Goal: Task Accomplishment & Management: Manage account settings

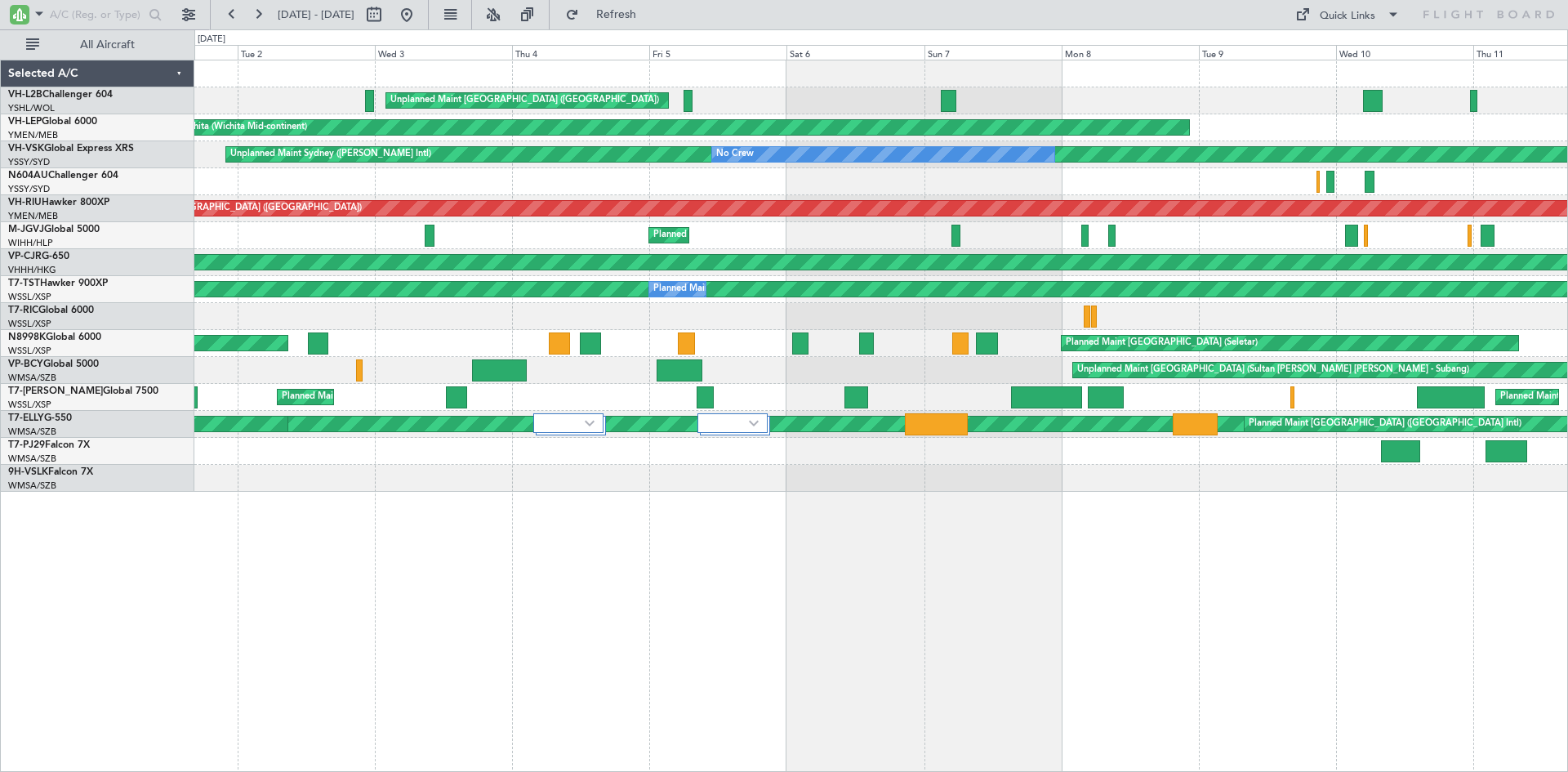
click at [420, 19] on button at bounding box center [407, 14] width 26 height 26
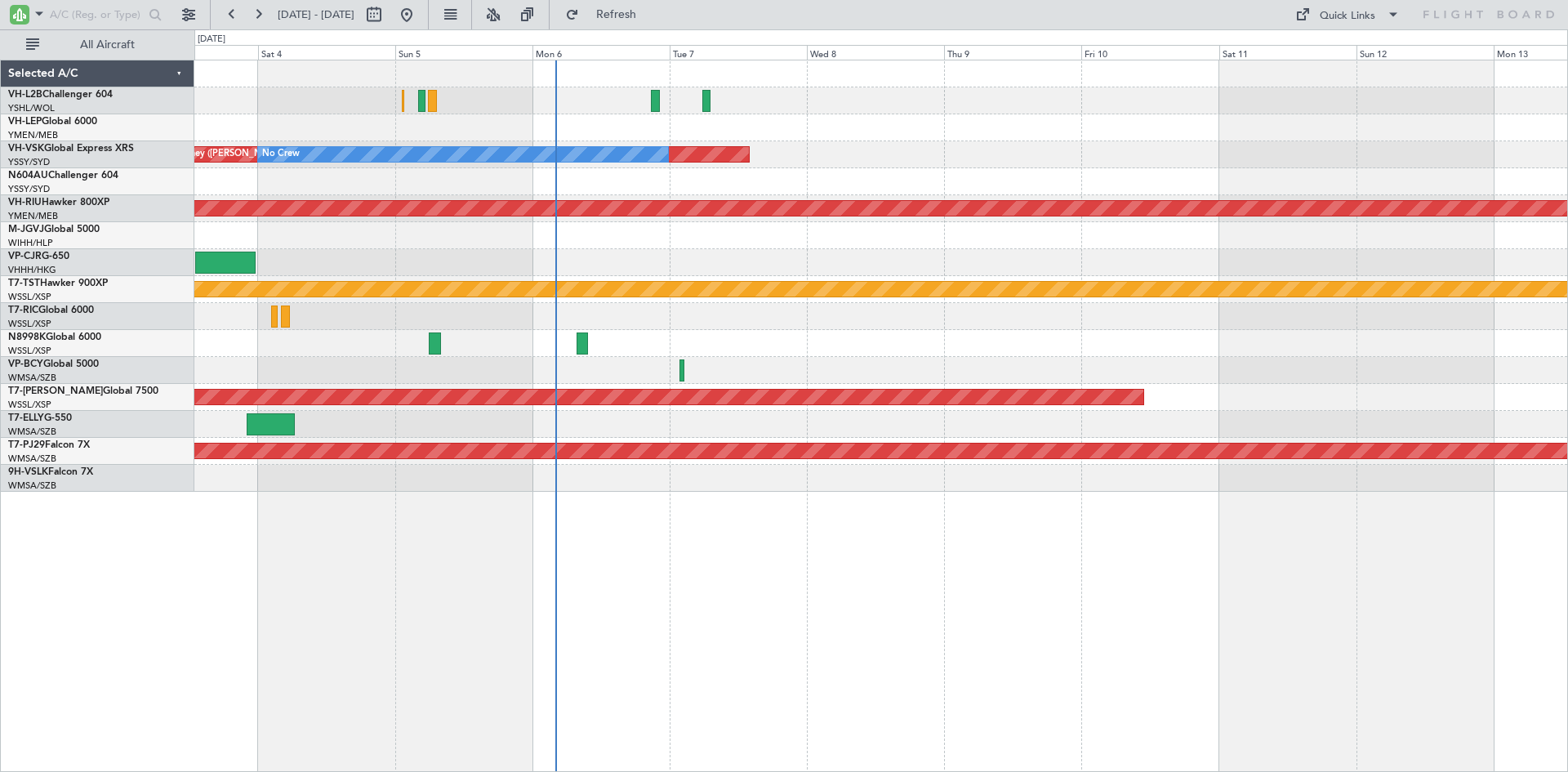
click at [843, 577] on div "Planned Maint Sydney ([PERSON_NAME] Intl) No Crew Planned Maint [GEOGRAPHIC_DAT…" at bounding box center [881, 416] width 1374 height 712
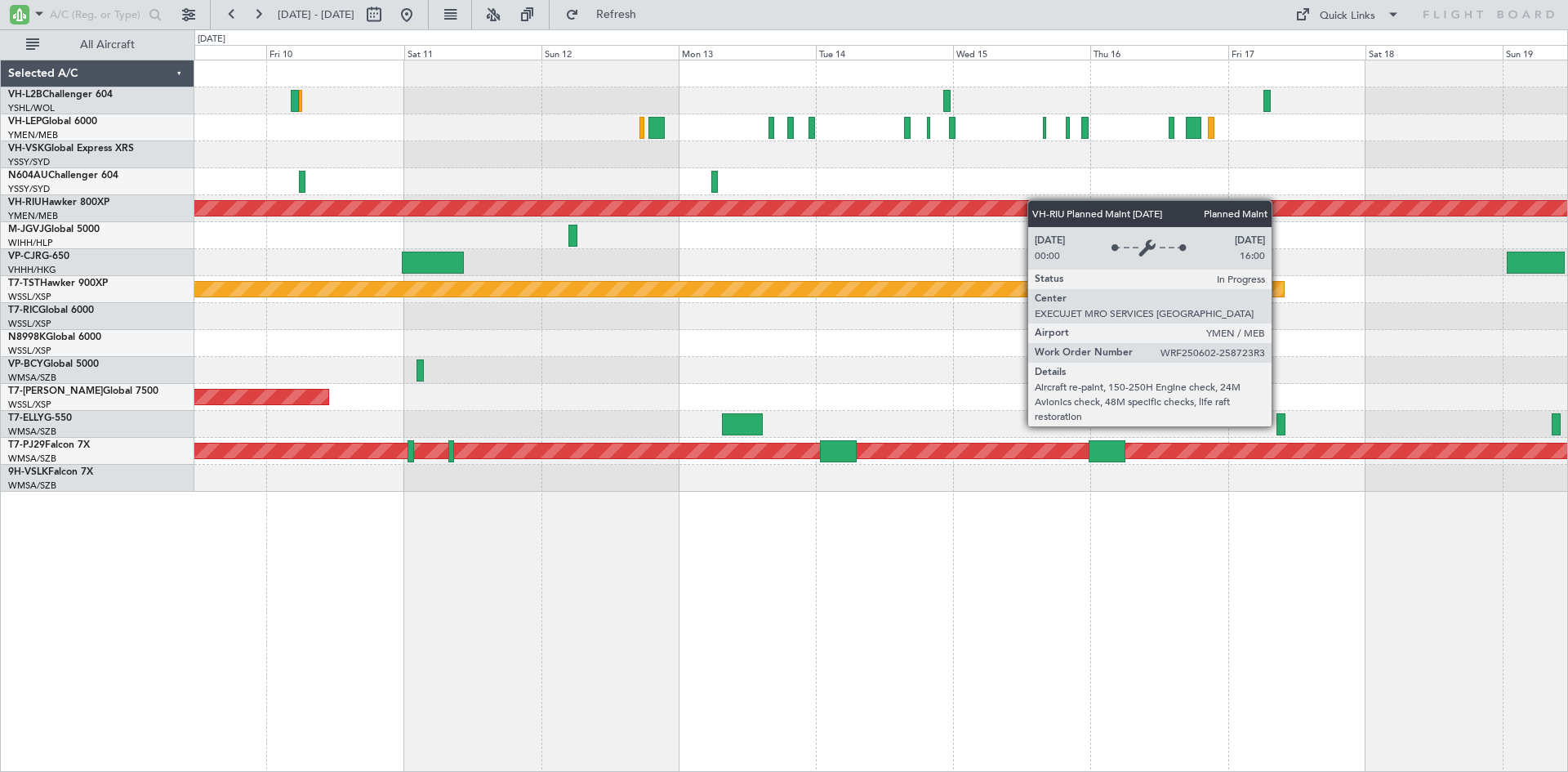
click at [266, 215] on div "Planned Maint Sydney ([PERSON_NAME] Intl) No Crew Planned Maint [GEOGRAPHIC_DAT…" at bounding box center [881, 276] width 1373 height 431
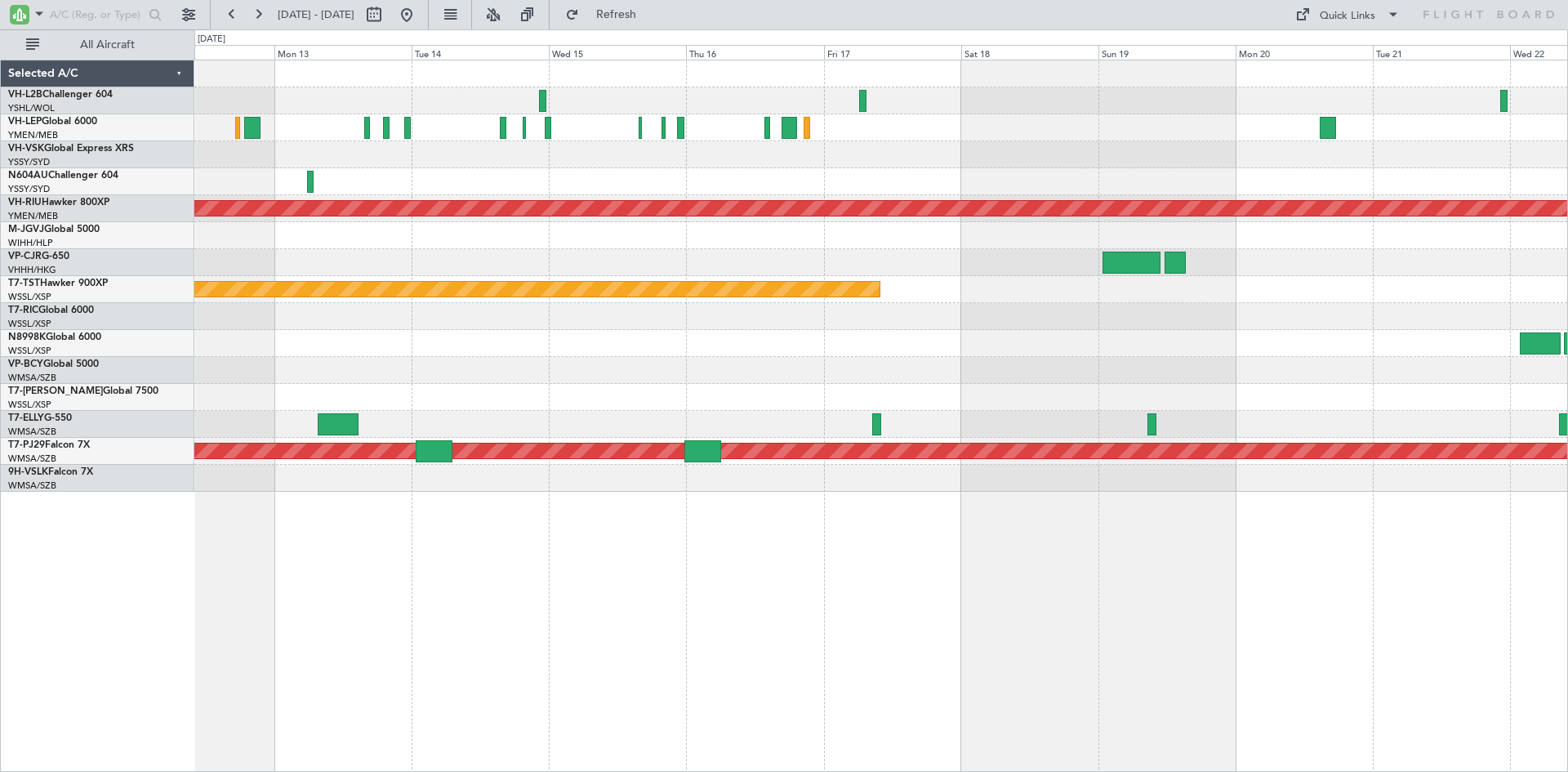
click at [408, 348] on div "Planned Maint [GEOGRAPHIC_DATA] ([GEOGRAPHIC_DATA]) Planned Maint [GEOGRAPHIC_D…" at bounding box center [881, 276] width 1373 height 431
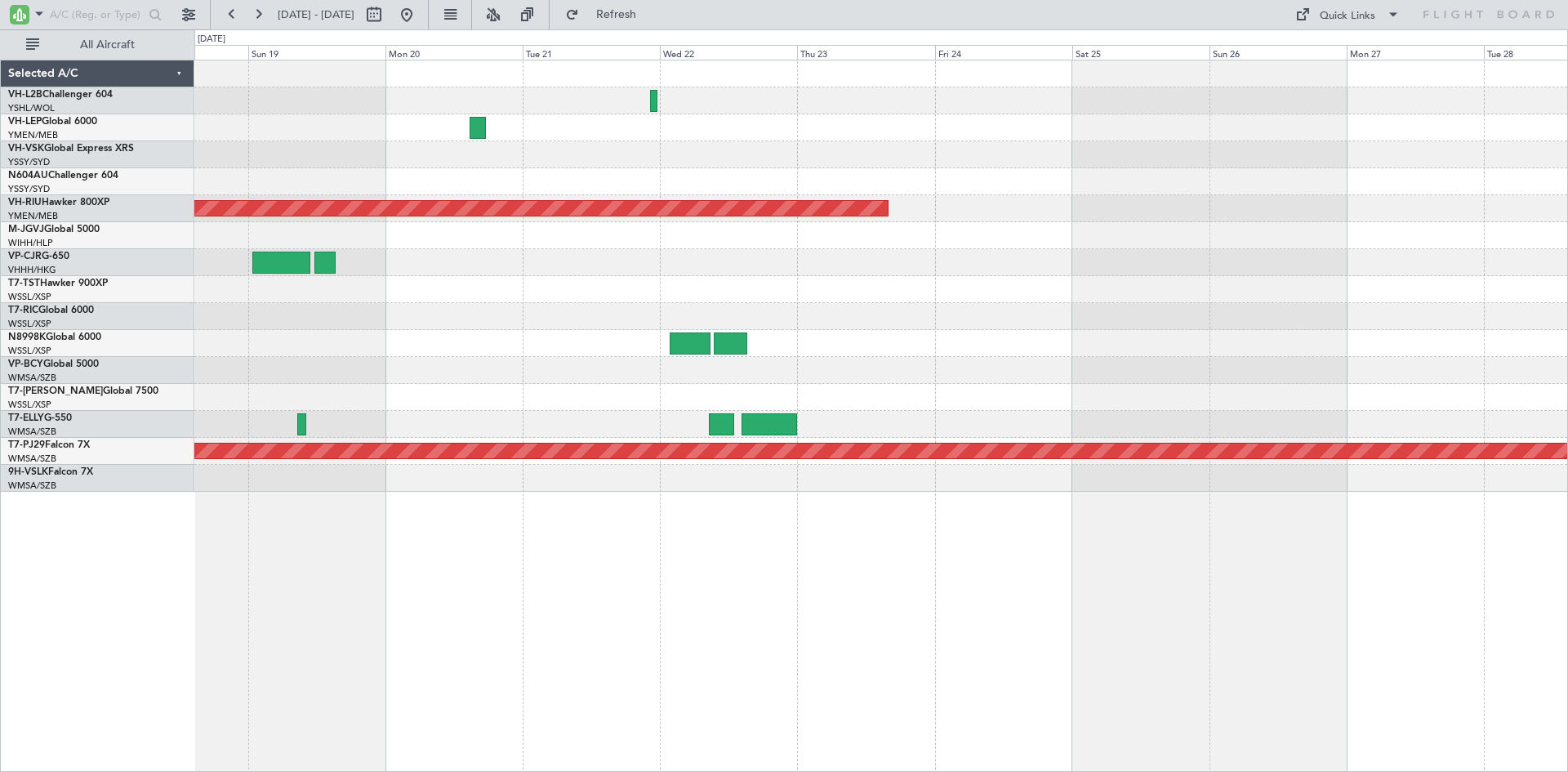
click at [417, 365] on div at bounding box center [881, 370] width 1373 height 27
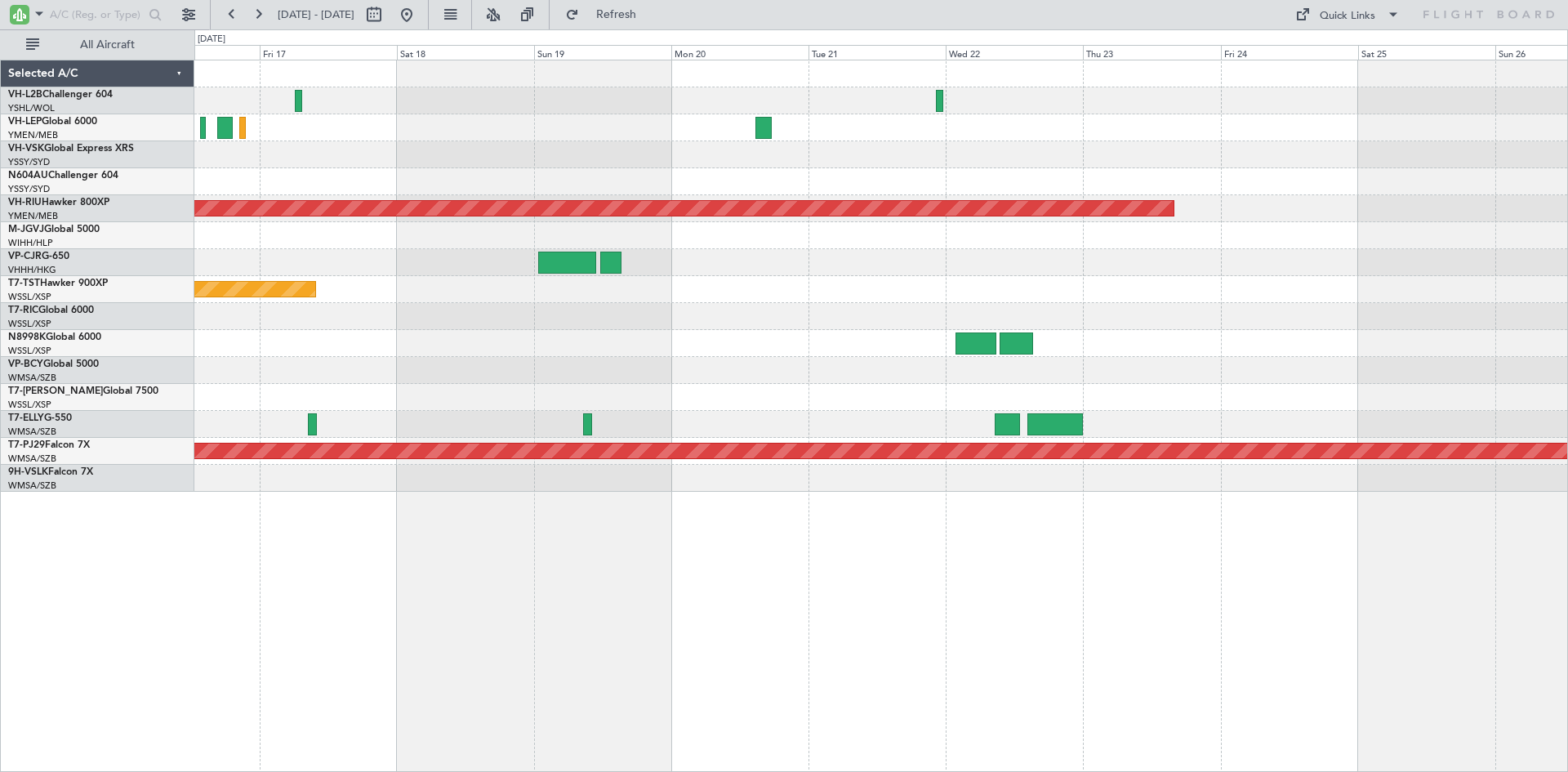
click at [1288, 324] on div "Planned Maint [GEOGRAPHIC_DATA] ([GEOGRAPHIC_DATA]) Planned Maint [GEOGRAPHIC_D…" at bounding box center [881, 276] width 1373 height 431
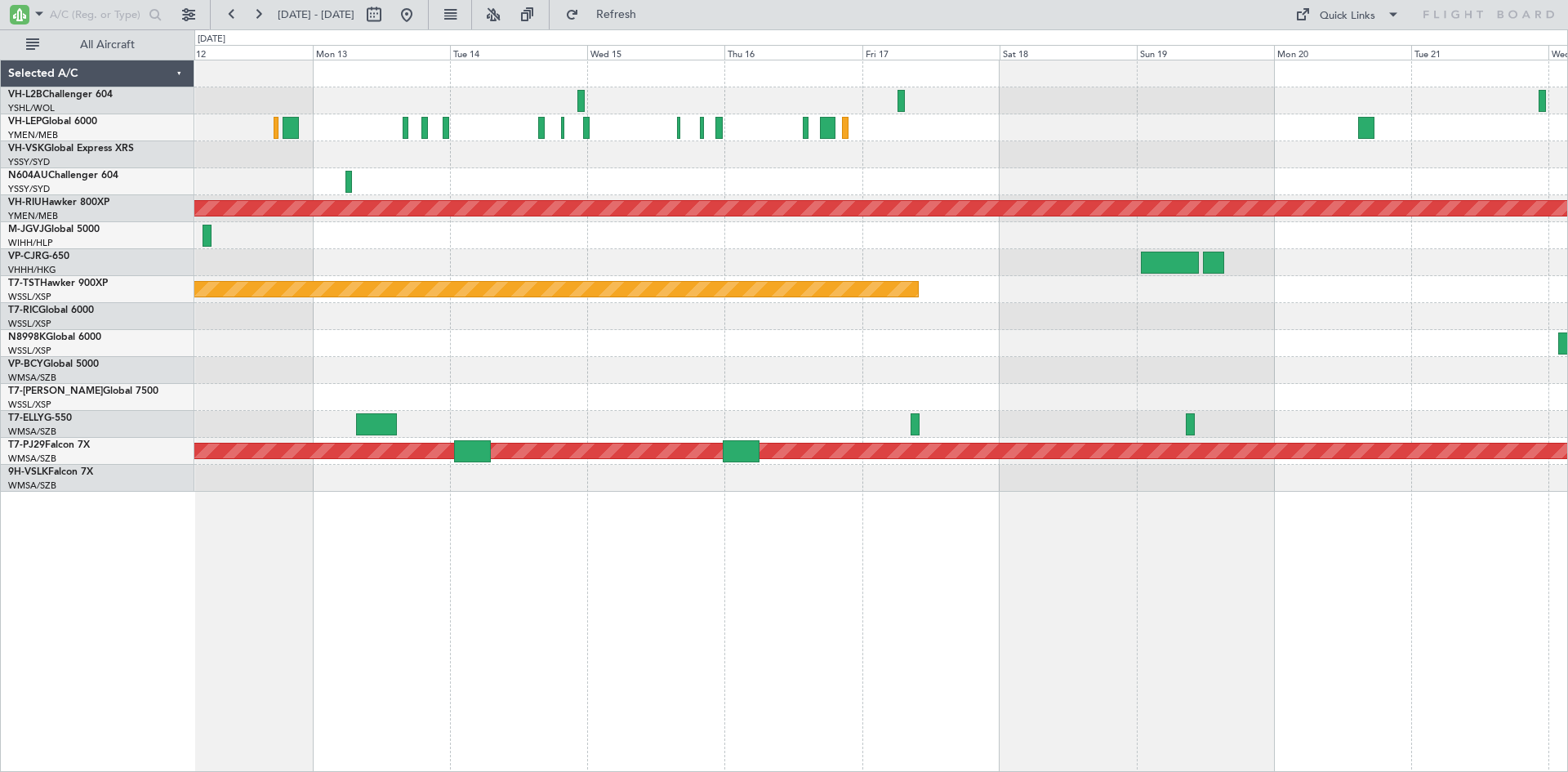
click at [1220, 305] on div "Planned Maint [GEOGRAPHIC_DATA] ([GEOGRAPHIC_DATA]) Planned Maint [GEOGRAPHIC_D…" at bounding box center [881, 276] width 1373 height 431
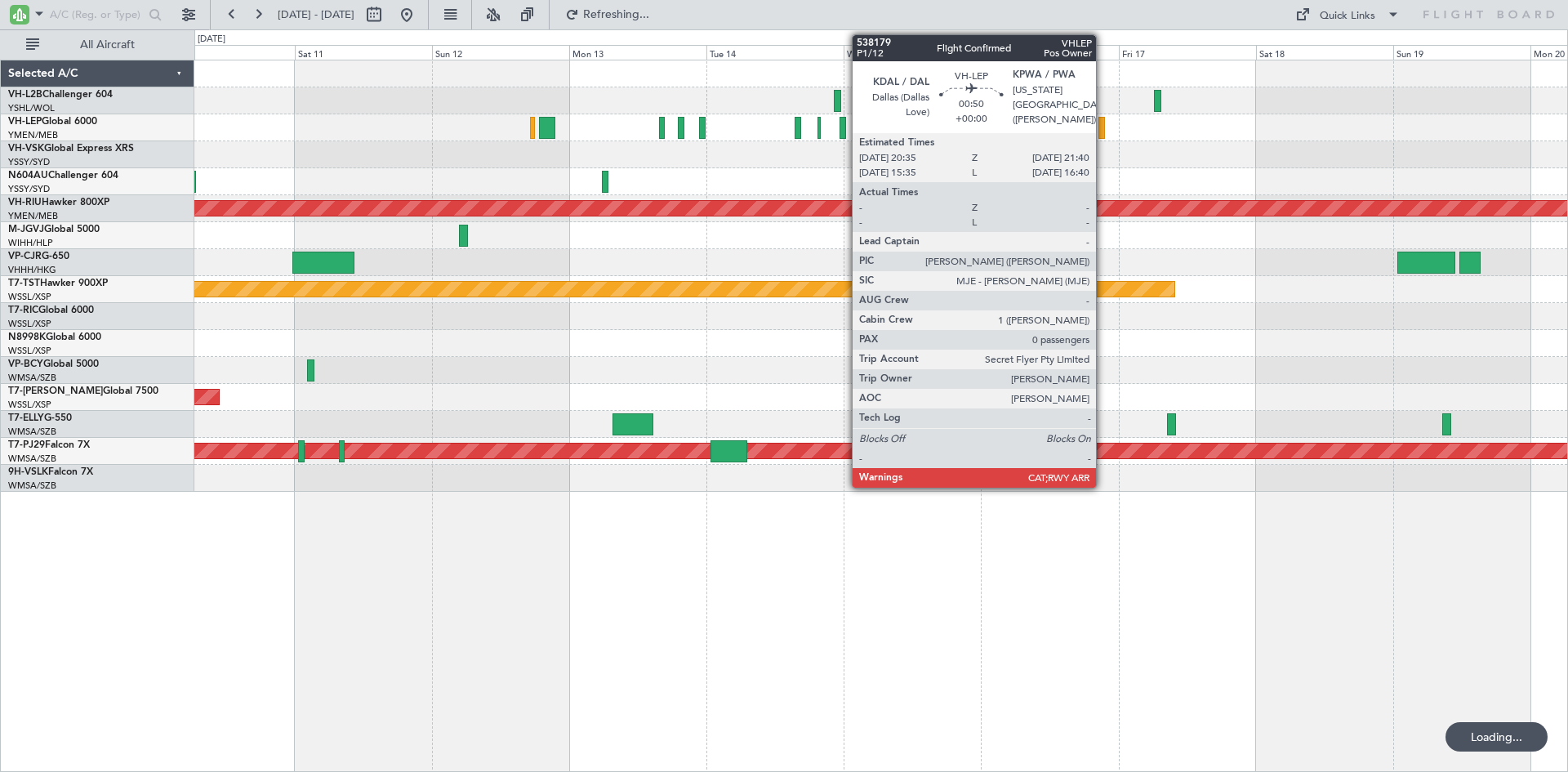
click at [1103, 138] on div at bounding box center [1102, 127] width 7 height 22
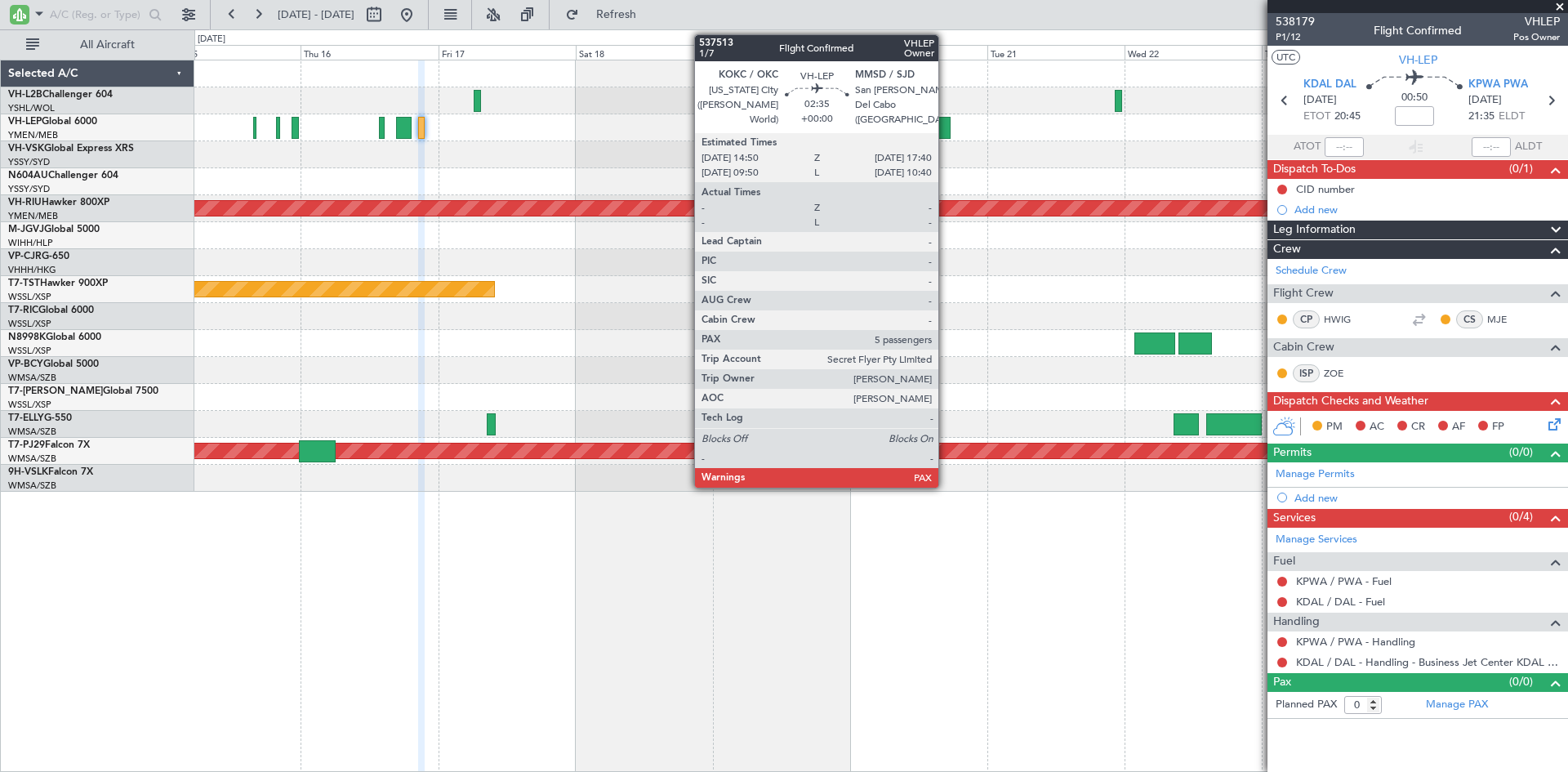
click at [946, 135] on div at bounding box center [942, 127] width 16 height 22
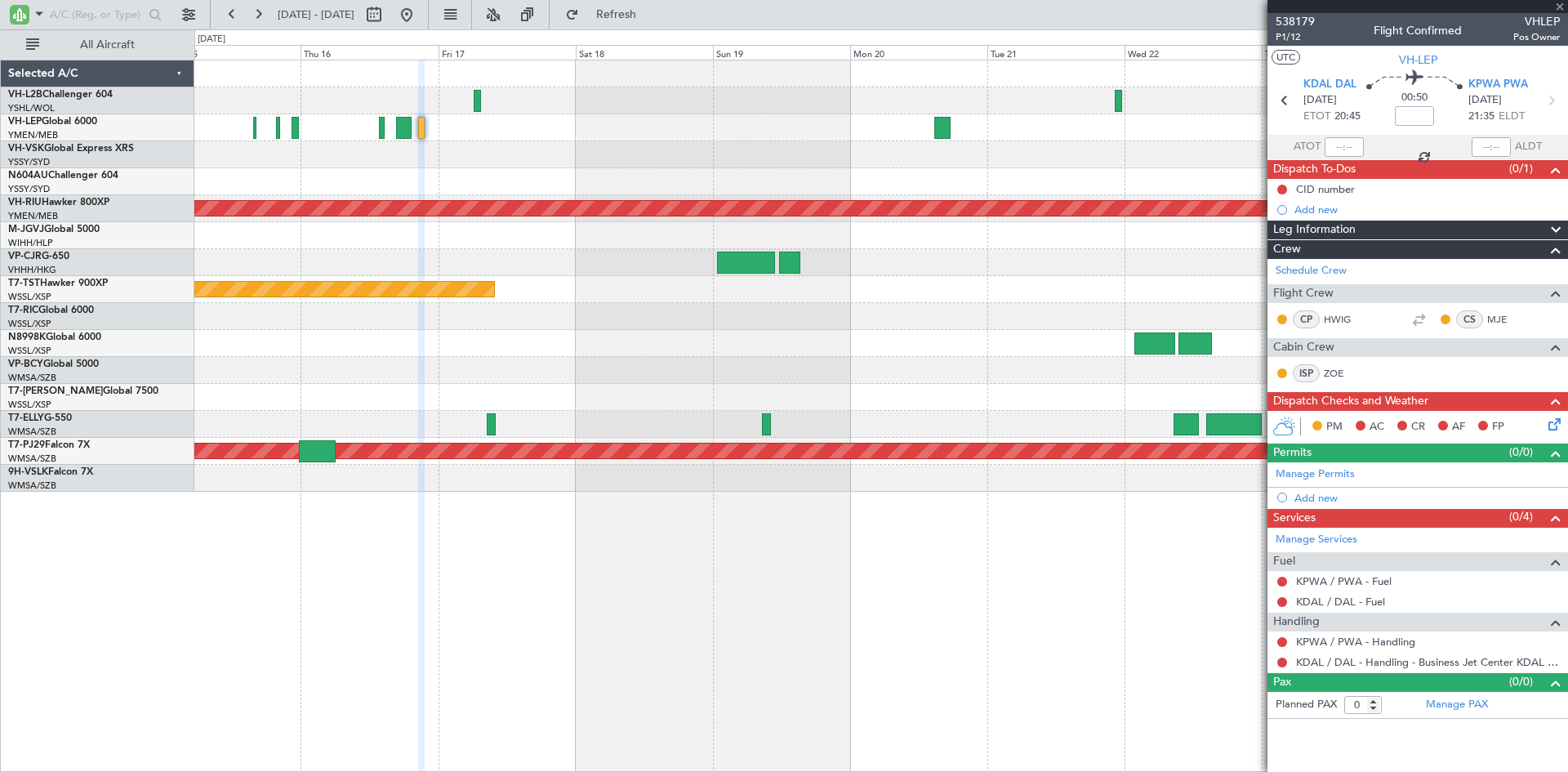
type input "5"
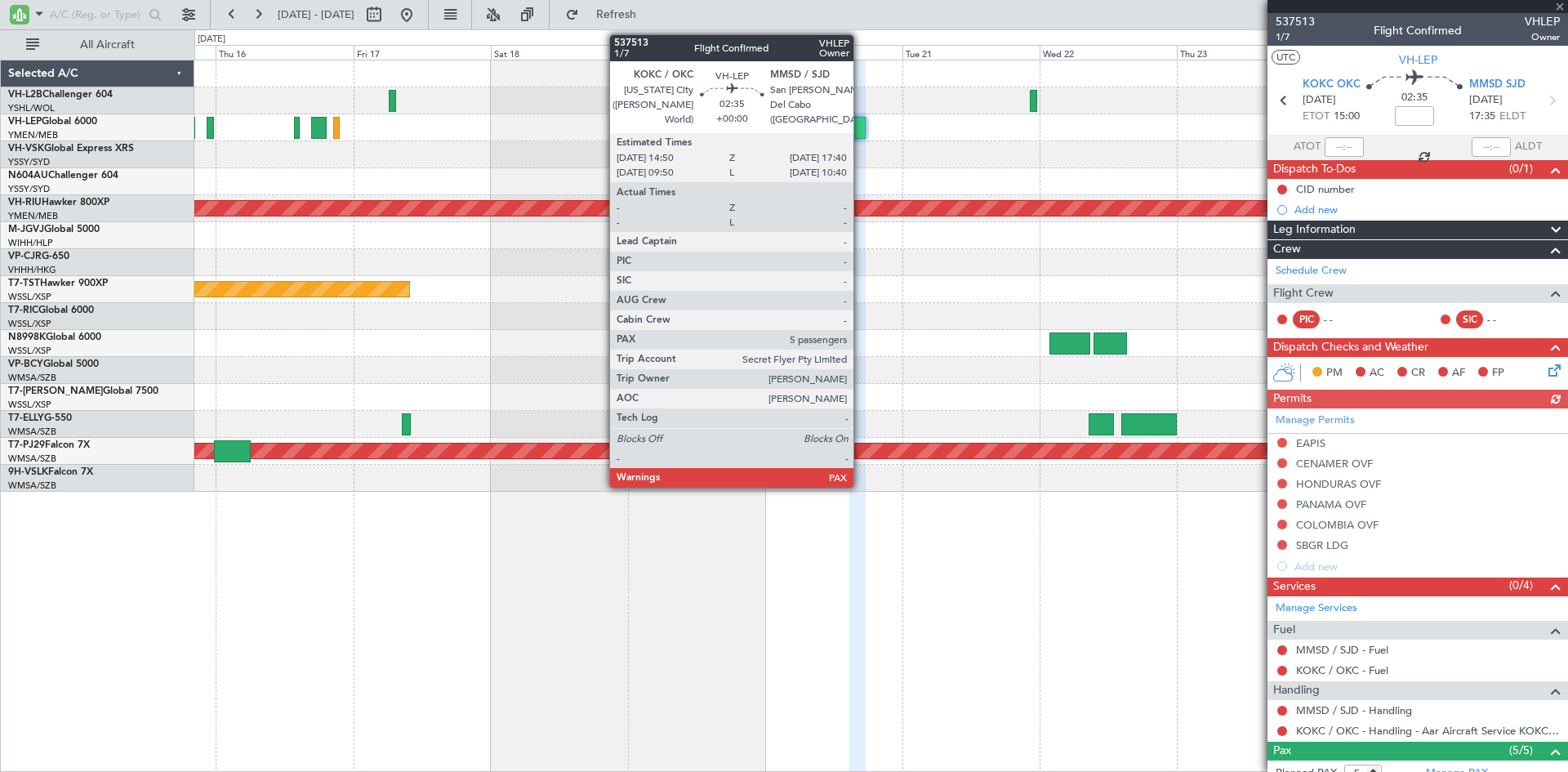
click at [861, 134] on div at bounding box center [857, 127] width 16 height 22
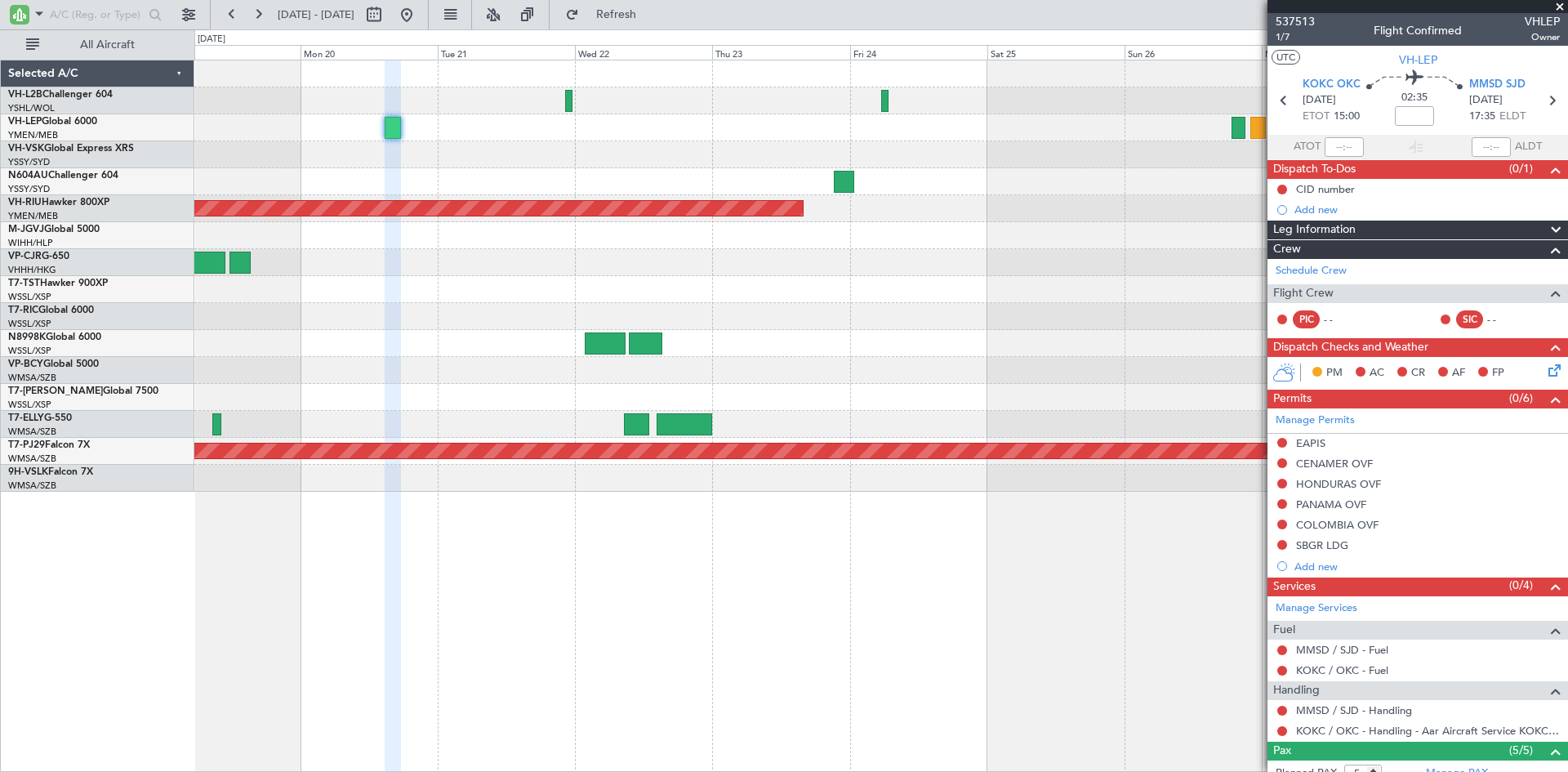
click at [529, 167] on div at bounding box center [881, 155] width 1373 height 27
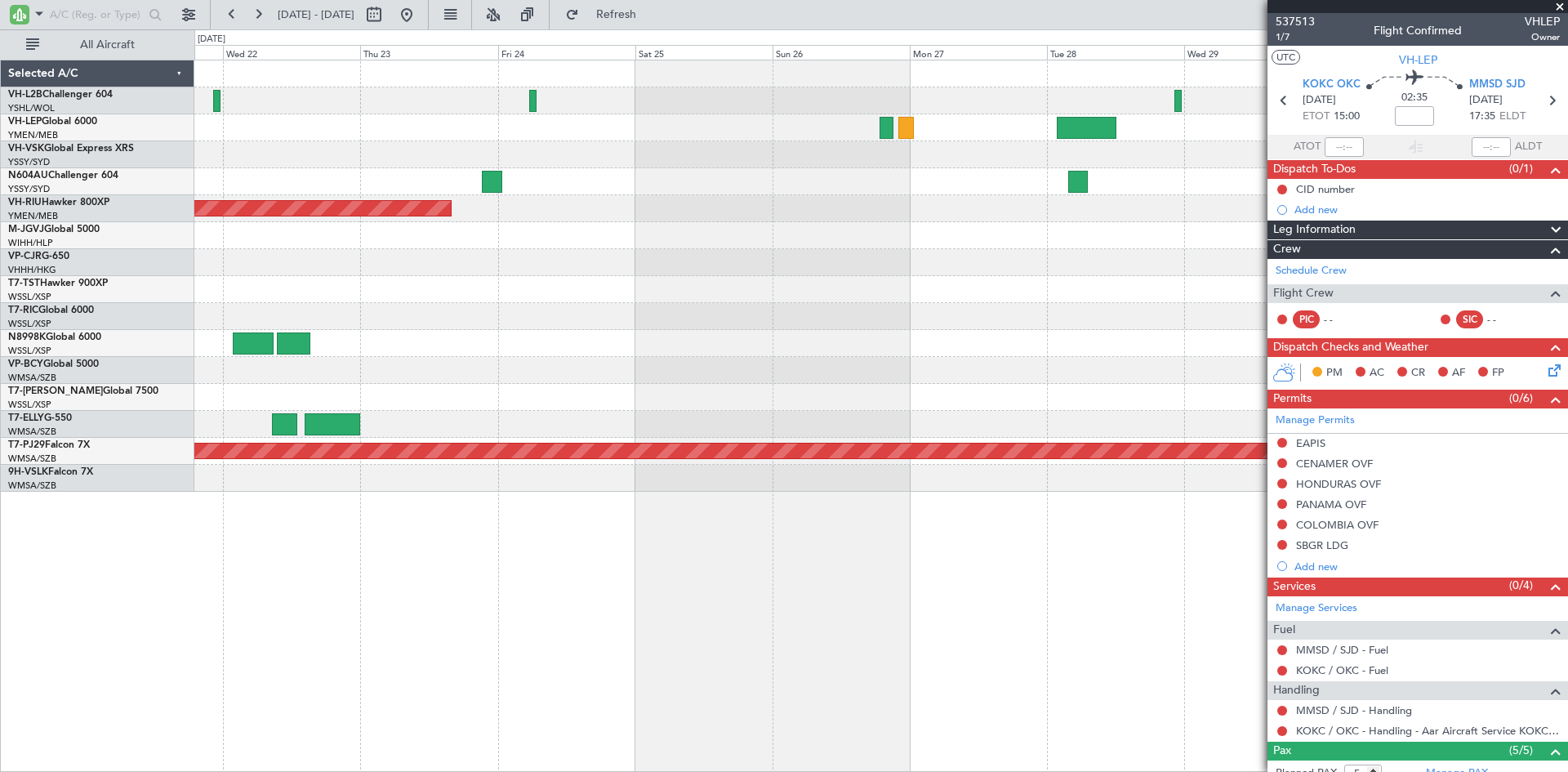
click at [672, 197] on div "Planned Maint Sydney ([PERSON_NAME] Intl) Planned Maint [GEOGRAPHIC_DATA] ([GEO…" at bounding box center [881, 276] width 1373 height 431
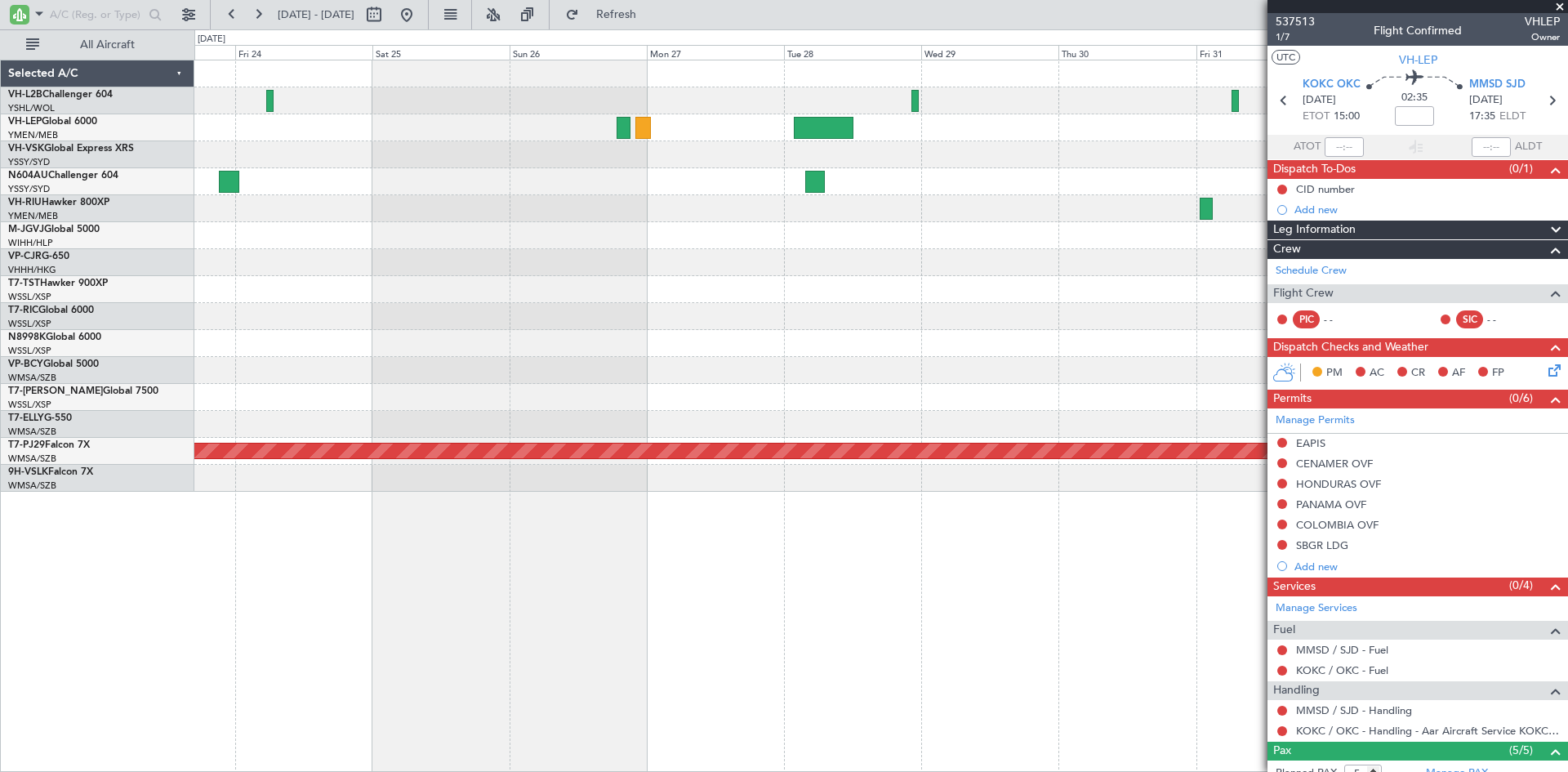
click at [698, 171] on div "Planned Maint Sydney ([PERSON_NAME] Intl) Planned Maint [GEOGRAPHIC_DATA] ([GEO…" at bounding box center [881, 276] width 1373 height 431
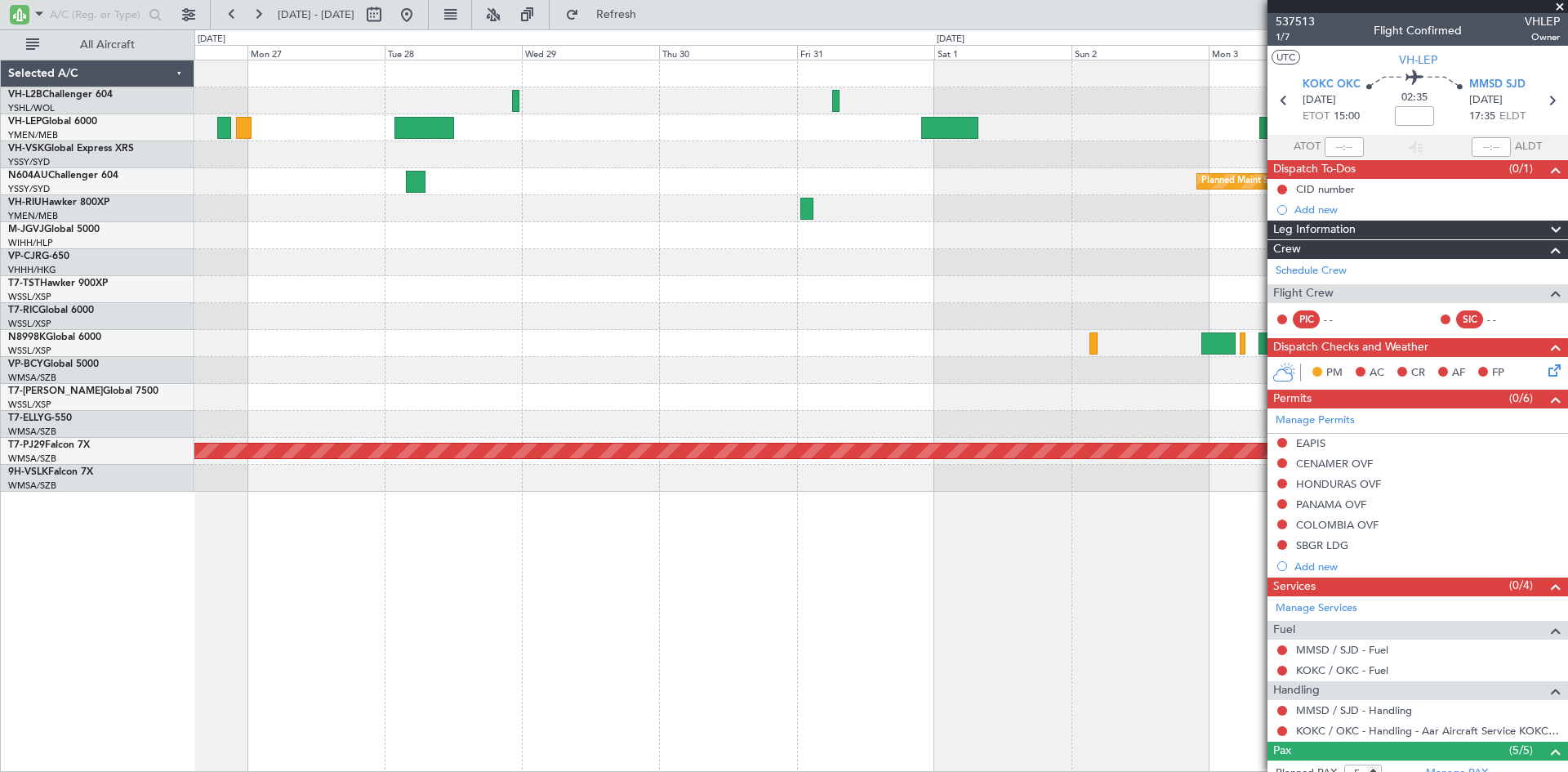
click at [461, 168] on div at bounding box center [881, 155] width 1373 height 27
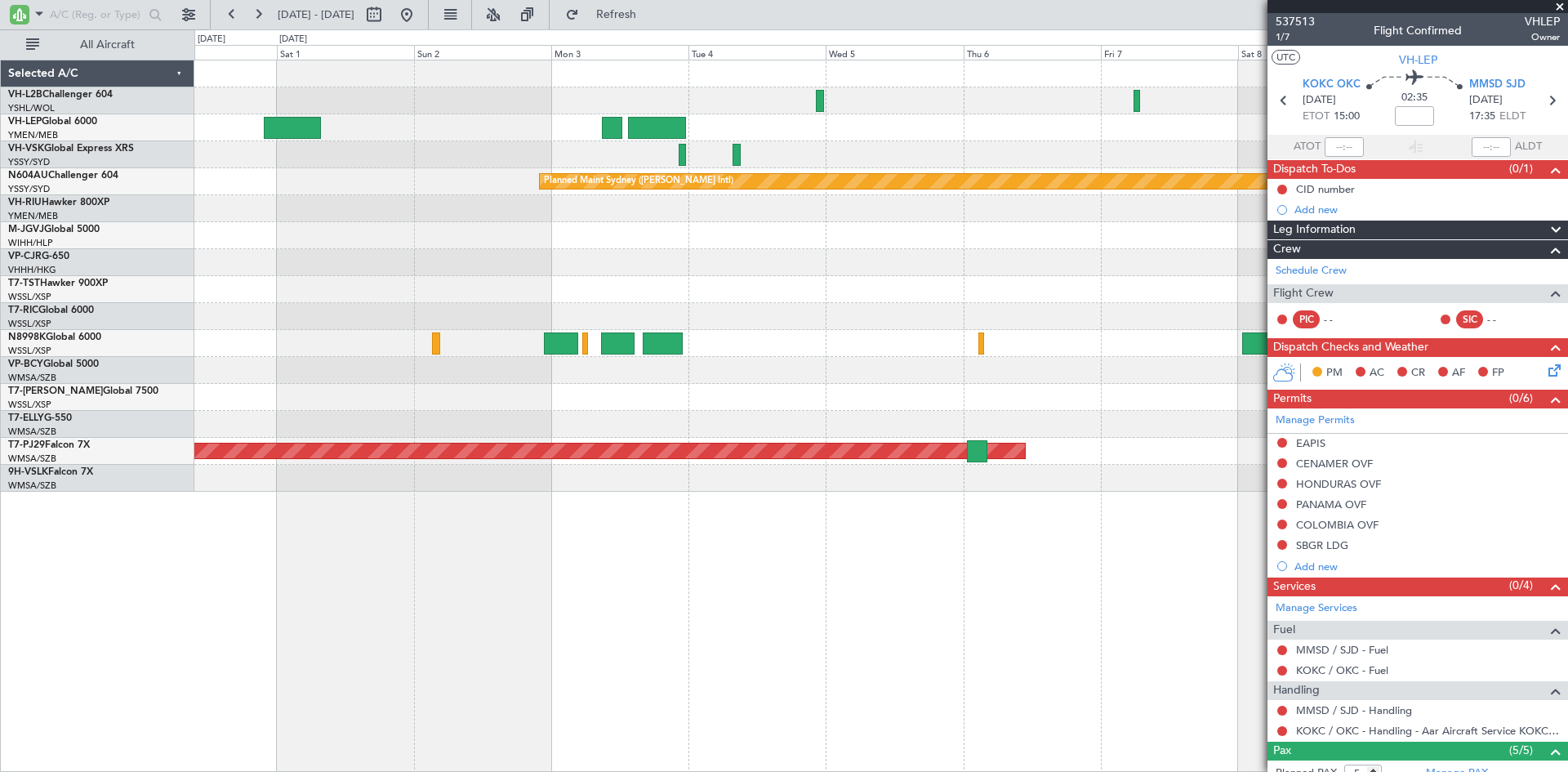
click at [424, 164] on div at bounding box center [881, 155] width 1373 height 27
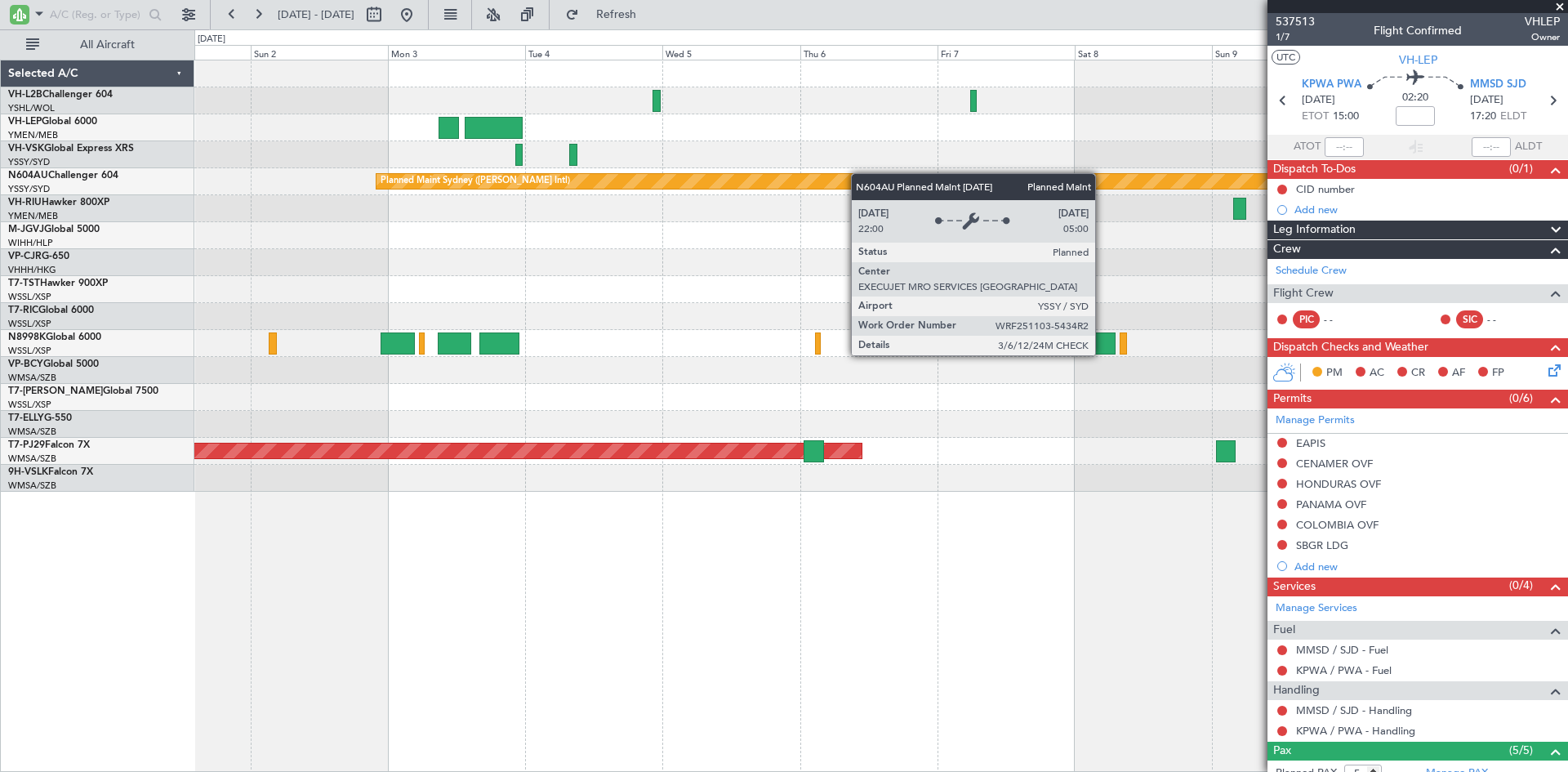
click at [830, 179] on div "Planned Maint Sydney ([PERSON_NAME] Intl) Planned Maint [GEOGRAPHIC_DATA] (Sult…" at bounding box center [881, 276] width 1373 height 431
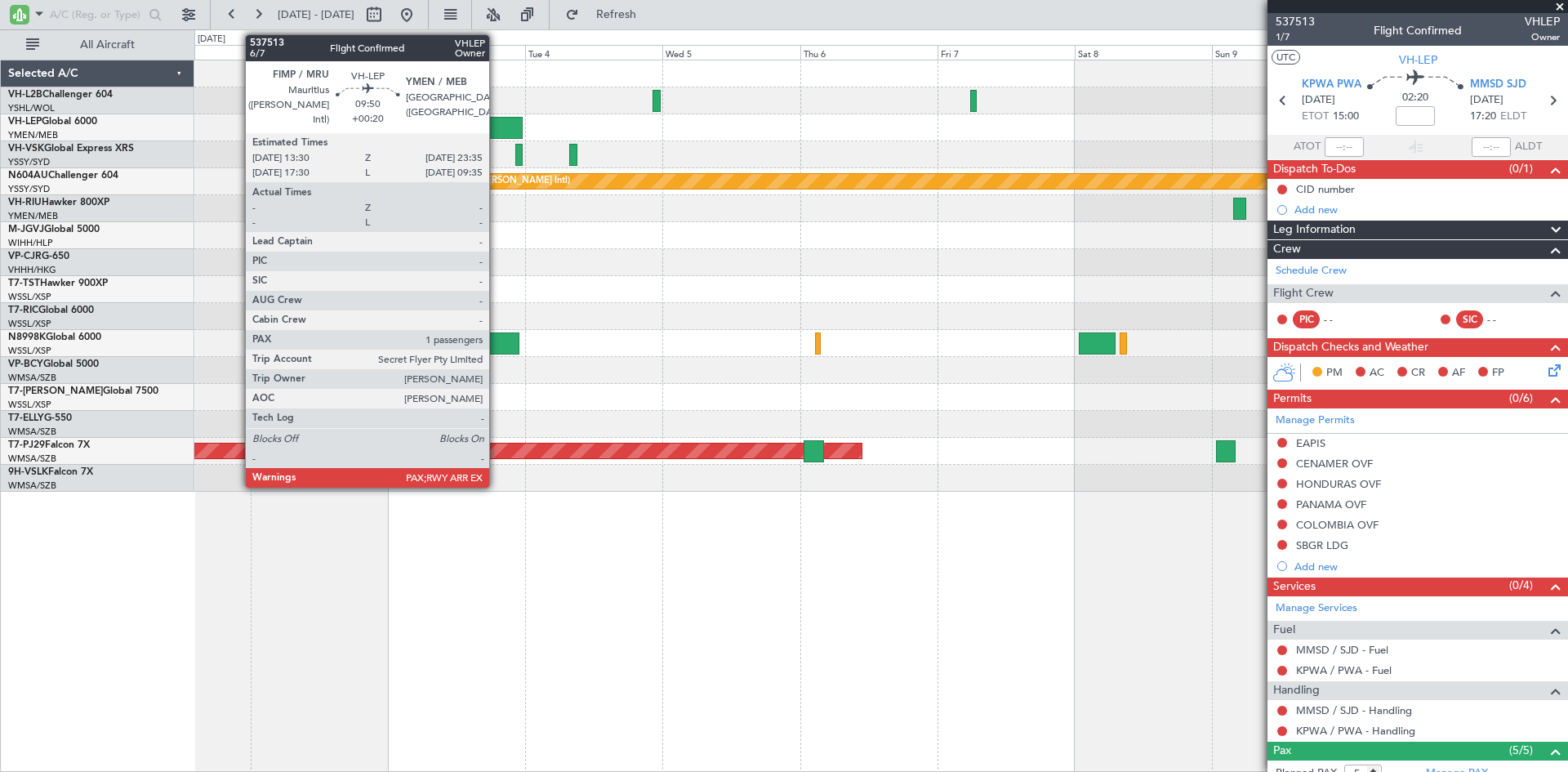
click at [497, 124] on div at bounding box center [493, 127] width 58 height 22
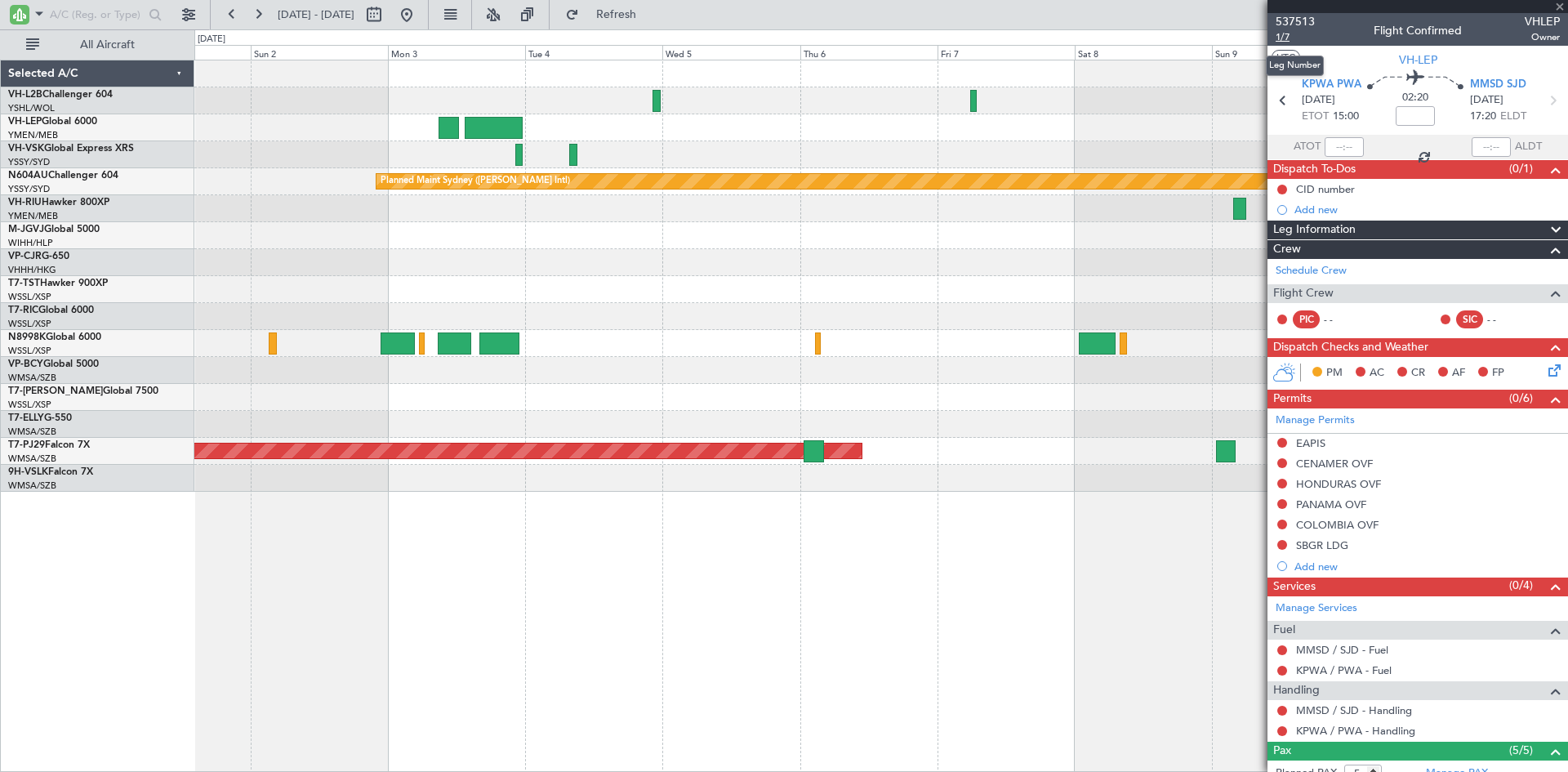
type input "+00:20"
type input "1"
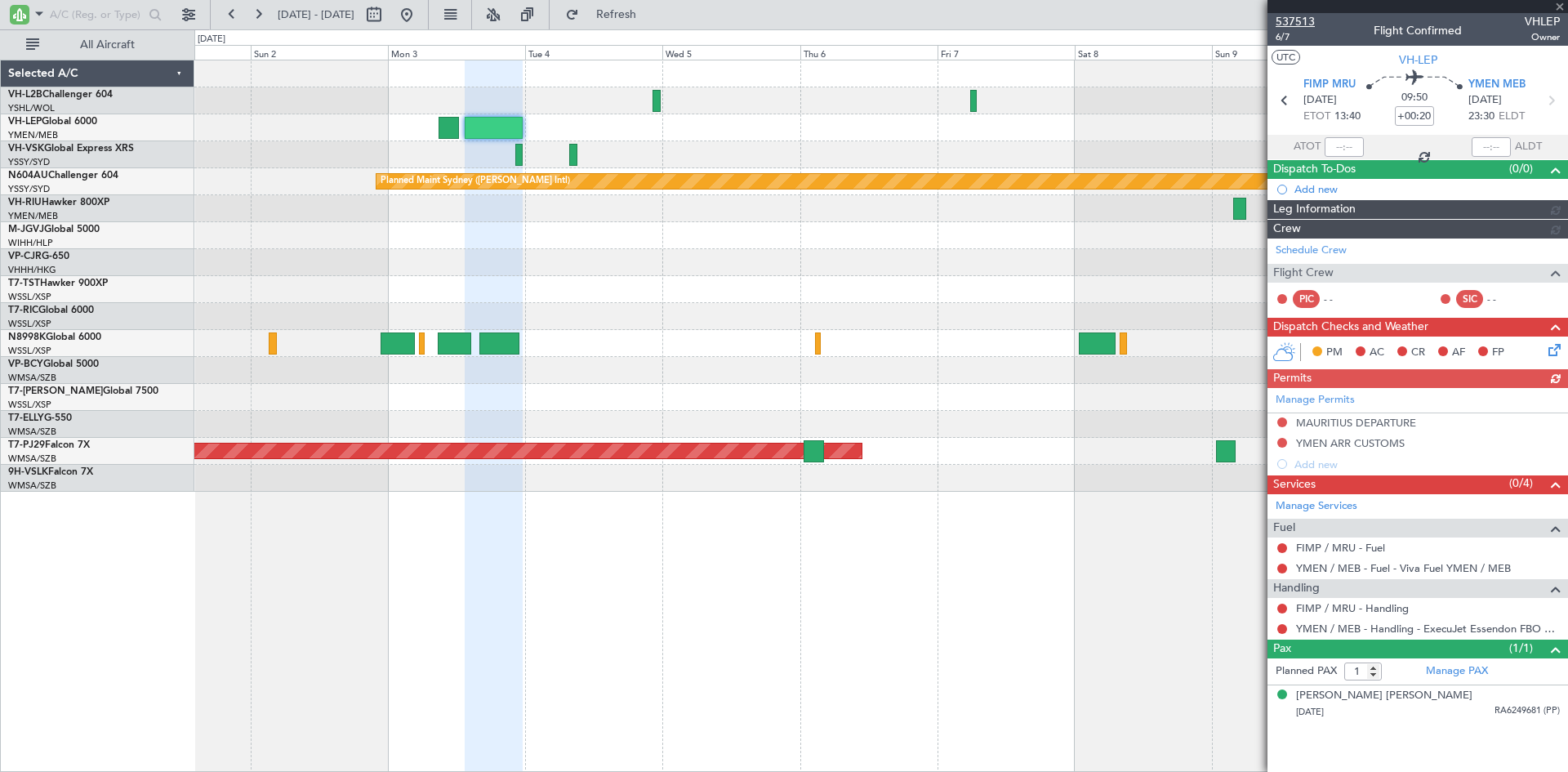
click at [1306, 22] on span "537513" at bounding box center [1296, 21] width 39 height 17
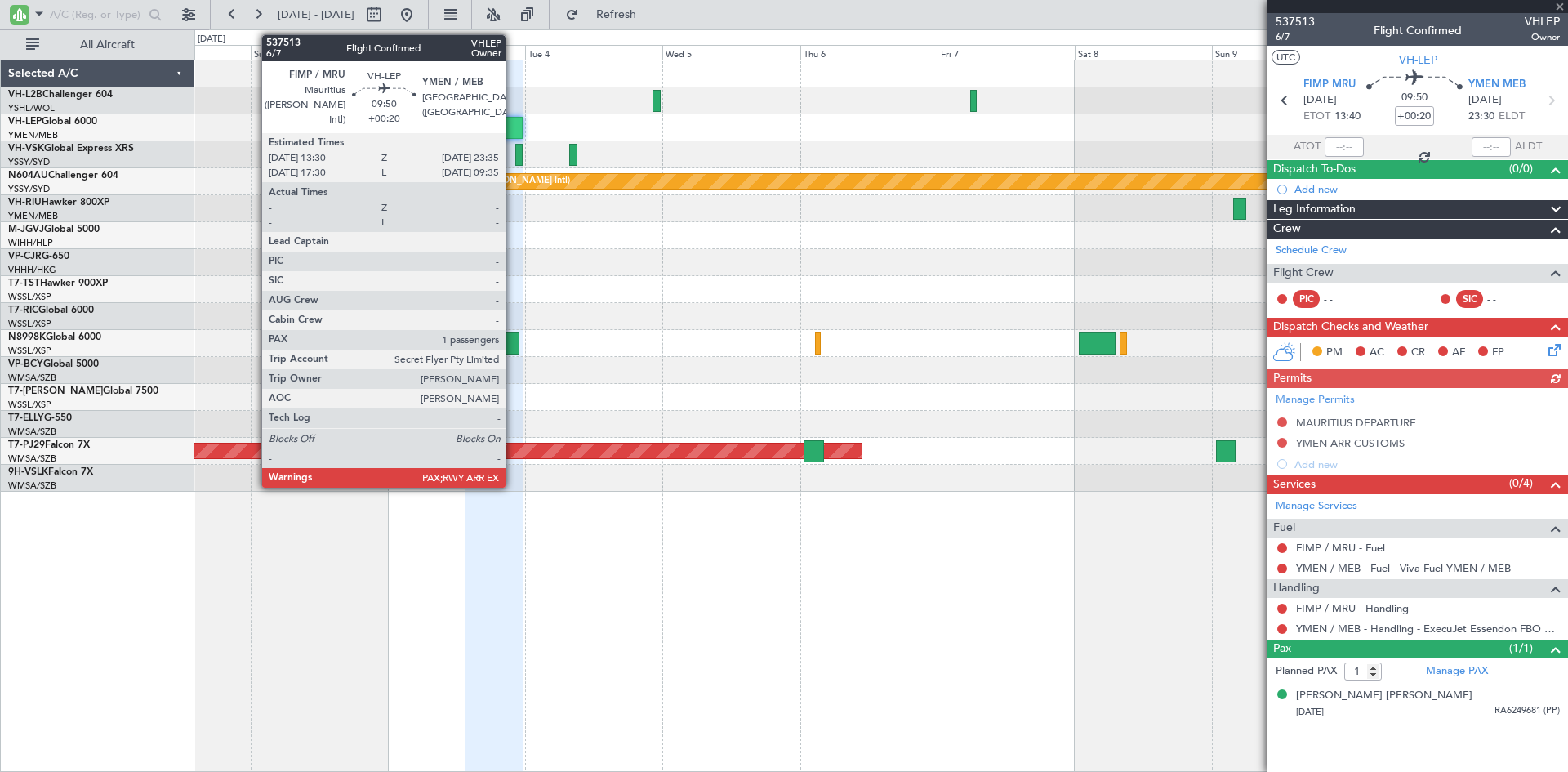
click at [513, 127] on div at bounding box center [493, 127] width 58 height 22
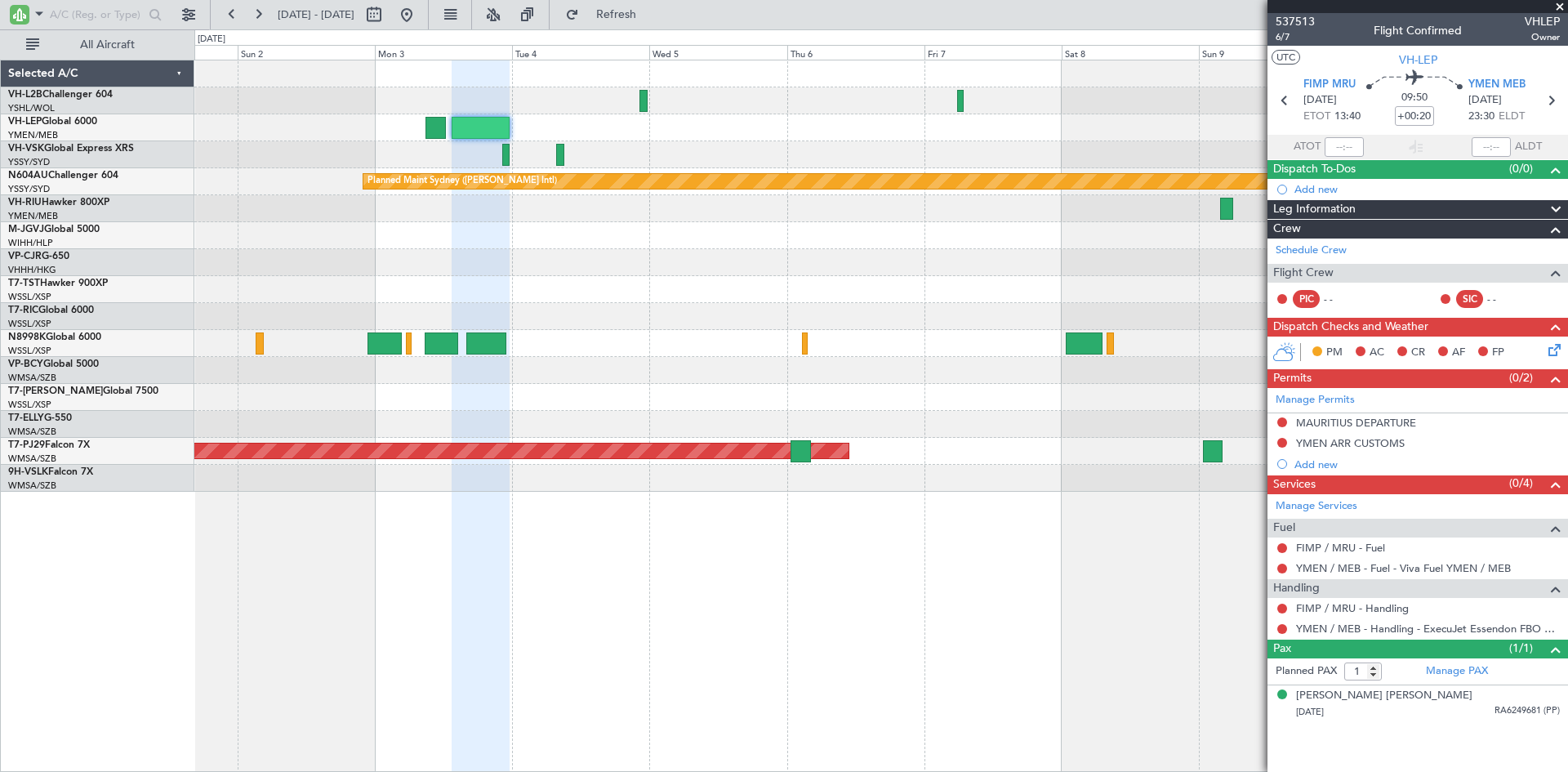
click at [591, 124] on div at bounding box center [881, 128] width 1373 height 27
click at [1301, 245] on link "Schedule Crew" at bounding box center [1312, 251] width 71 height 16
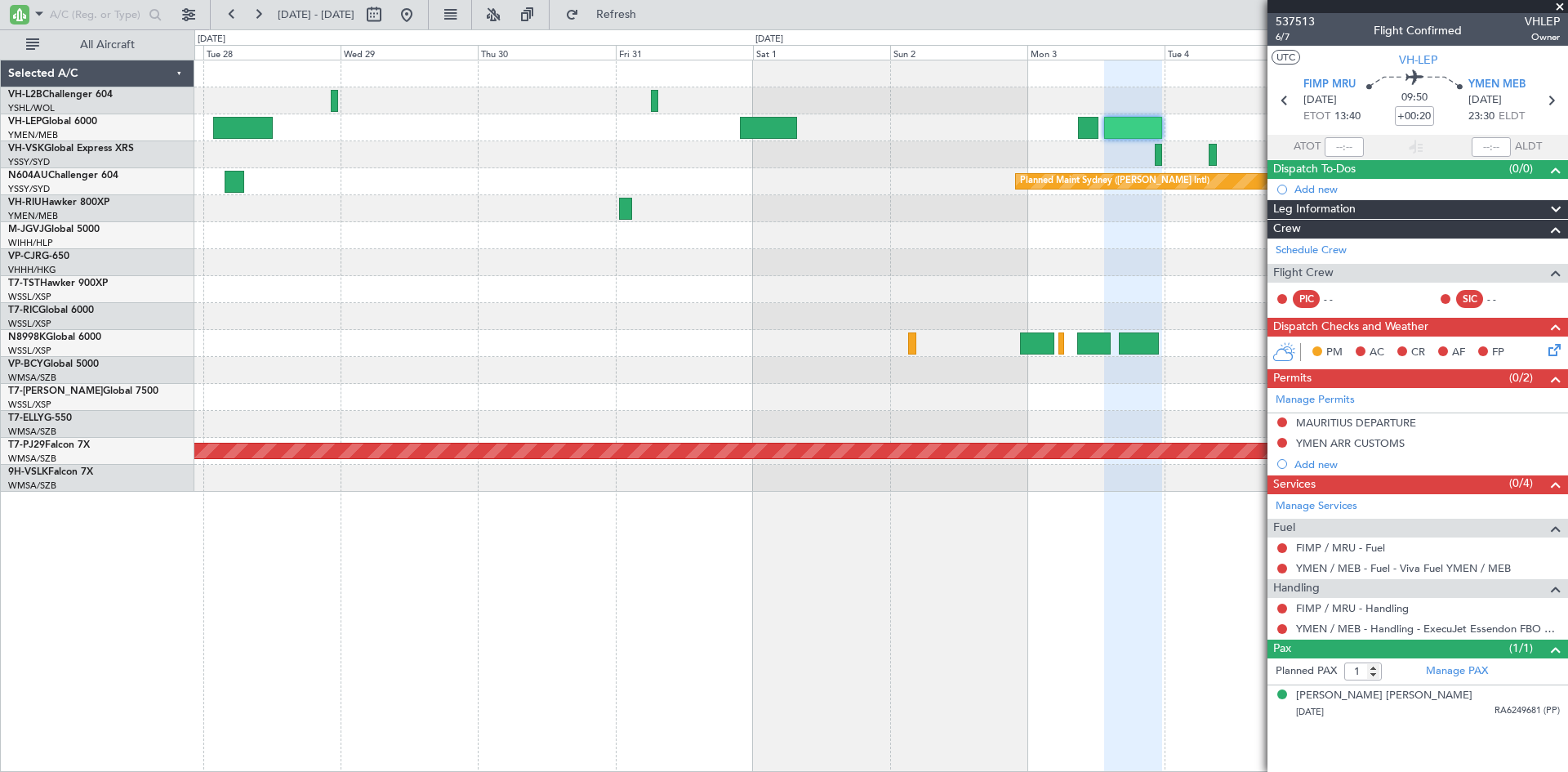
click at [1040, 154] on div "Planned Maint Sydney ([PERSON_NAME] Intl) Planned Maint [GEOGRAPHIC_DATA] (Sult…" at bounding box center [881, 276] width 1373 height 431
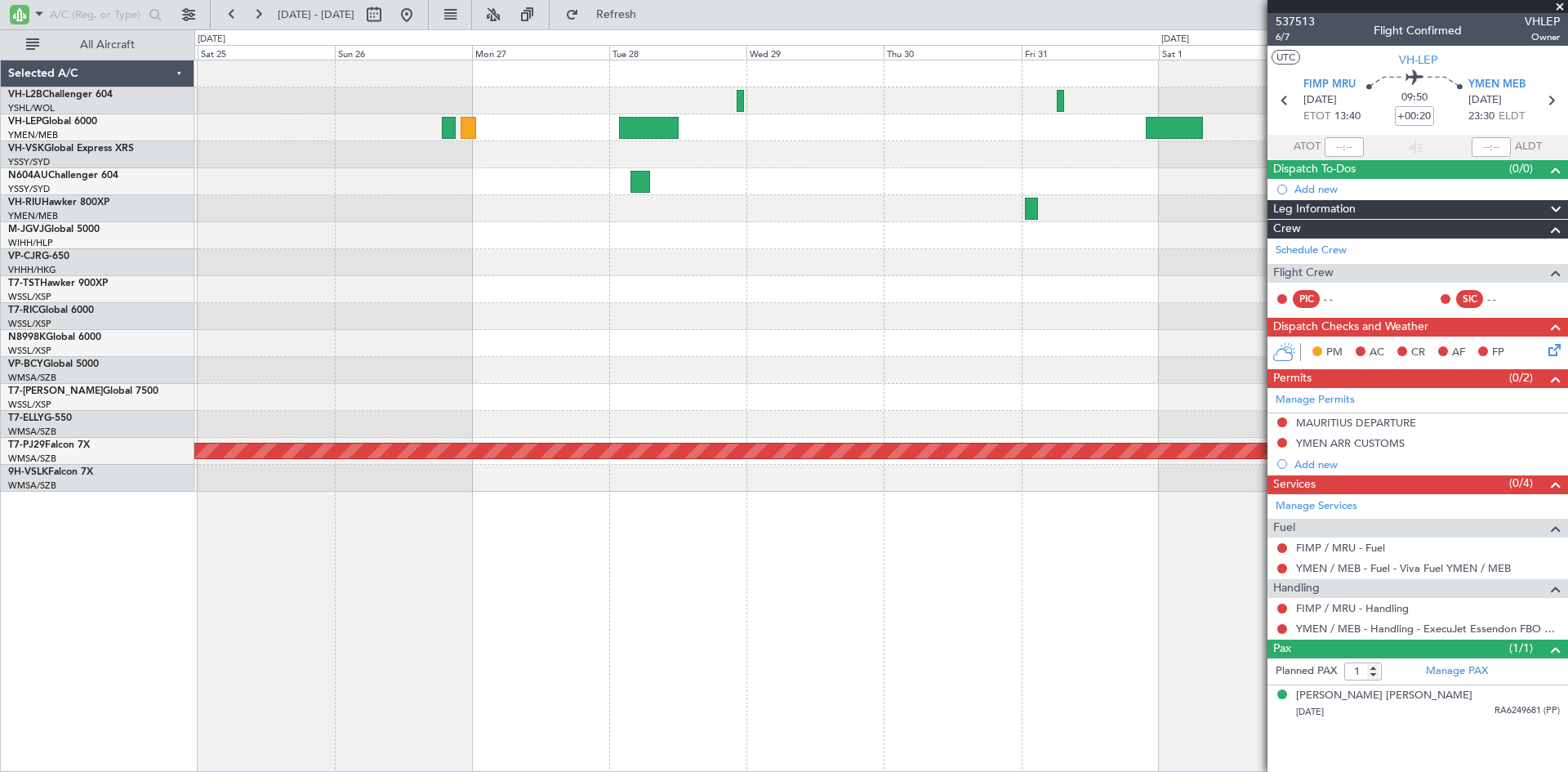
click at [946, 140] on div "Planned Maint Sydney ([PERSON_NAME] Intl) Planned Maint [GEOGRAPHIC_DATA] ([GEO…" at bounding box center [881, 276] width 1373 height 431
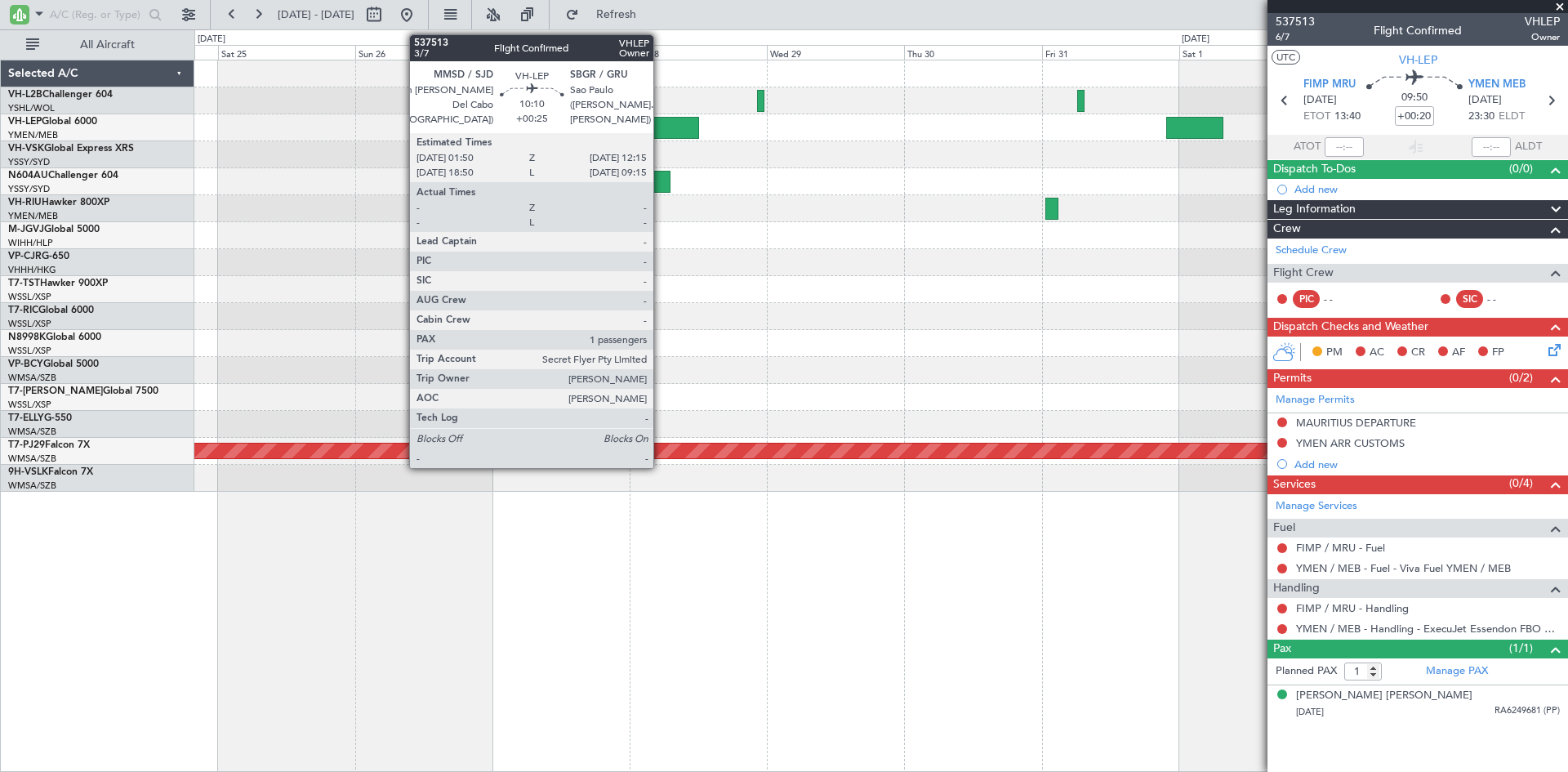
click at [660, 122] on div at bounding box center [669, 127] width 60 height 22
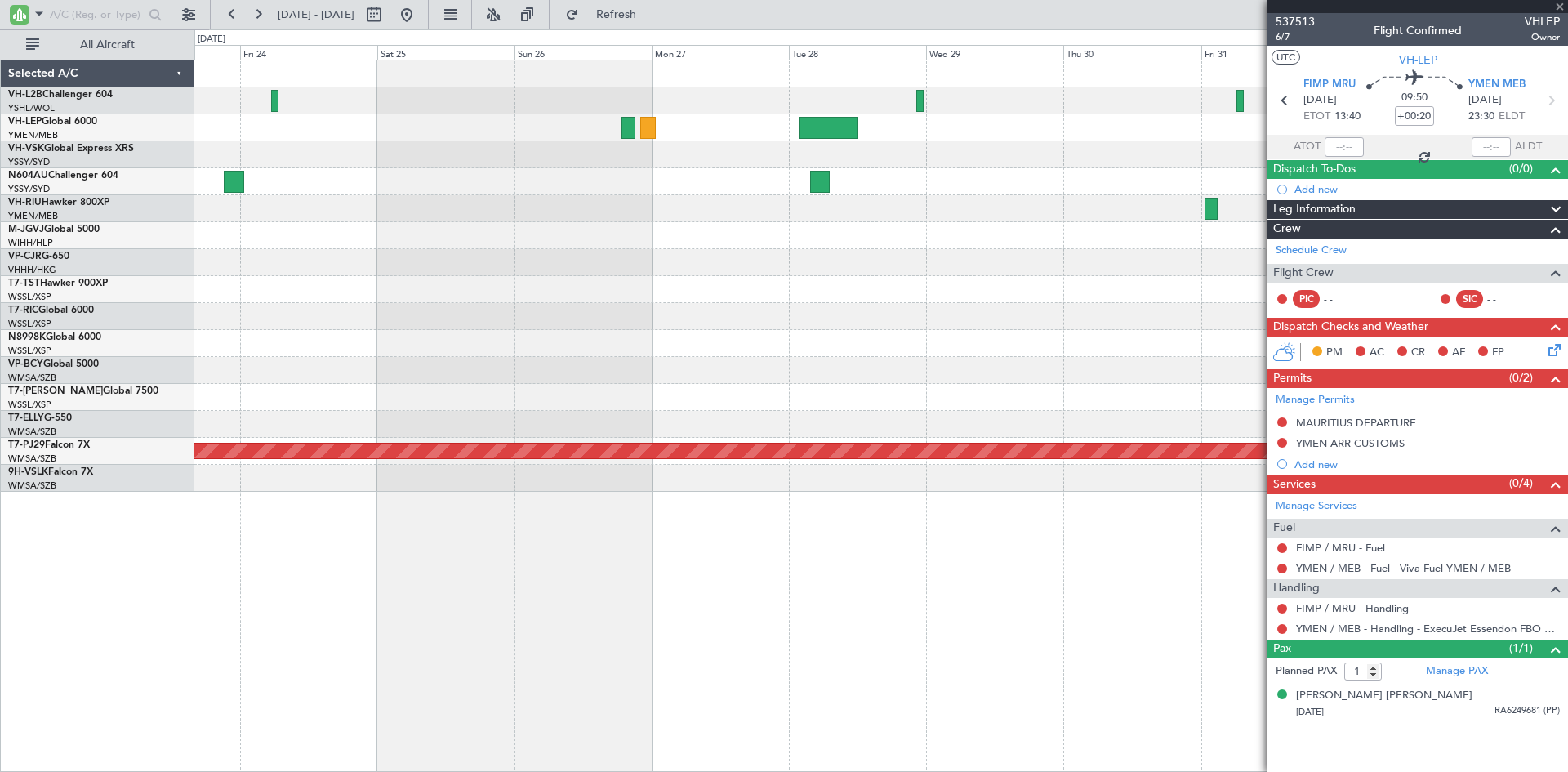
click at [729, 170] on div "Planned Maint Sydney ([PERSON_NAME] Intl)" at bounding box center [881, 181] width 1373 height 27
type input "+00:25"
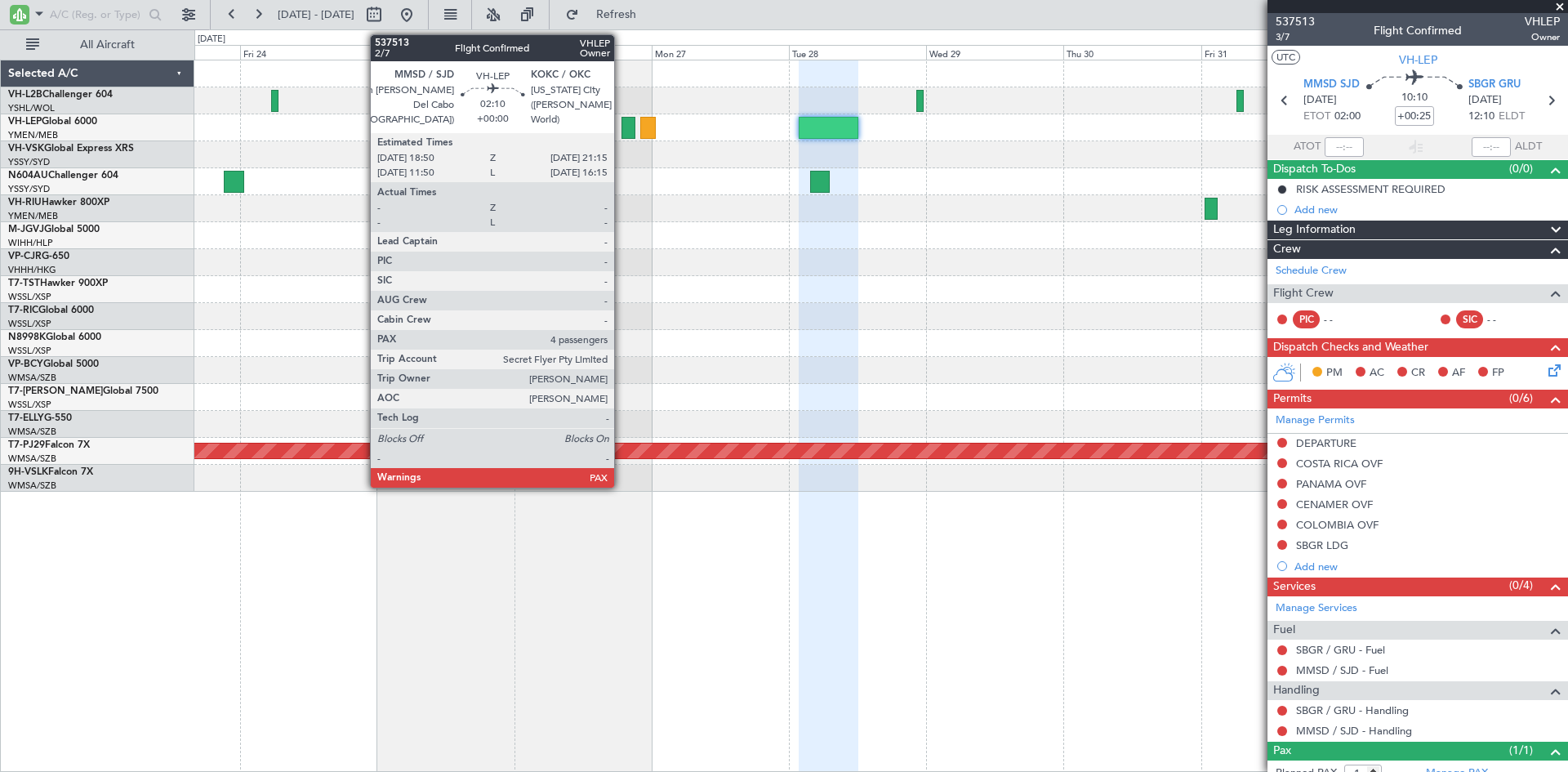
click at [622, 136] on div at bounding box center [628, 127] width 13 height 22
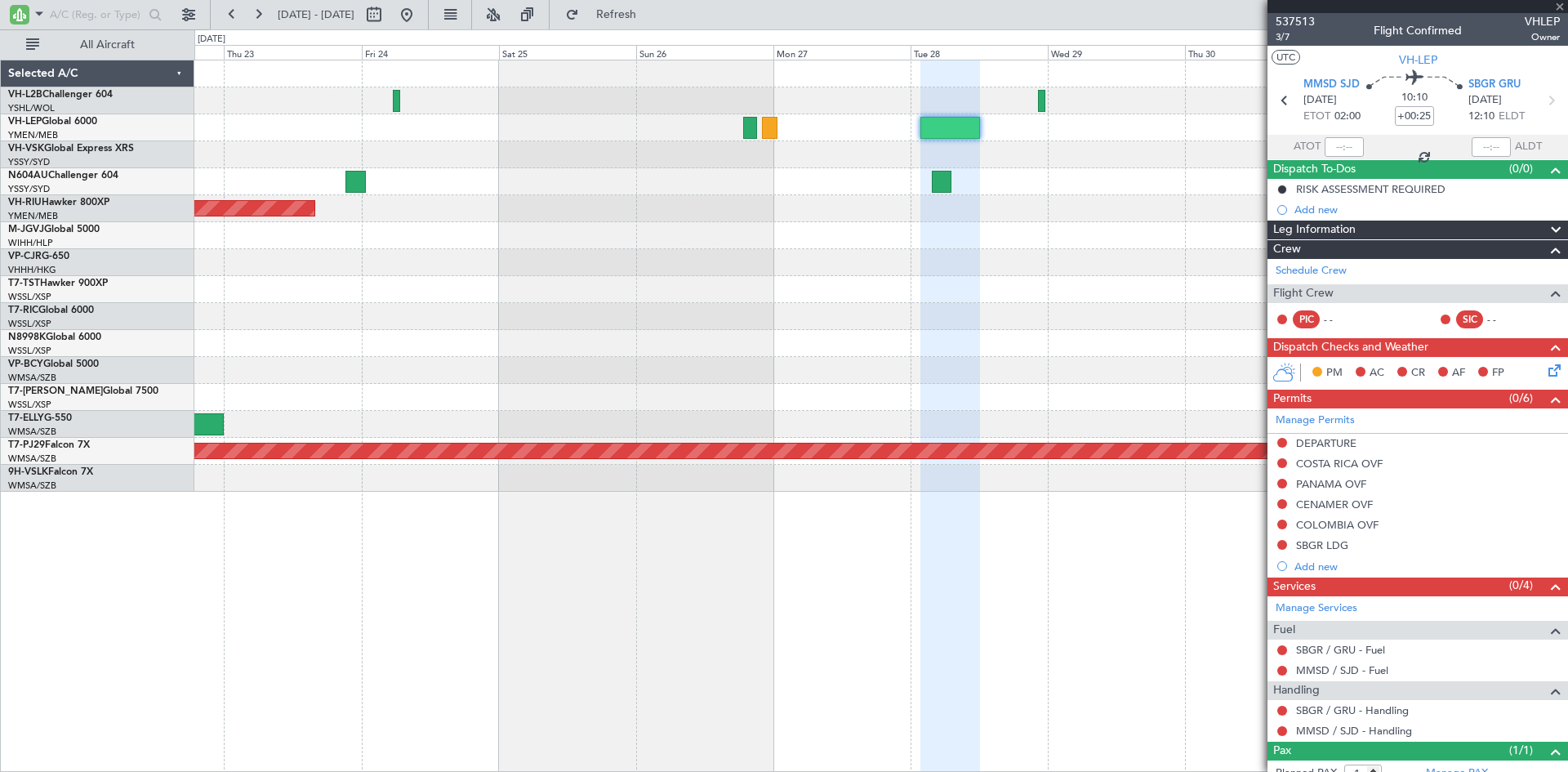
click at [775, 192] on div "Planned Maint Sydney ([PERSON_NAME] Intl)" at bounding box center [881, 181] width 1373 height 27
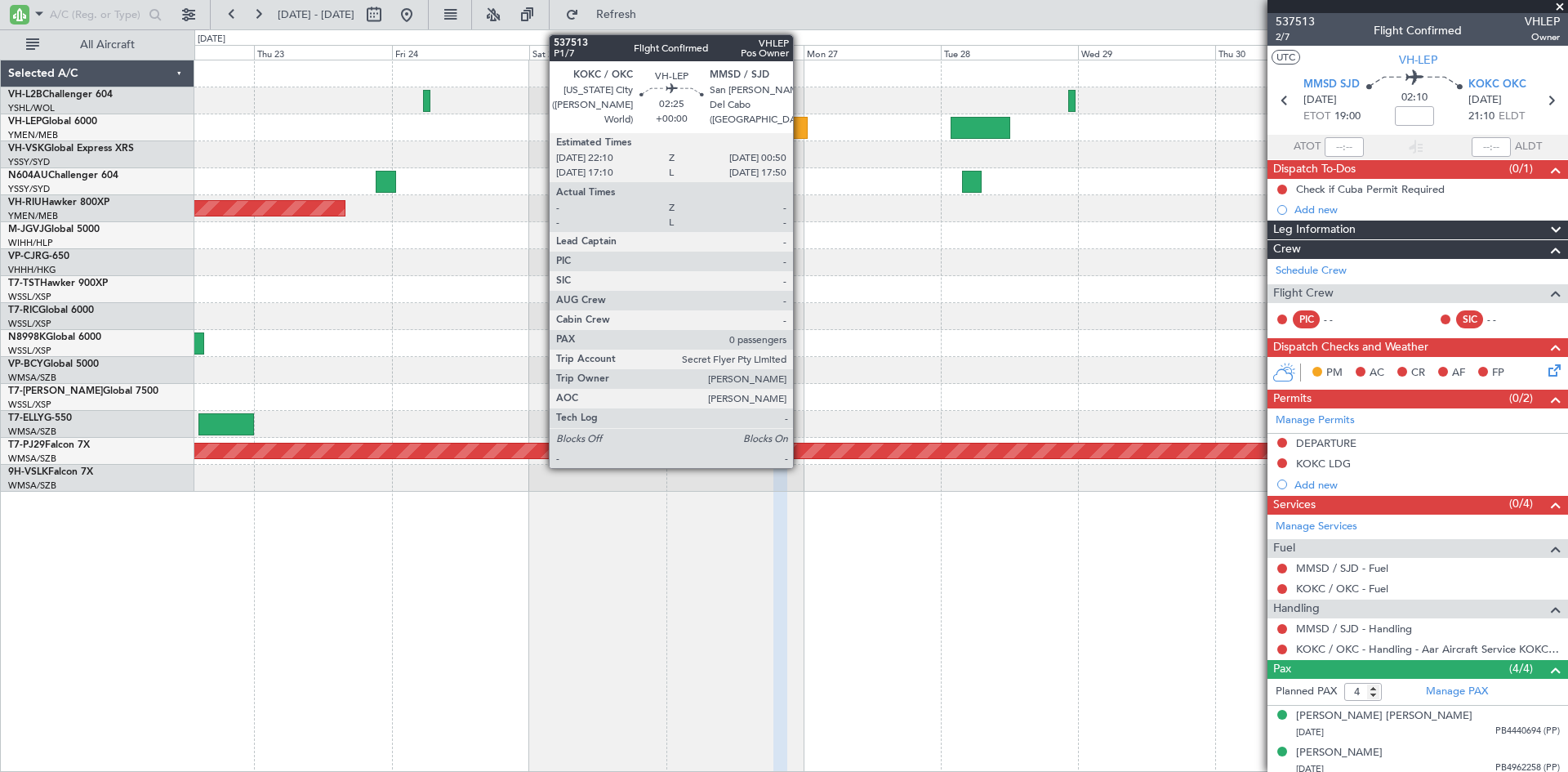
click at [800, 132] on div at bounding box center [800, 127] width 15 height 22
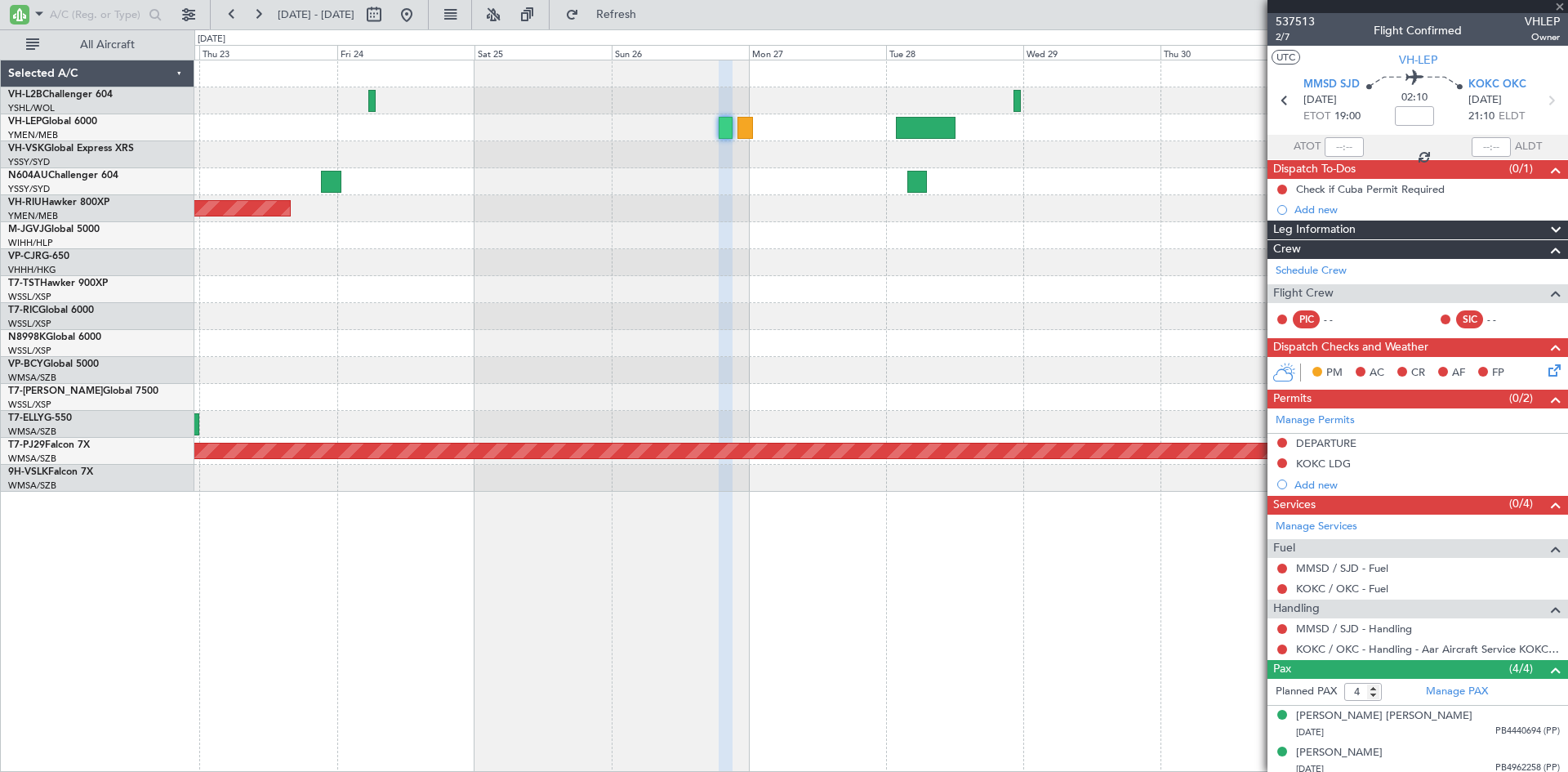
type input "0"
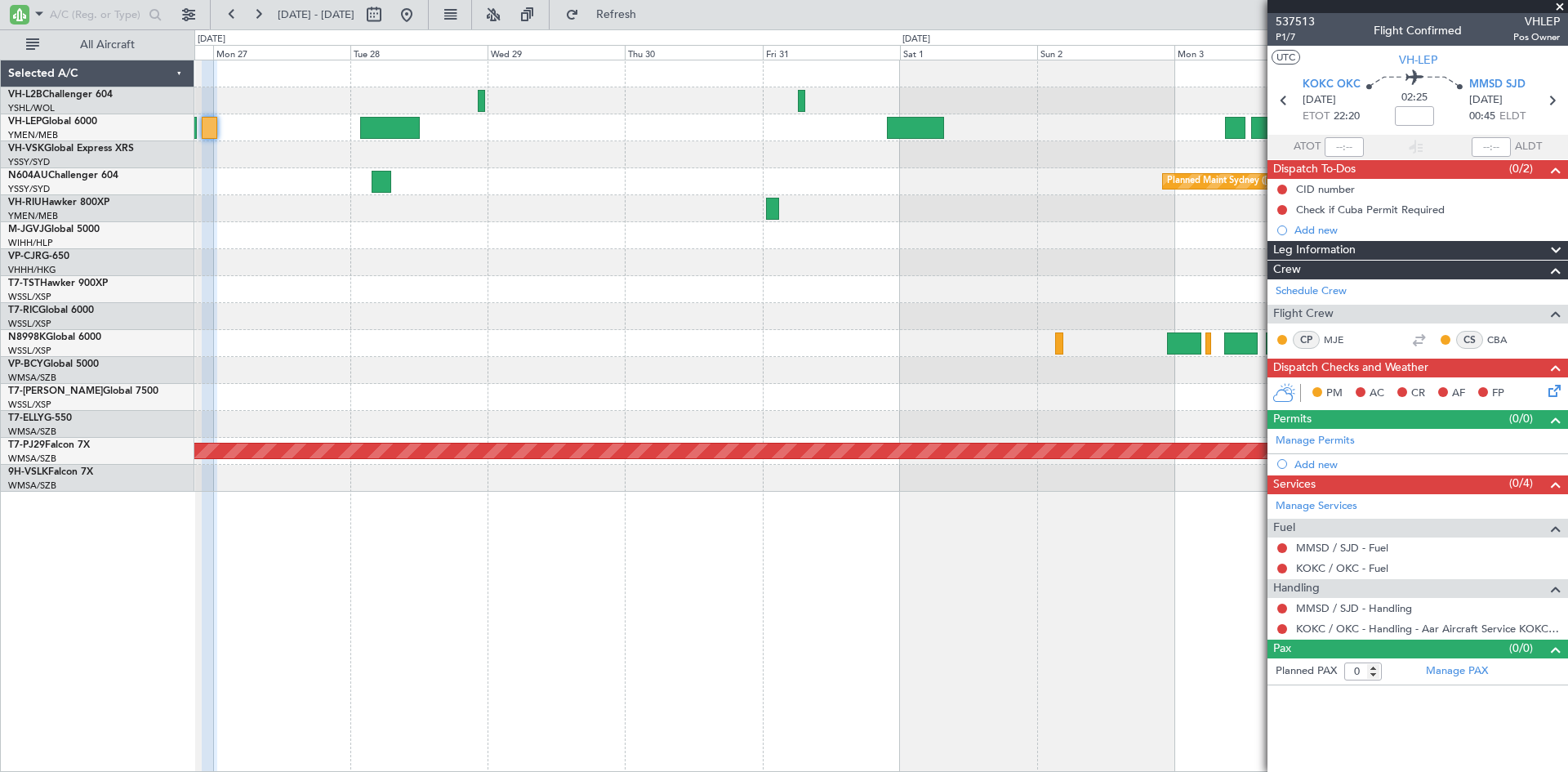
click at [455, 385] on div "Planned Maint Sydney ([PERSON_NAME] Intl) Planned Maint [GEOGRAPHIC_DATA] (Sult…" at bounding box center [881, 276] width 1373 height 431
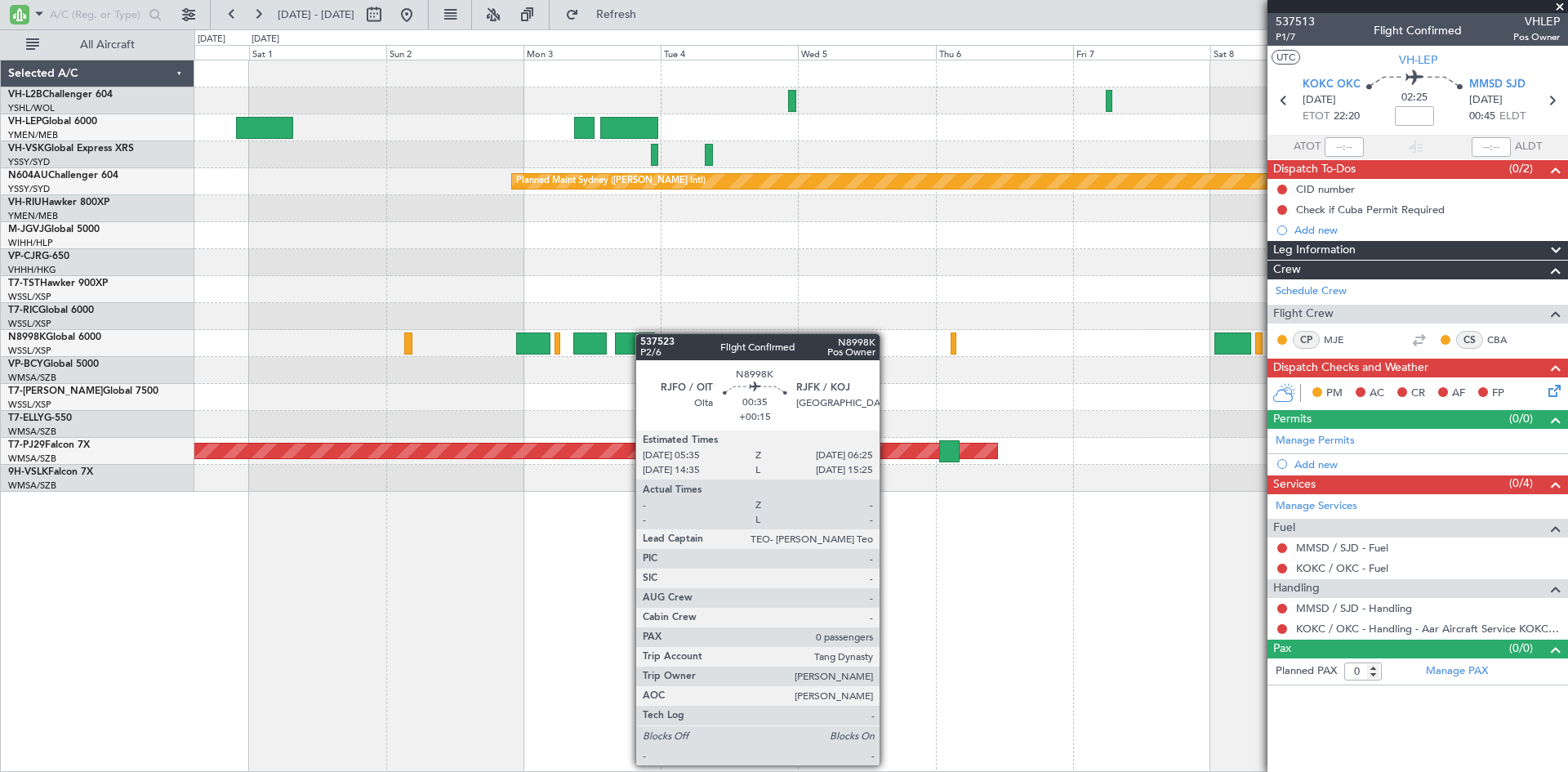
click at [493, 340] on div "Planned Maint Sydney ([PERSON_NAME] Intl) Planned Maint [GEOGRAPHIC_DATA] (Sult…" at bounding box center [881, 276] width 1373 height 431
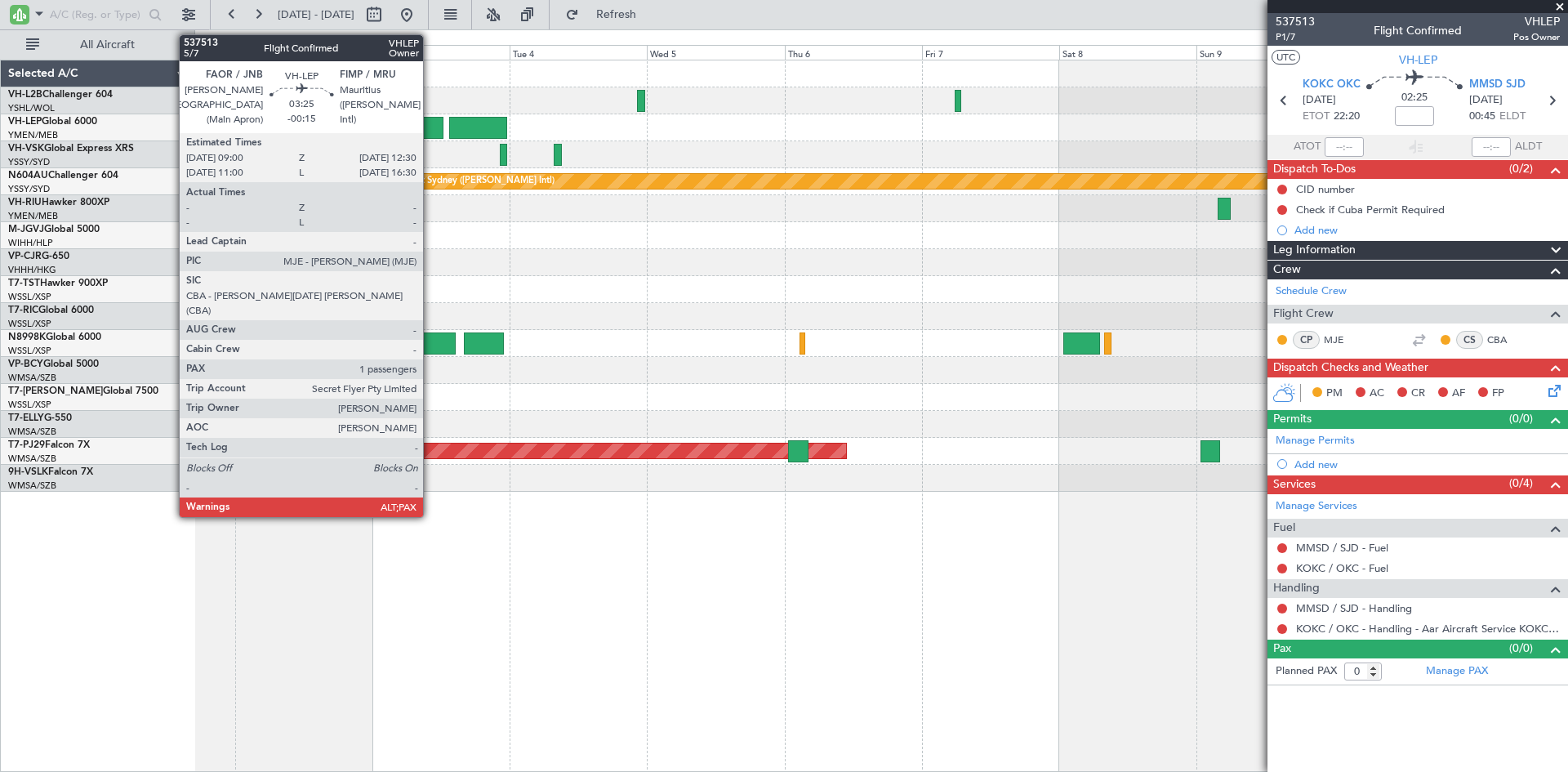
click at [430, 137] on div at bounding box center [434, 127] width 20 height 22
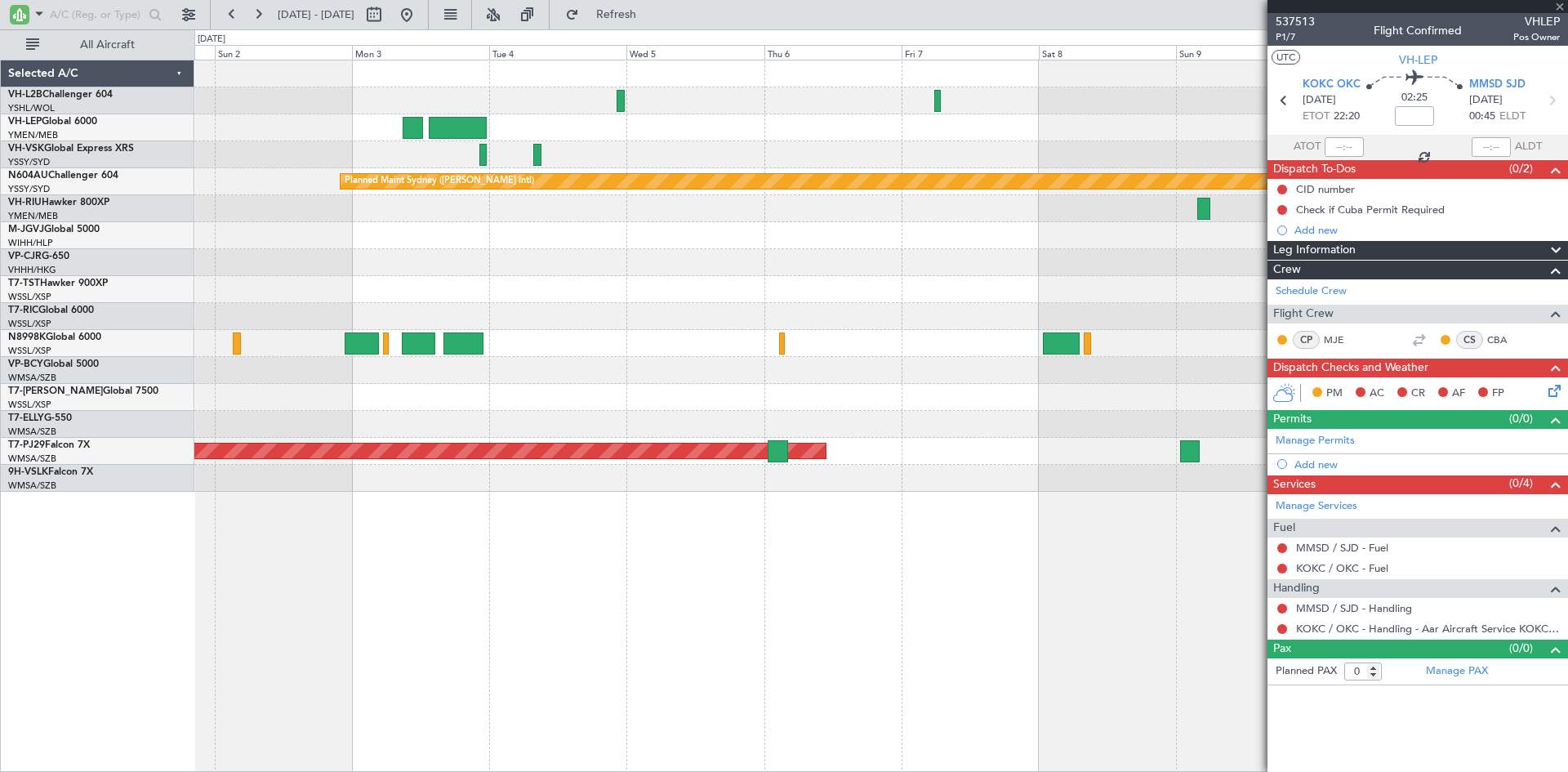
click at [757, 305] on div "Planned Maint Sydney ([PERSON_NAME] Intl) Planned Maint [GEOGRAPHIC_DATA] (Sult…" at bounding box center [881, 276] width 1373 height 431
type input "-00:15"
type input "1"
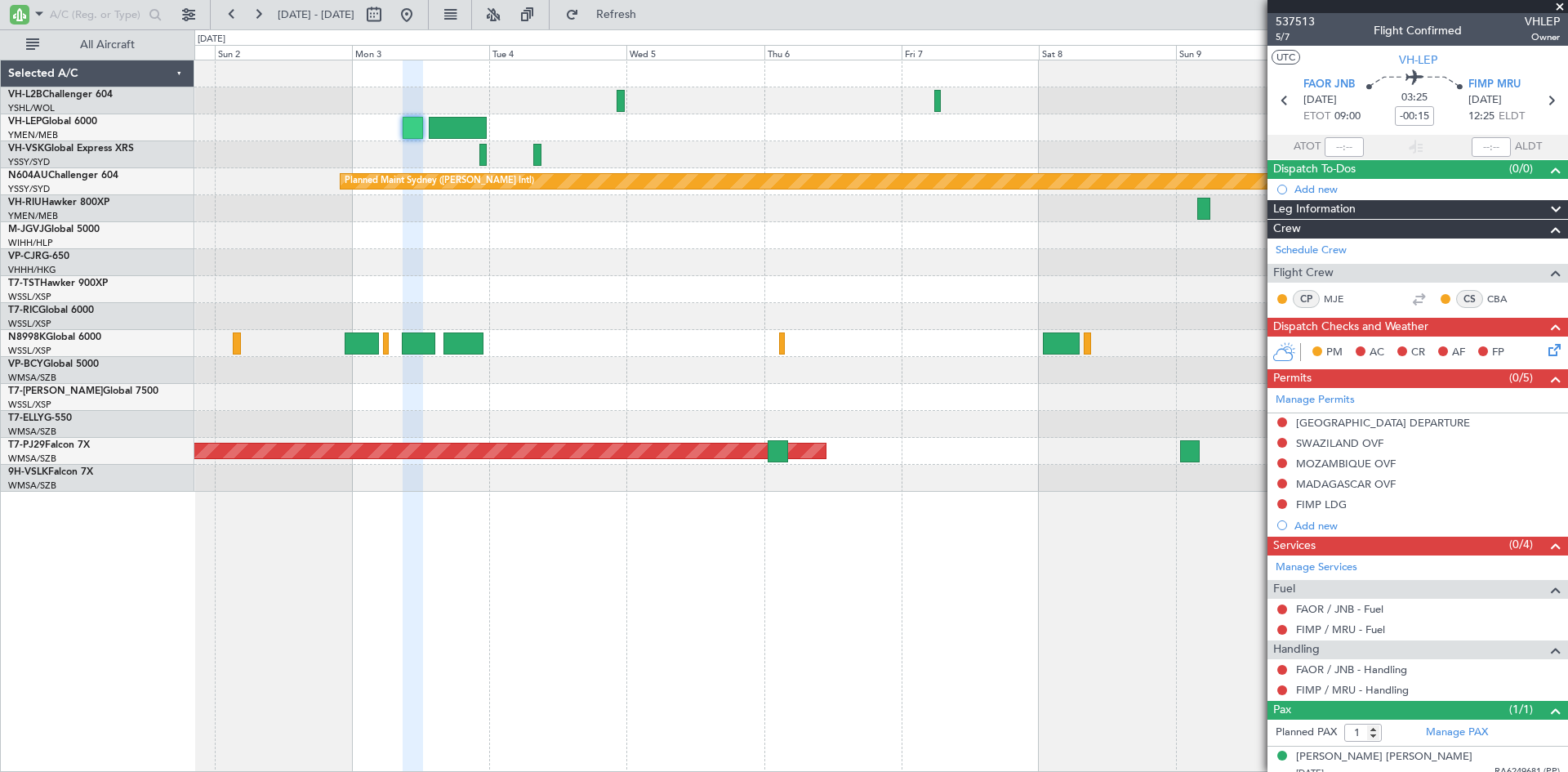
click at [461, 135] on div at bounding box center [457, 127] width 58 height 22
type input "+00:20"
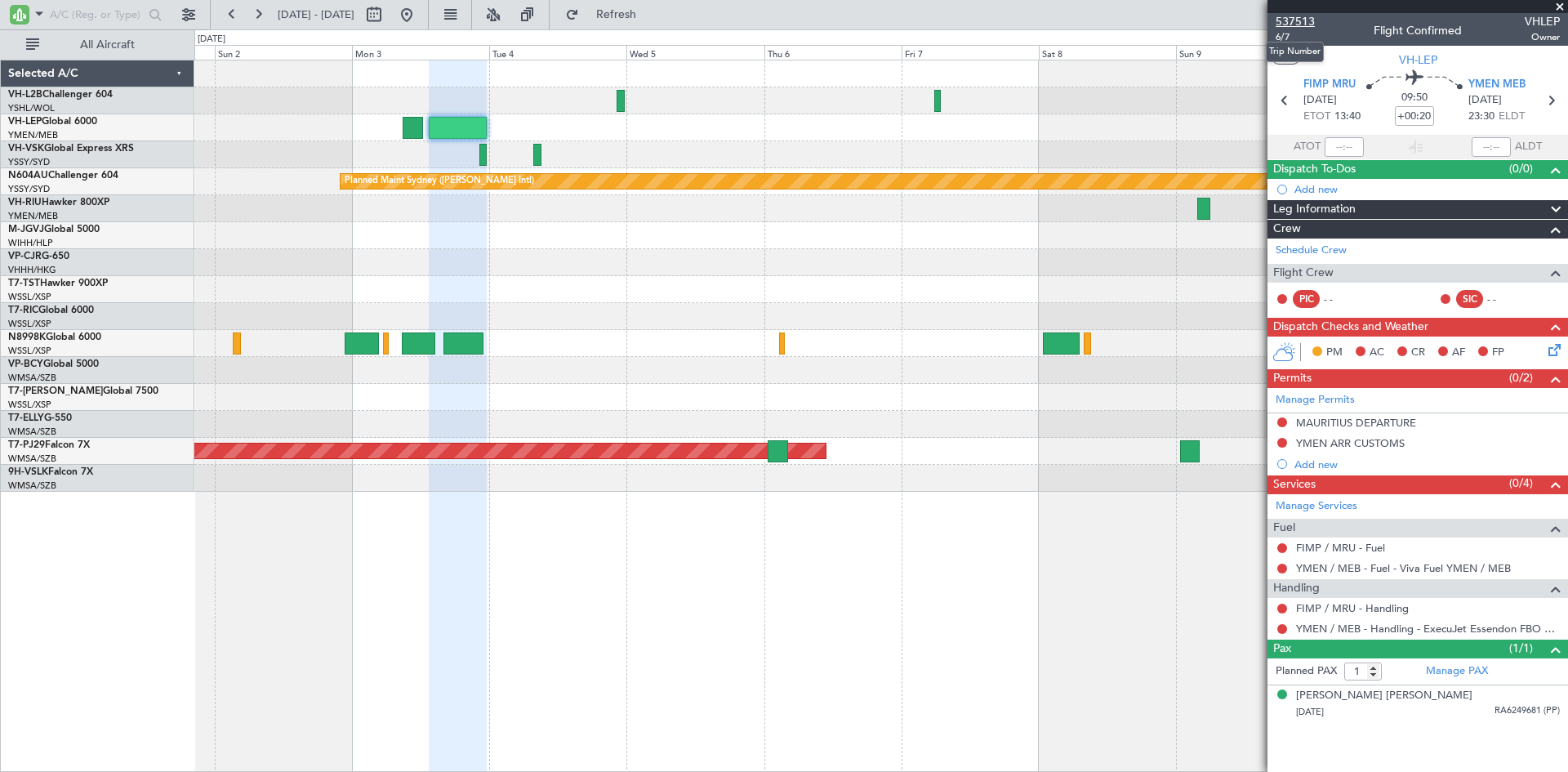
click at [1313, 26] on span "537513" at bounding box center [1296, 21] width 39 height 17
click at [1280, 36] on span "6/7" at bounding box center [1296, 37] width 39 height 13
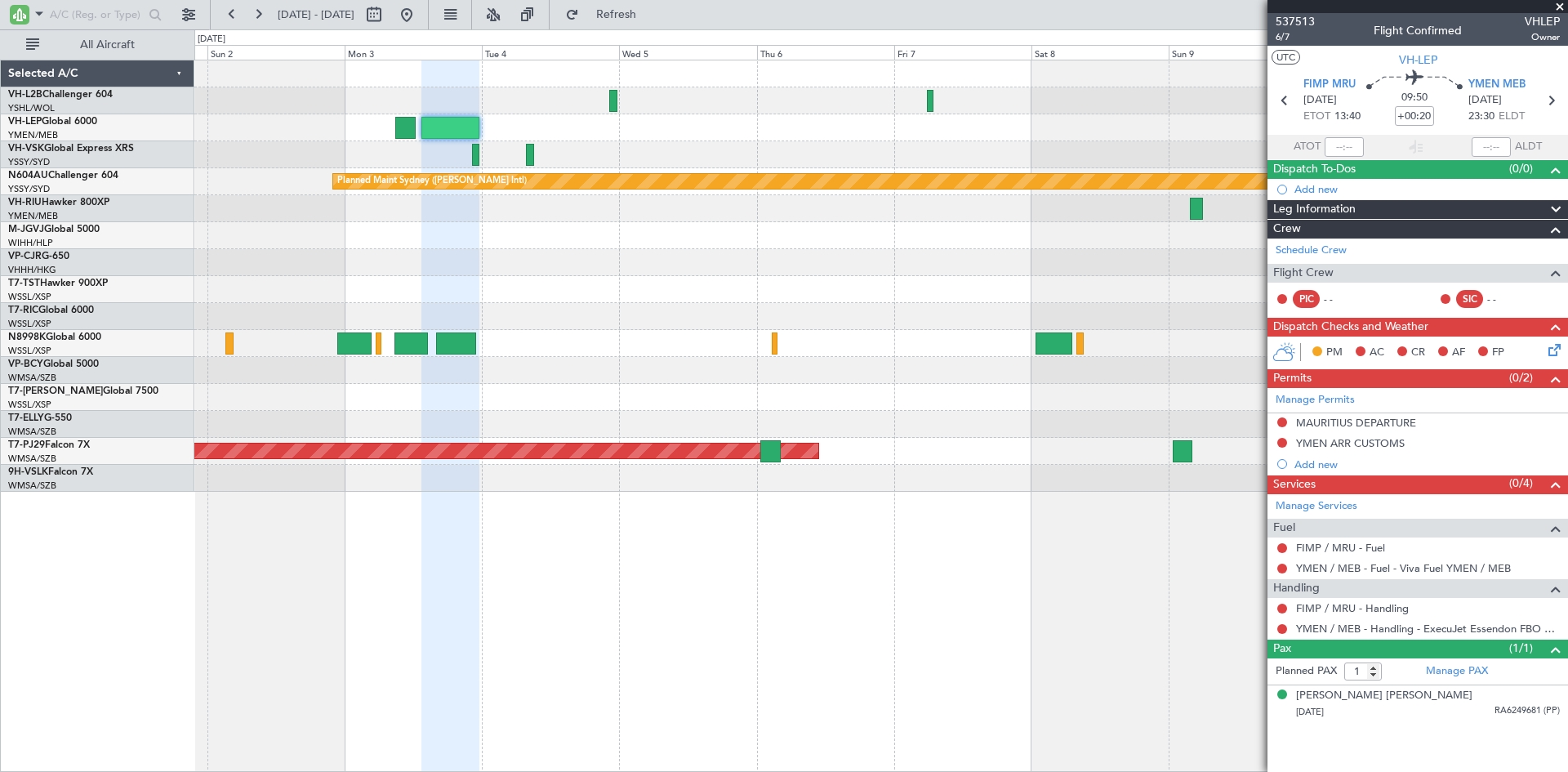
click at [757, 154] on div at bounding box center [881, 155] width 1373 height 27
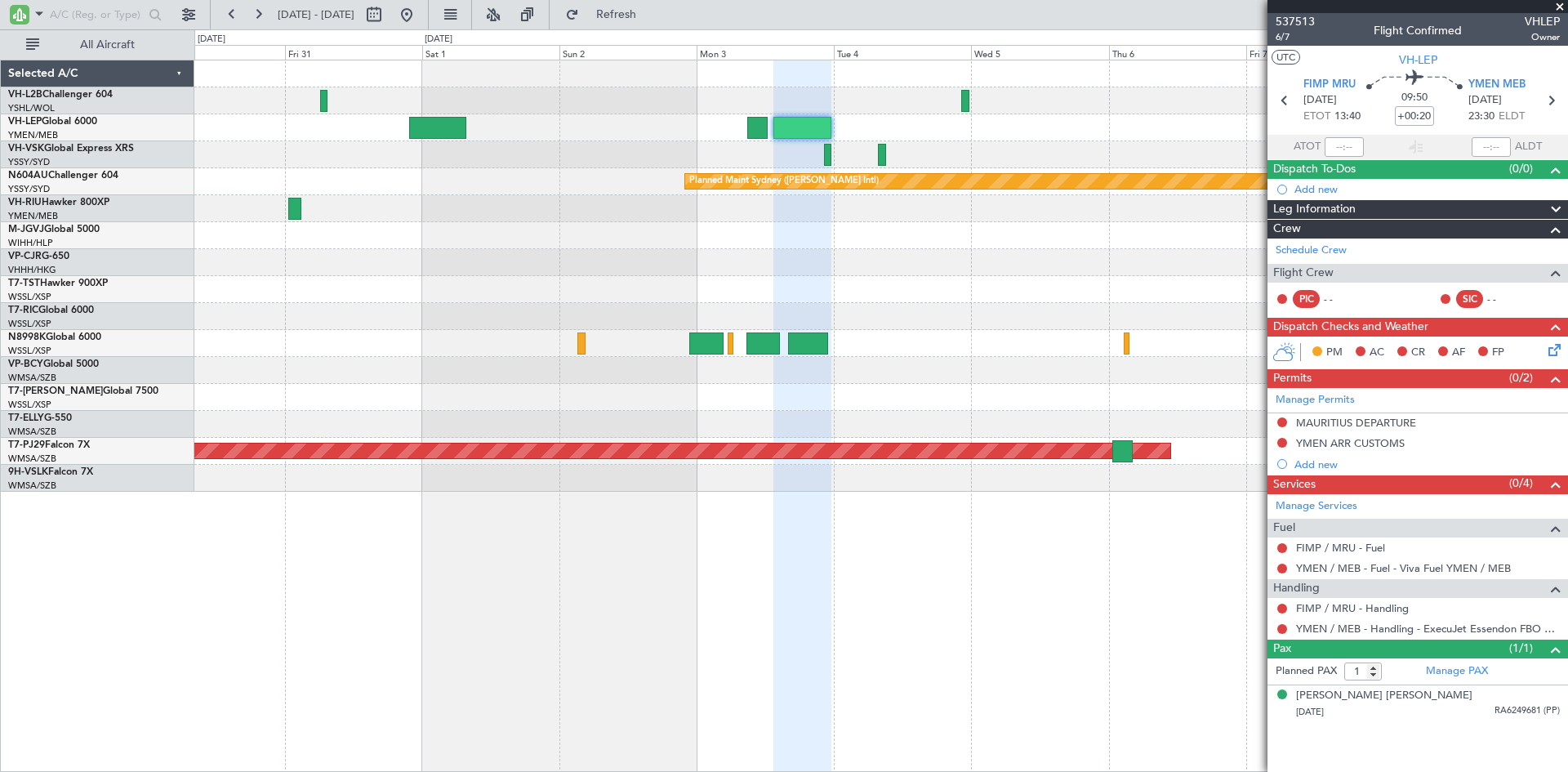
click at [1082, 149] on div "Planned Maint Sydney ([PERSON_NAME] Intl) Planned Maint [GEOGRAPHIC_DATA] (Sult…" at bounding box center [881, 276] width 1373 height 431
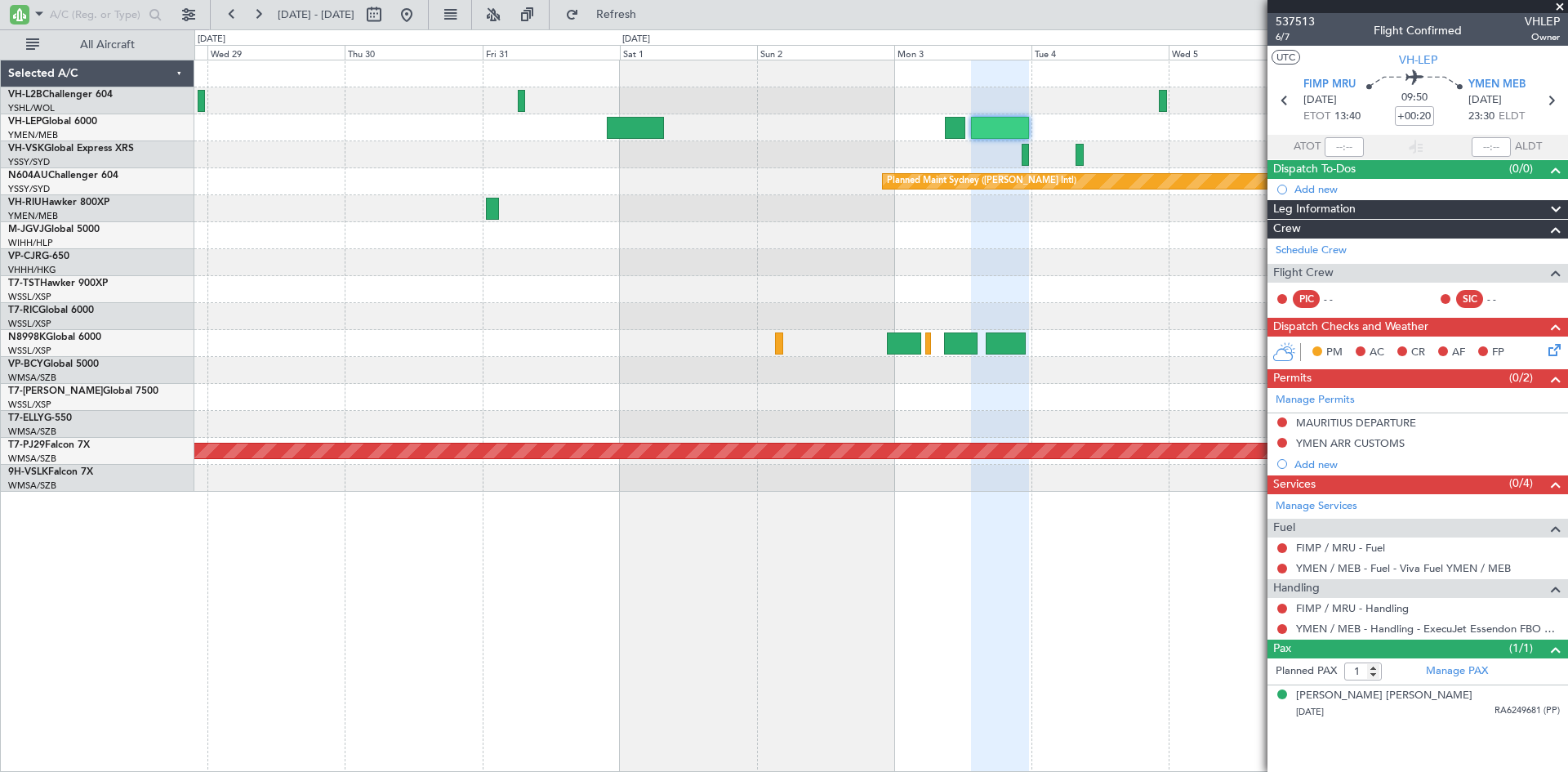
click at [628, 177] on div "Planned Maint Sydney ([PERSON_NAME] Intl)" at bounding box center [881, 181] width 1373 height 27
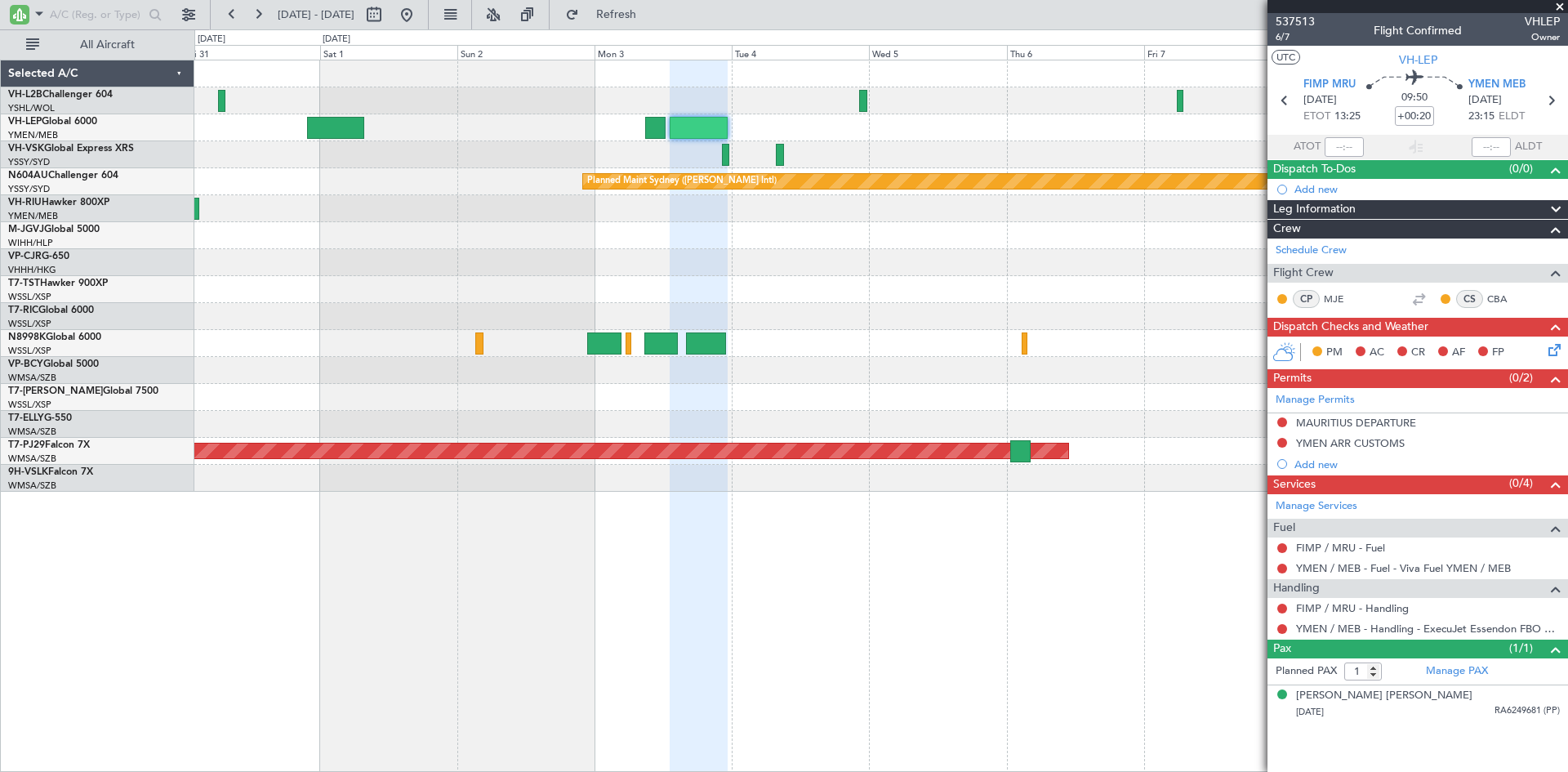
click at [867, 305] on div "Planned Maint Sydney ([PERSON_NAME] Intl) Planned Maint [GEOGRAPHIC_DATA] (Sult…" at bounding box center [881, 276] width 1373 height 431
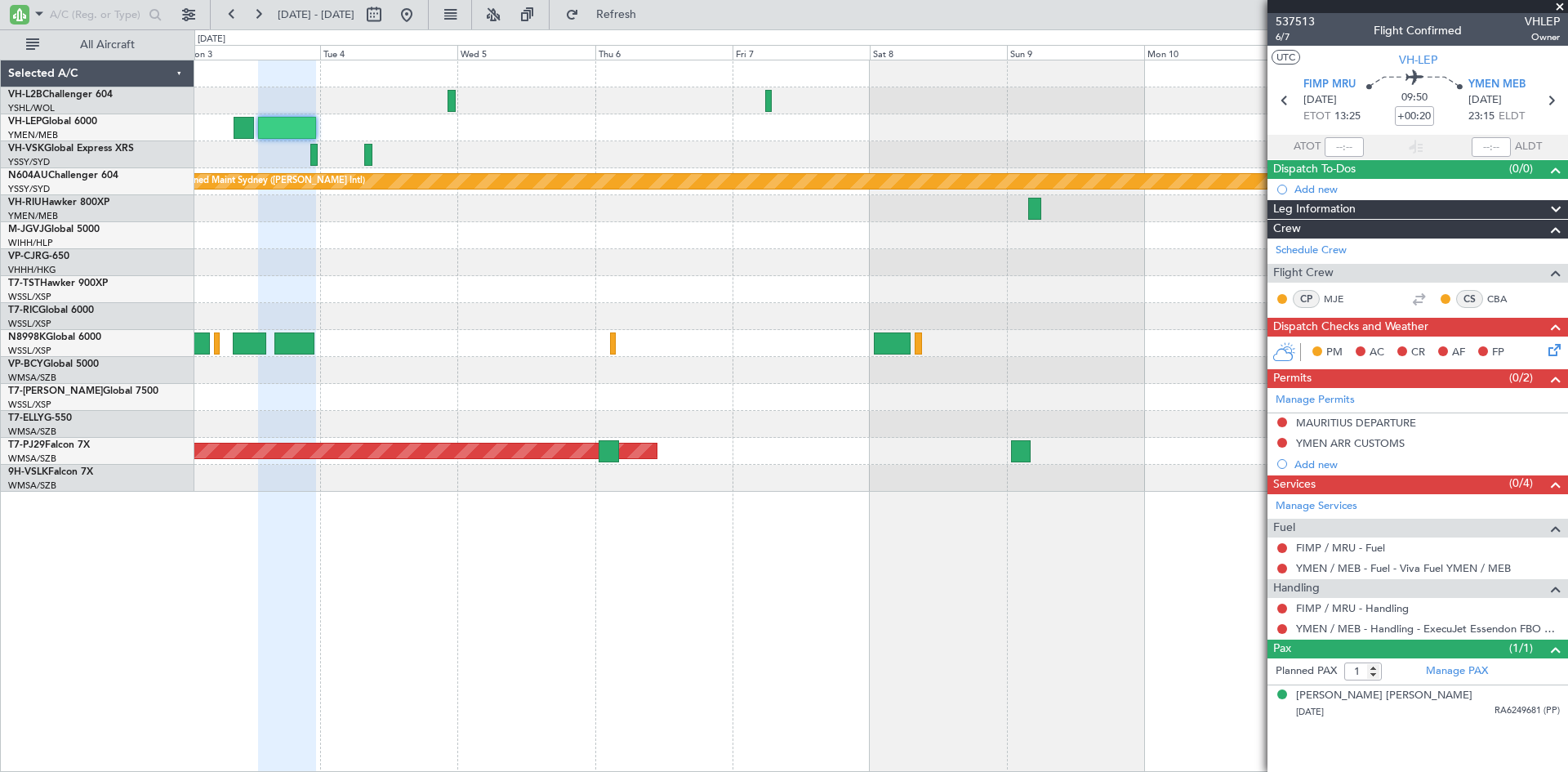
click at [557, 197] on div "Planned Maint Sydney ([PERSON_NAME] Intl) Planned Maint [GEOGRAPHIC_DATA] (Sult…" at bounding box center [881, 276] width 1373 height 431
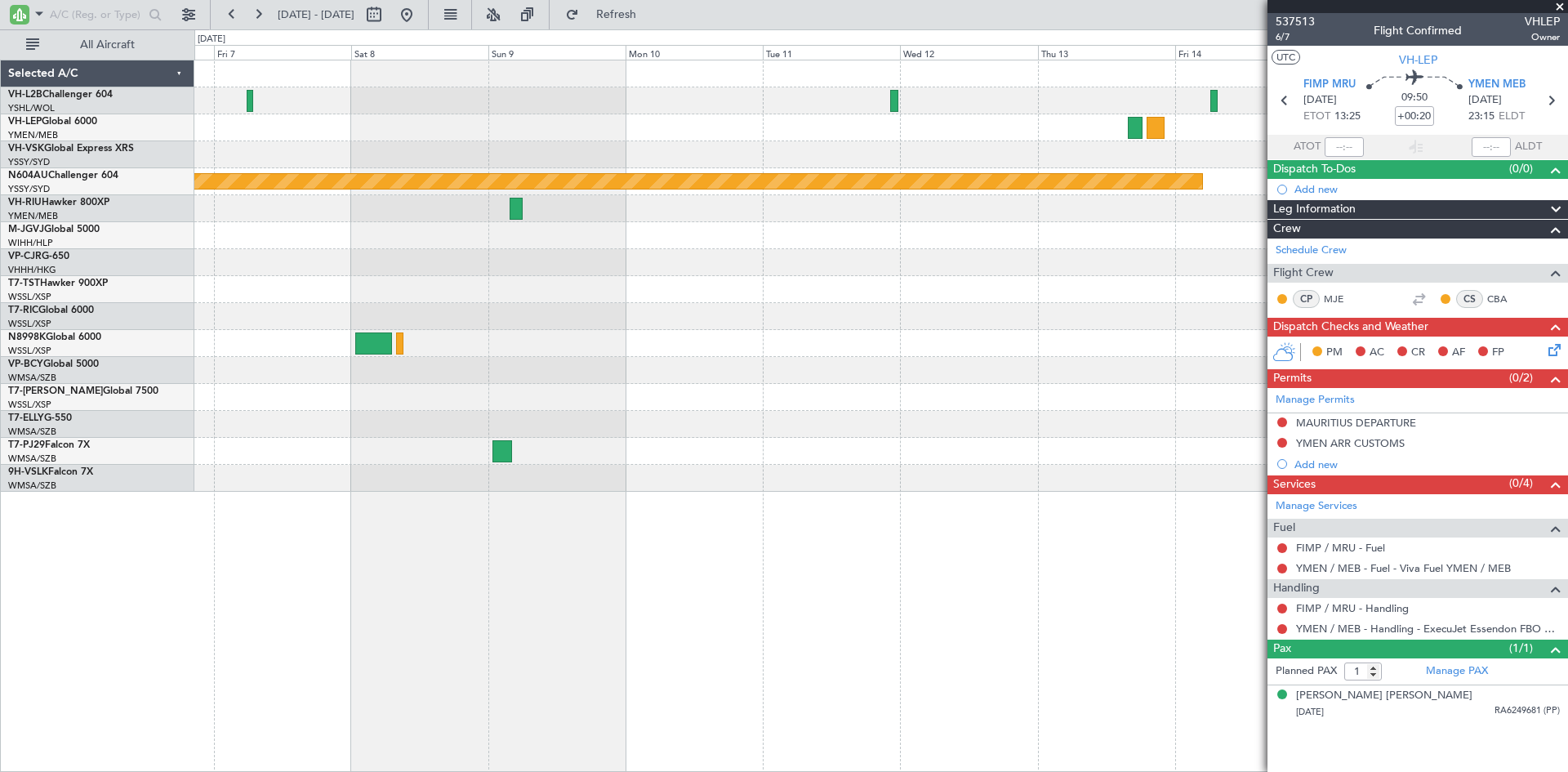
click at [503, 195] on div "Planned Maint Sydney ([PERSON_NAME] Intl) Planned Maint [GEOGRAPHIC_DATA] (Sult…" at bounding box center [881, 276] width 1373 height 431
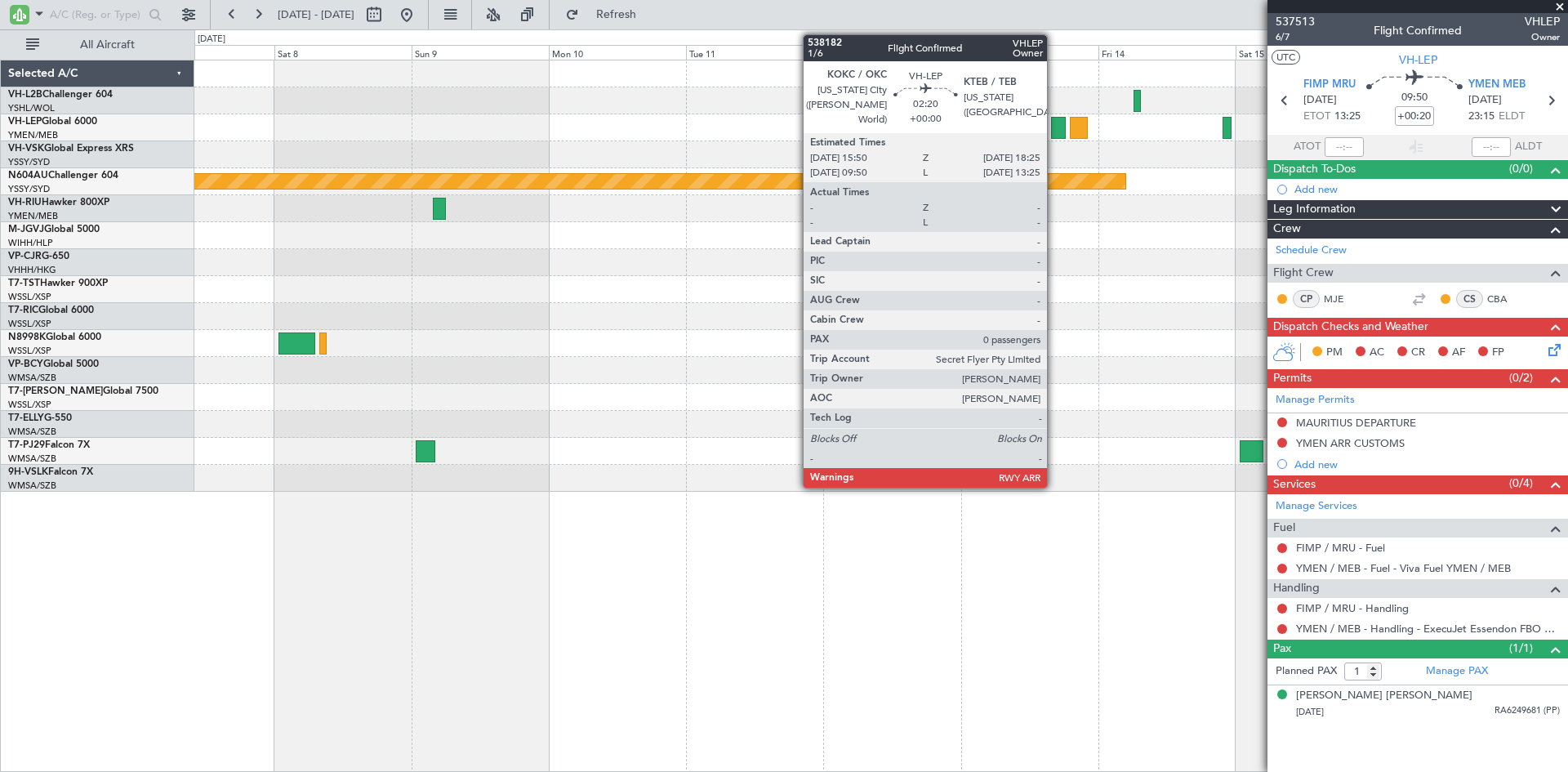
click at [1054, 128] on div at bounding box center [1059, 127] width 15 height 22
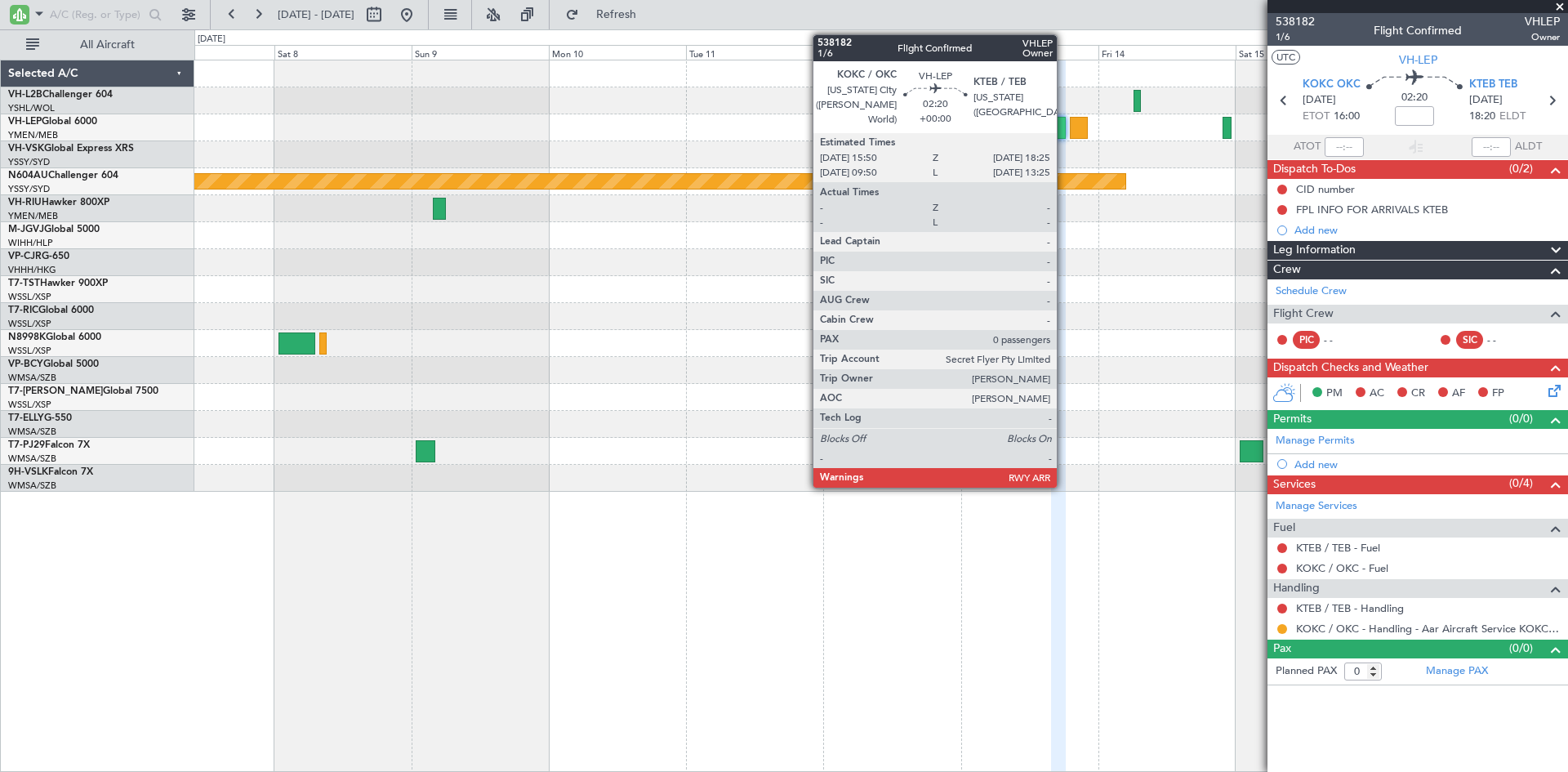
click at [1064, 131] on div at bounding box center [1059, 127] width 15 height 22
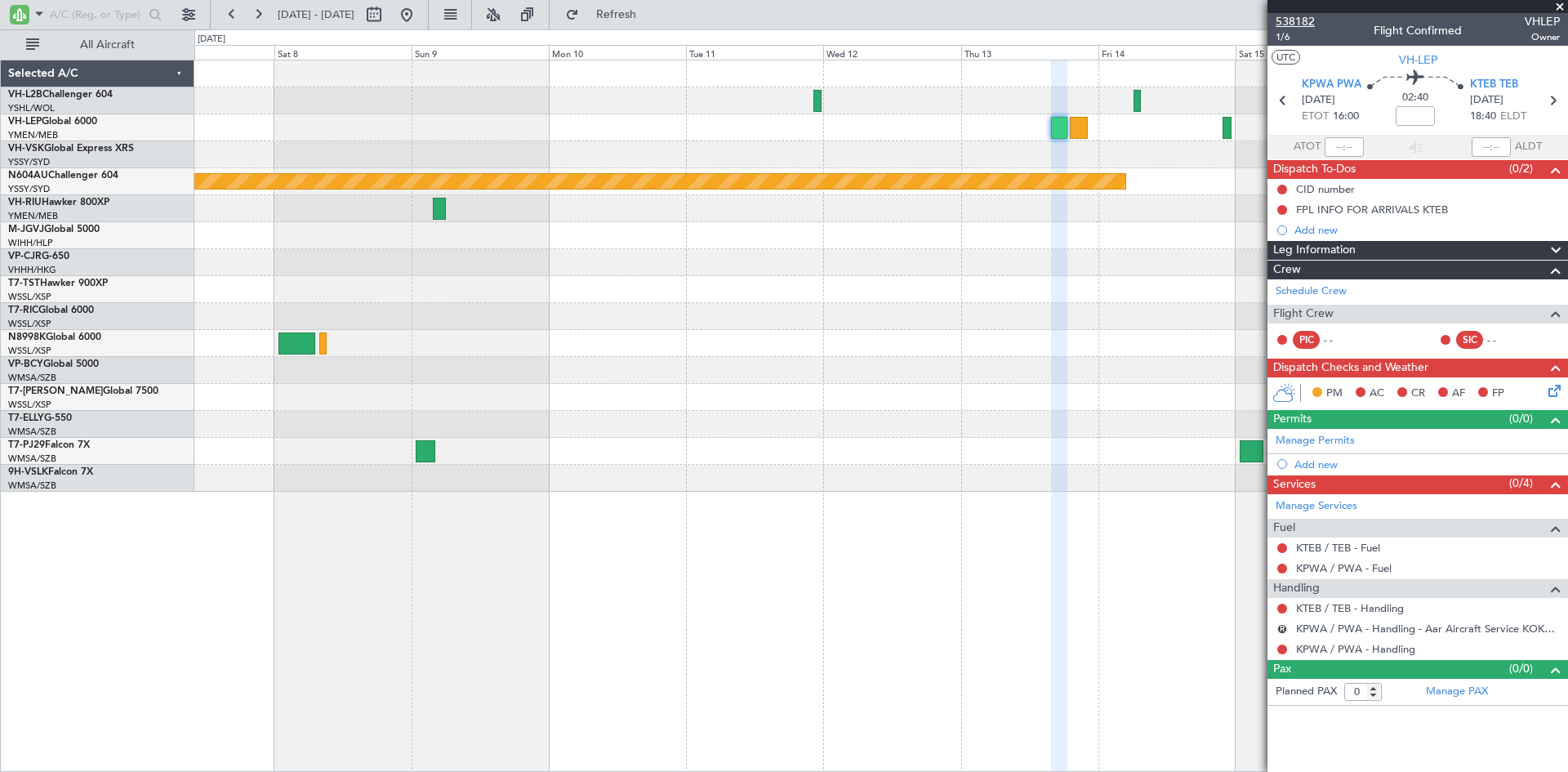
click at [1301, 19] on span "538182" at bounding box center [1296, 21] width 39 height 17
click at [1296, 22] on span "538182" at bounding box center [1296, 21] width 39 height 17
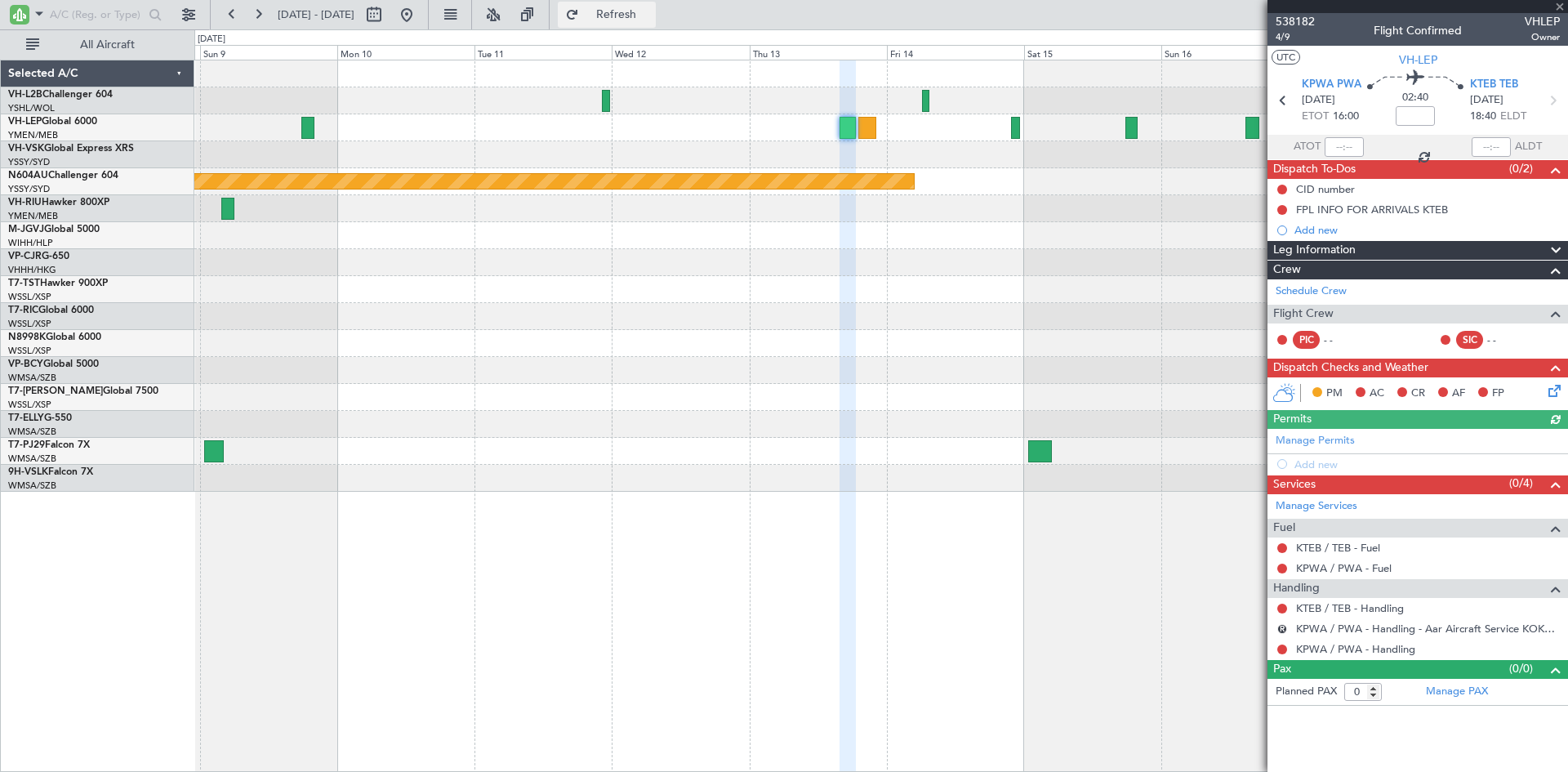
click at [636, 19] on button "Refresh" at bounding box center [606, 14] width 98 height 26
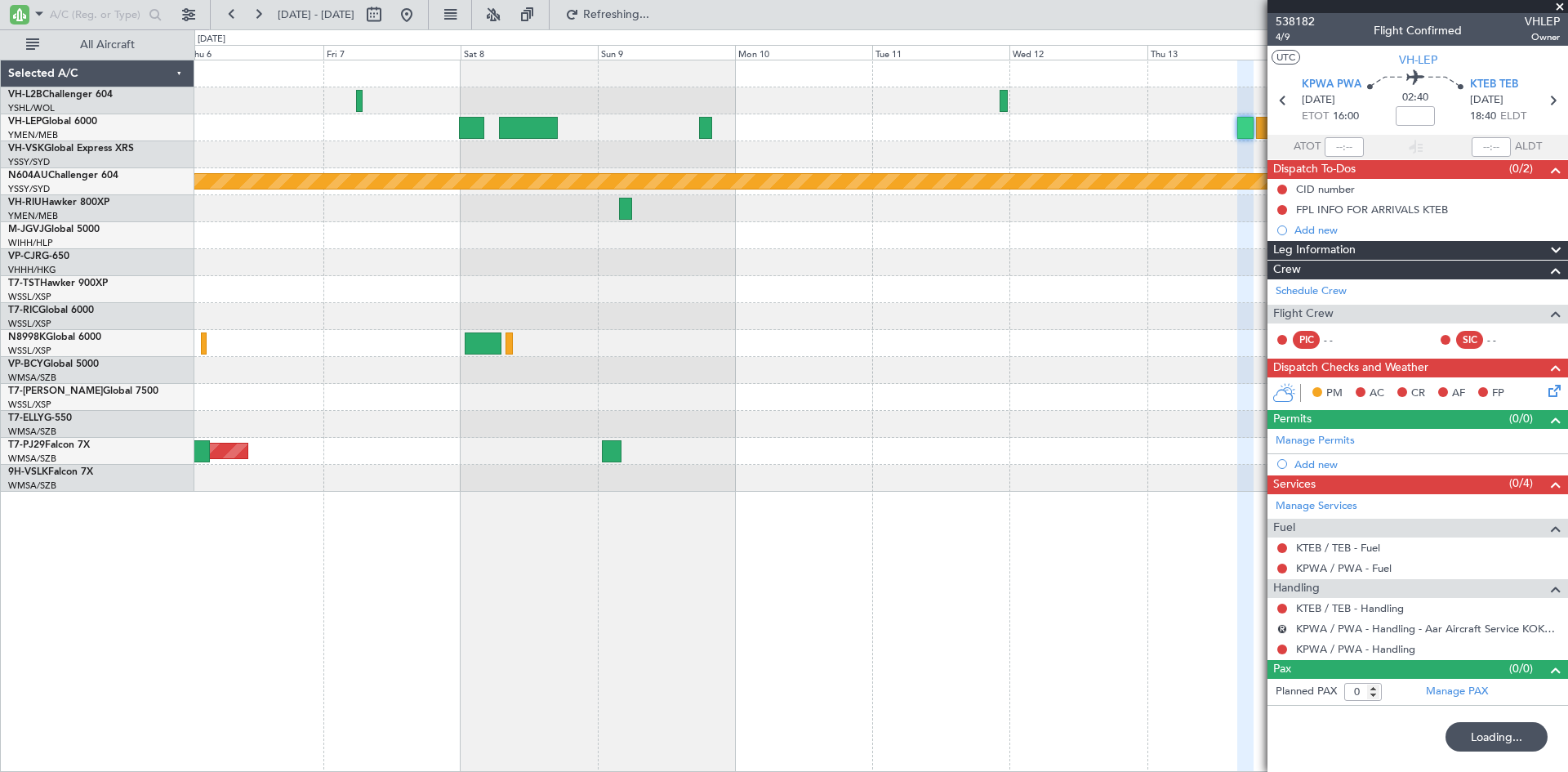
click at [1055, 147] on div "Planned Maint Sydney ([PERSON_NAME] Intl) Planned Maint [GEOGRAPHIC_DATA] (Sult…" at bounding box center [881, 276] width 1373 height 431
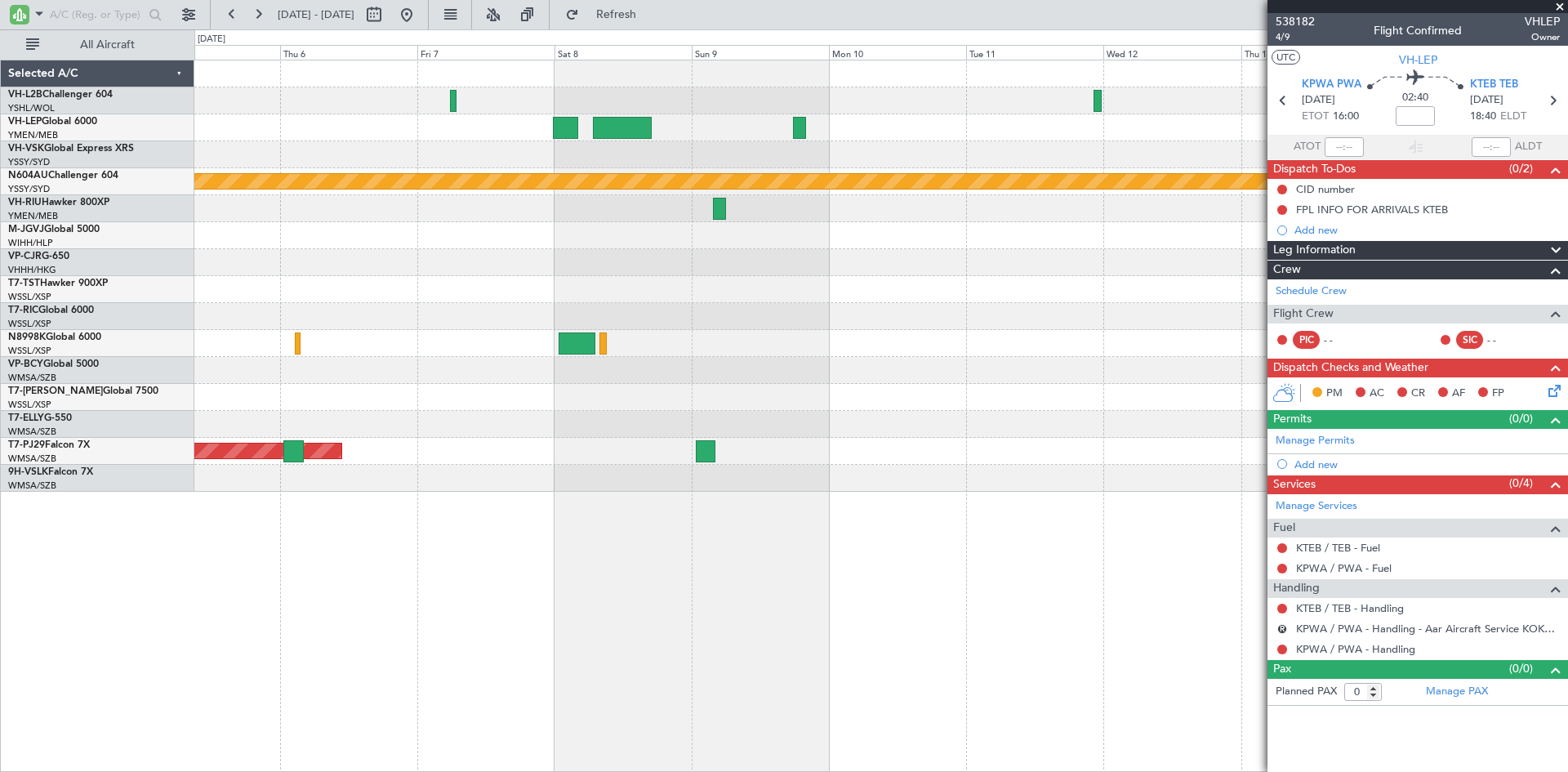
click at [847, 152] on div at bounding box center [881, 155] width 1373 height 27
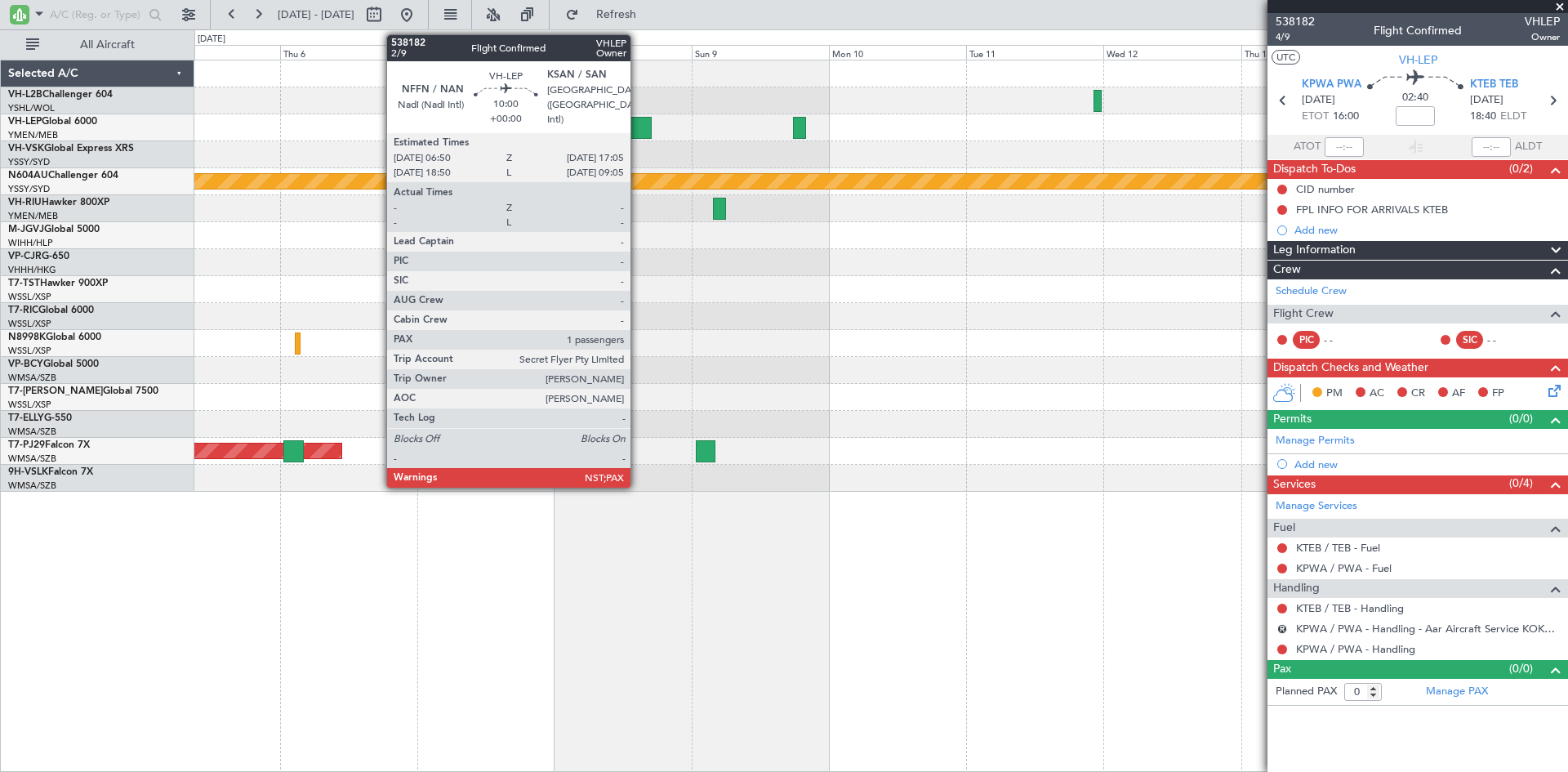
click at [638, 132] on div at bounding box center [622, 127] width 59 height 22
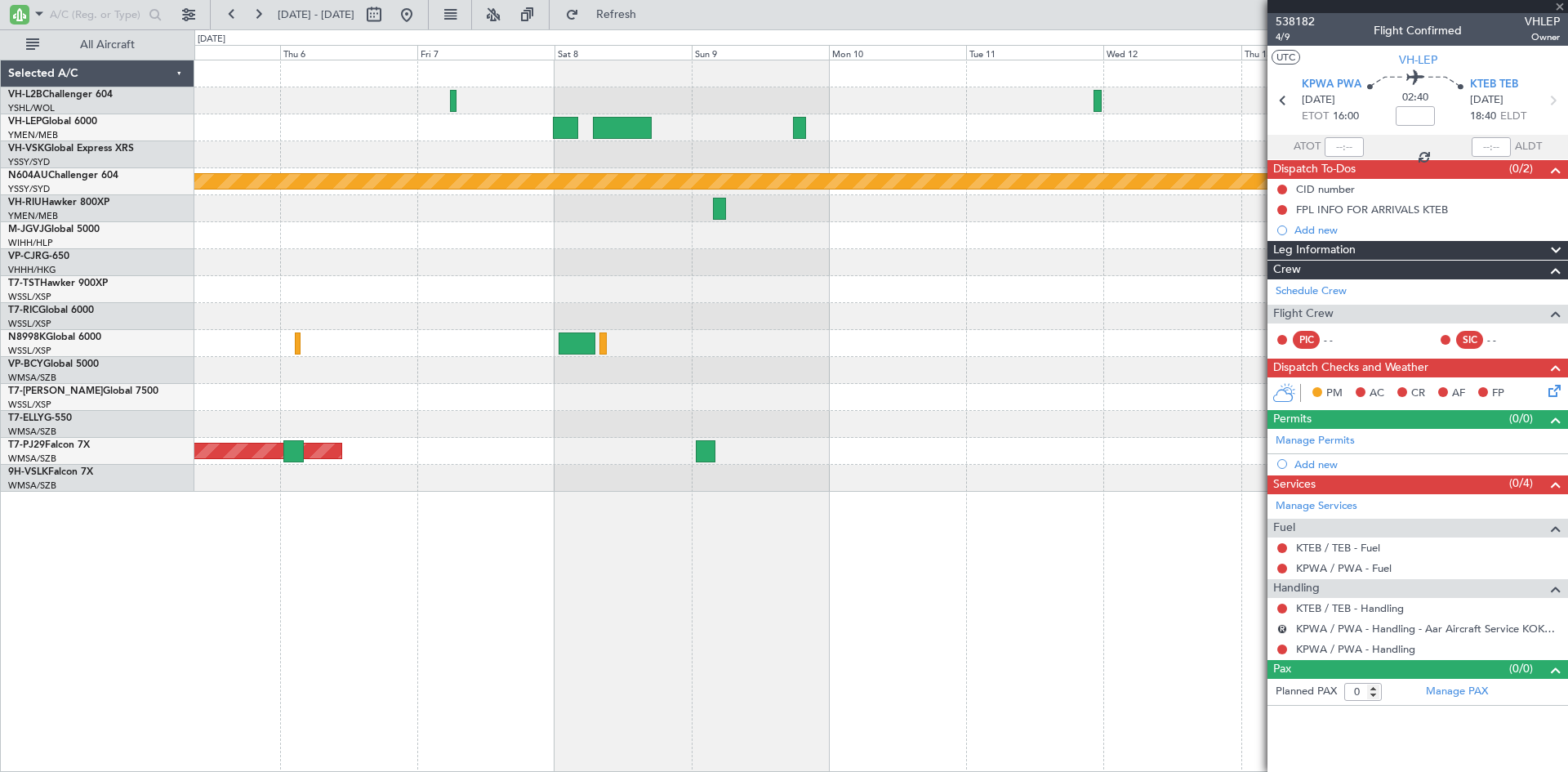
click at [638, 132] on div at bounding box center [622, 127] width 59 height 22
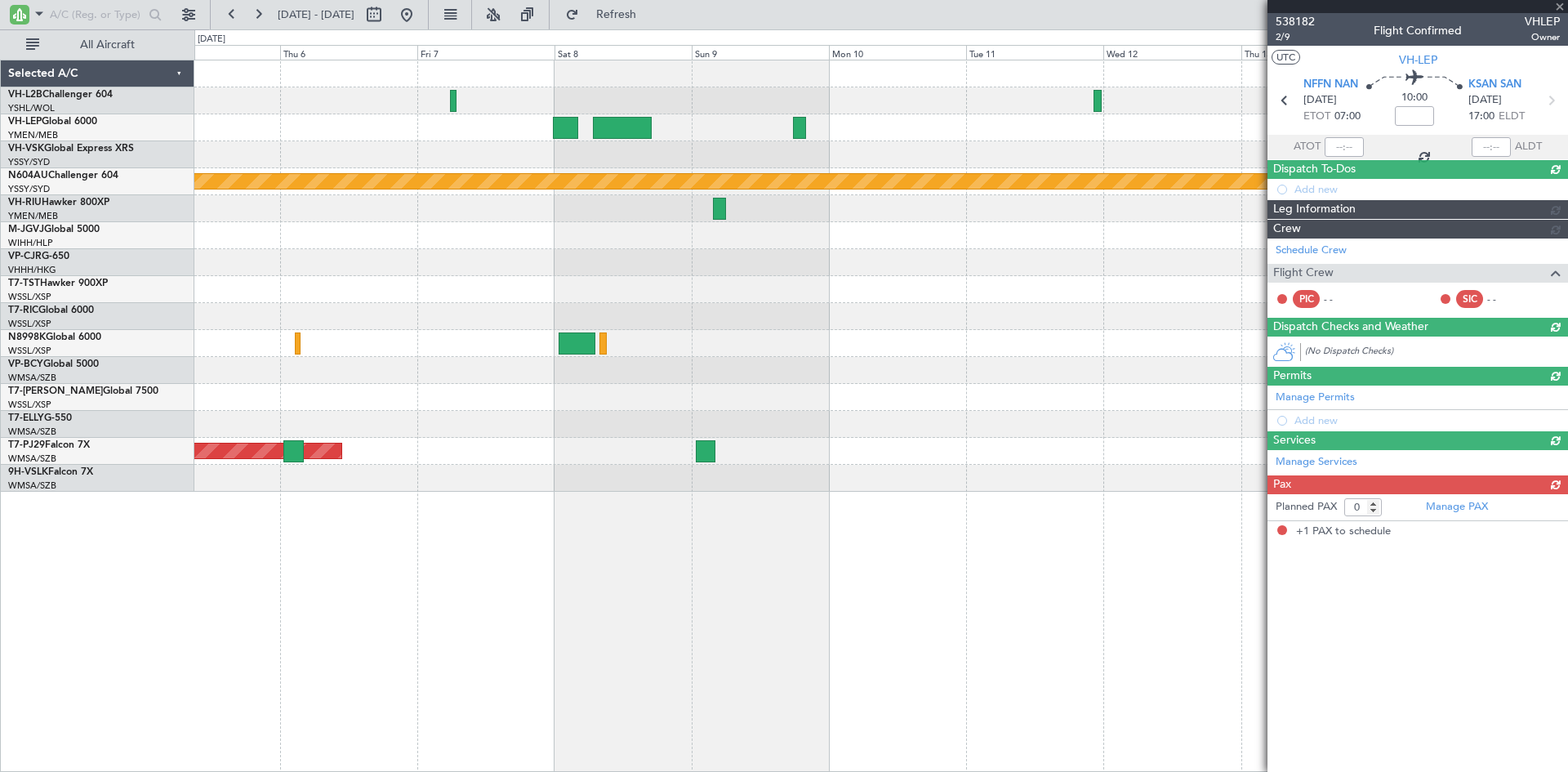
type input "1"
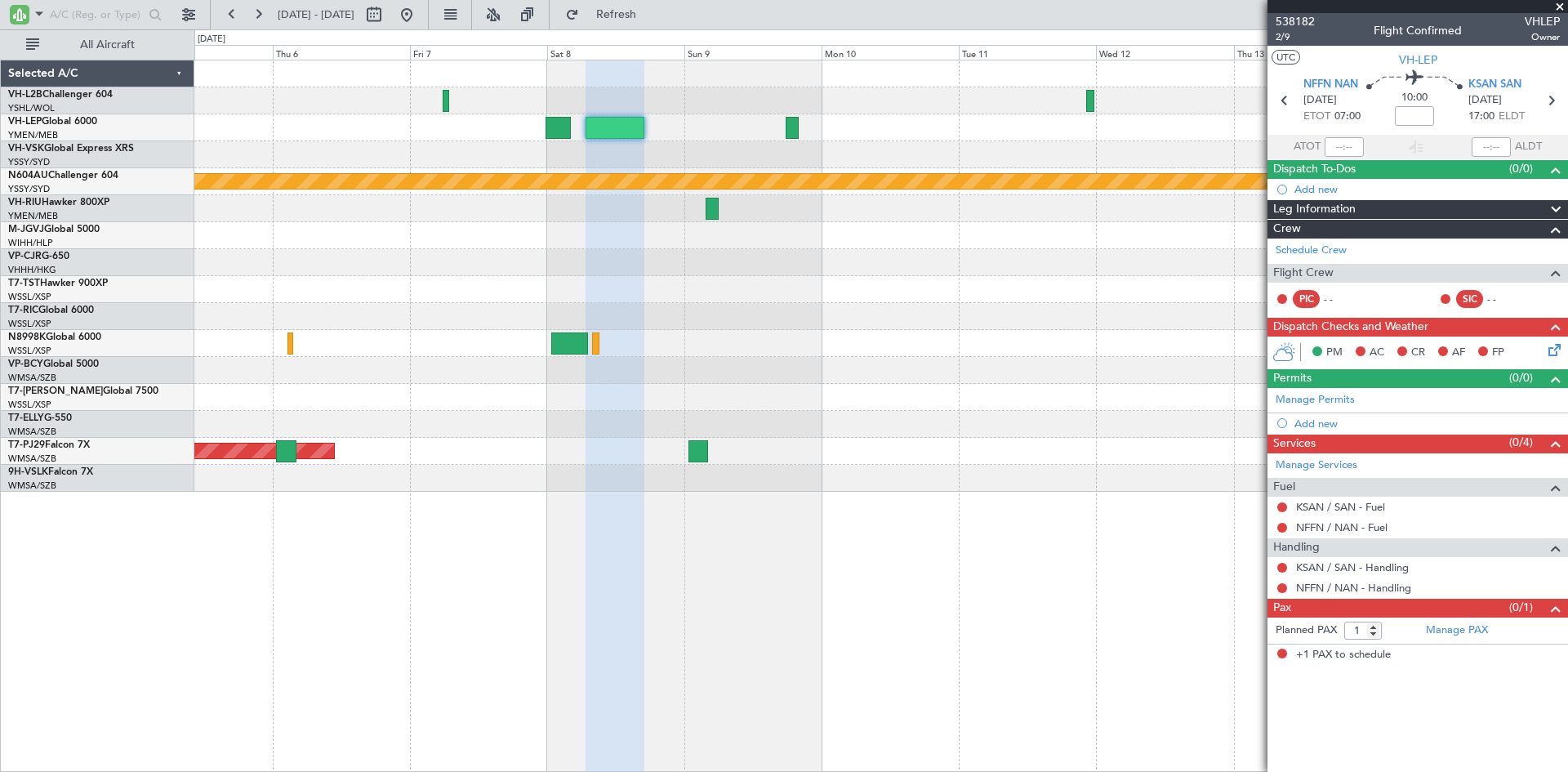
click at [803, 153] on div at bounding box center [881, 155] width 1373 height 27
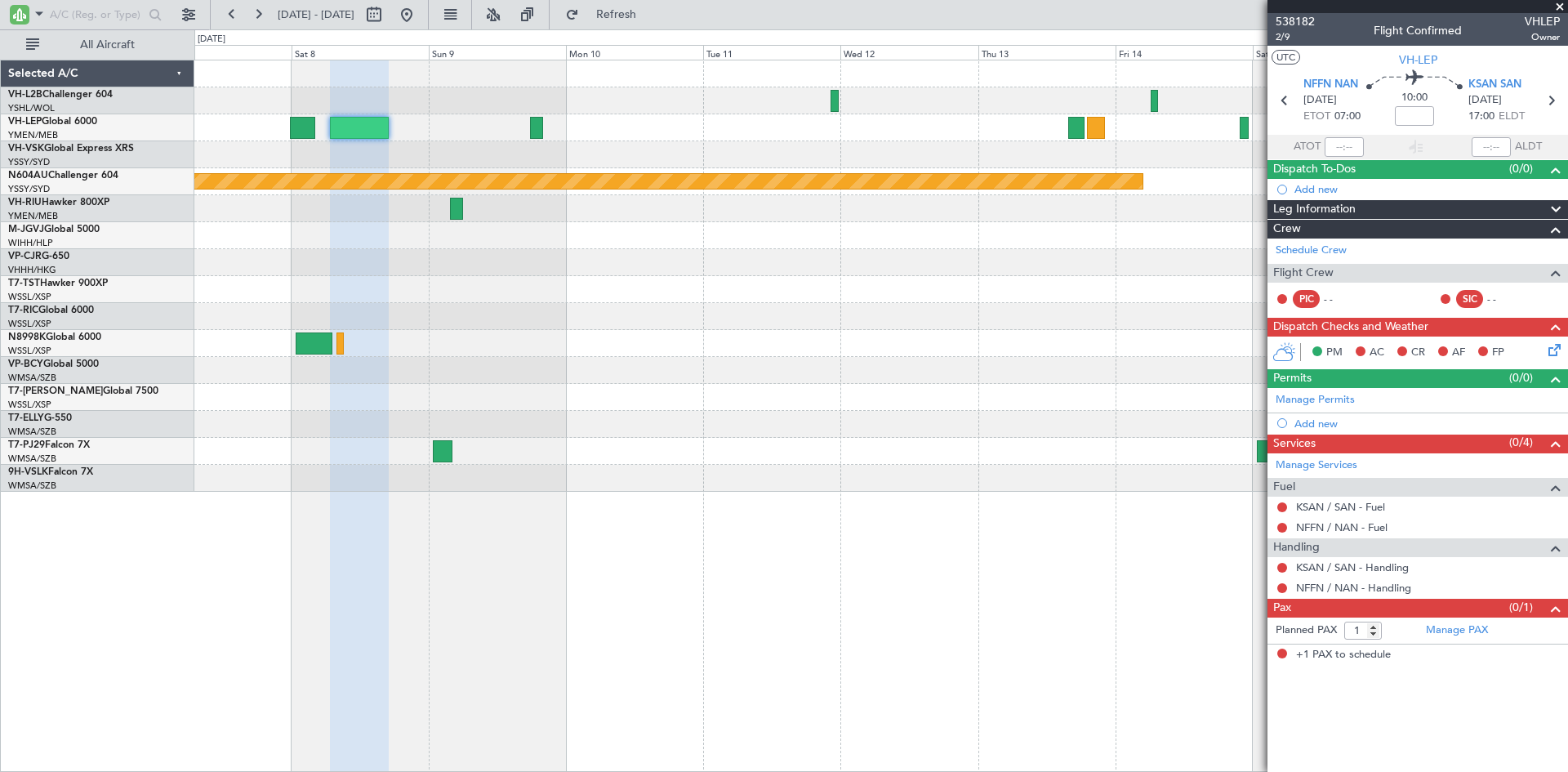
click at [632, 169] on div "Planned Maint Sydney ([PERSON_NAME] Intl) Planned Maint [GEOGRAPHIC_DATA] (Sult…" at bounding box center [881, 276] width 1373 height 431
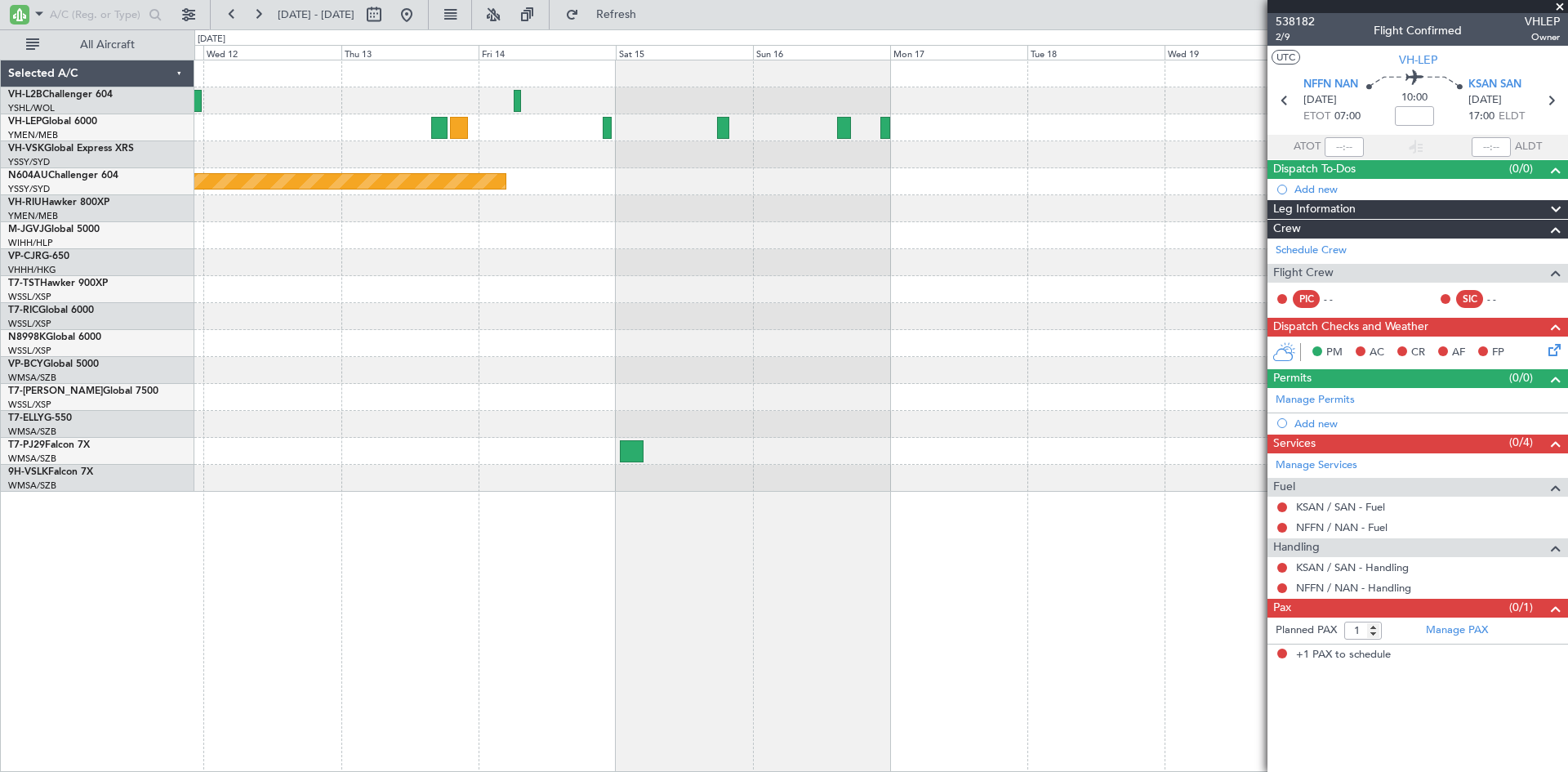
click at [522, 187] on div "Planned Maint Sydney ([PERSON_NAME] Intl)" at bounding box center [881, 276] width 1373 height 431
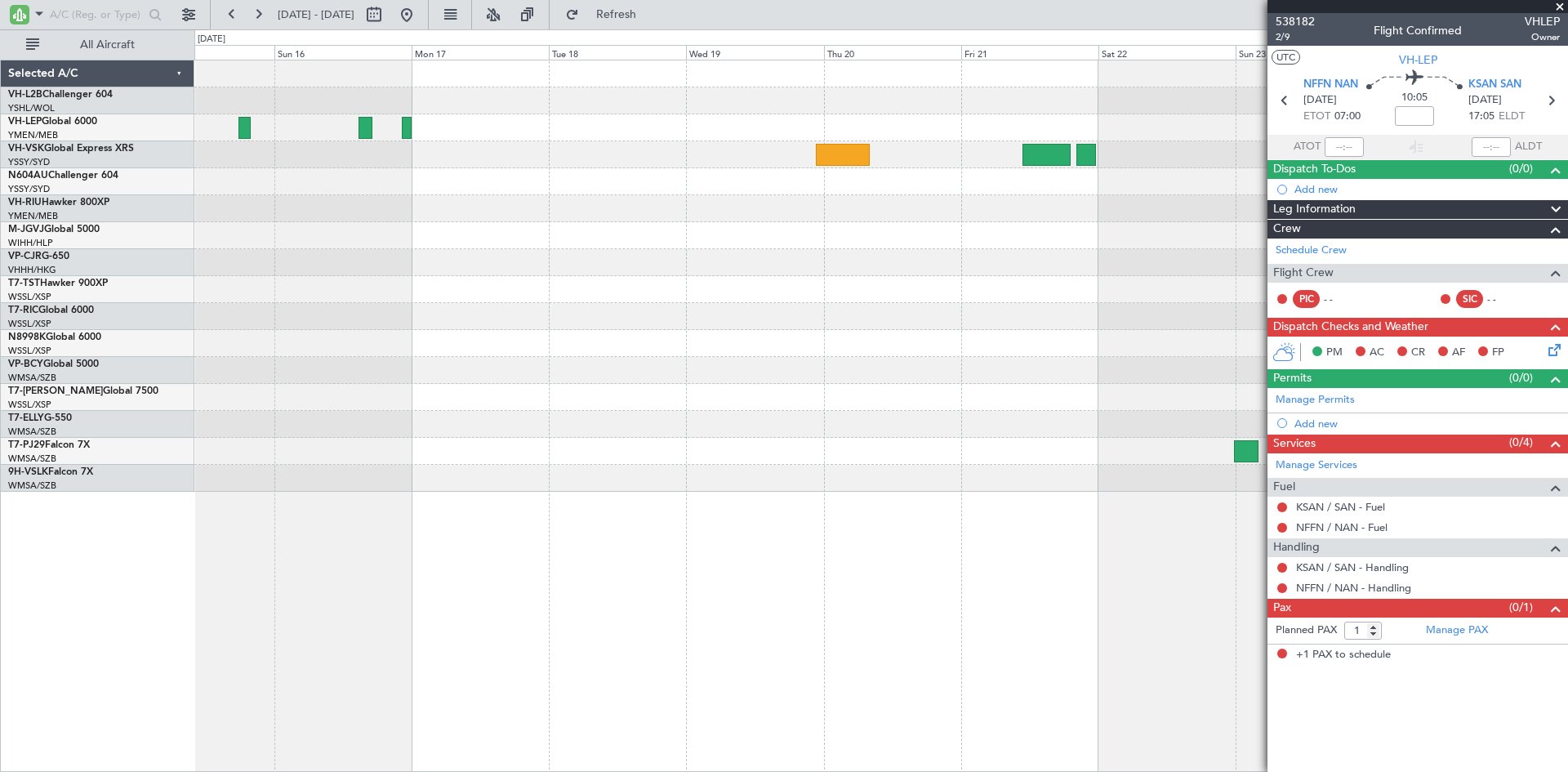
click at [506, 306] on div "Planned Maint Sydney ([PERSON_NAME] Intl)" at bounding box center [881, 276] width 1373 height 431
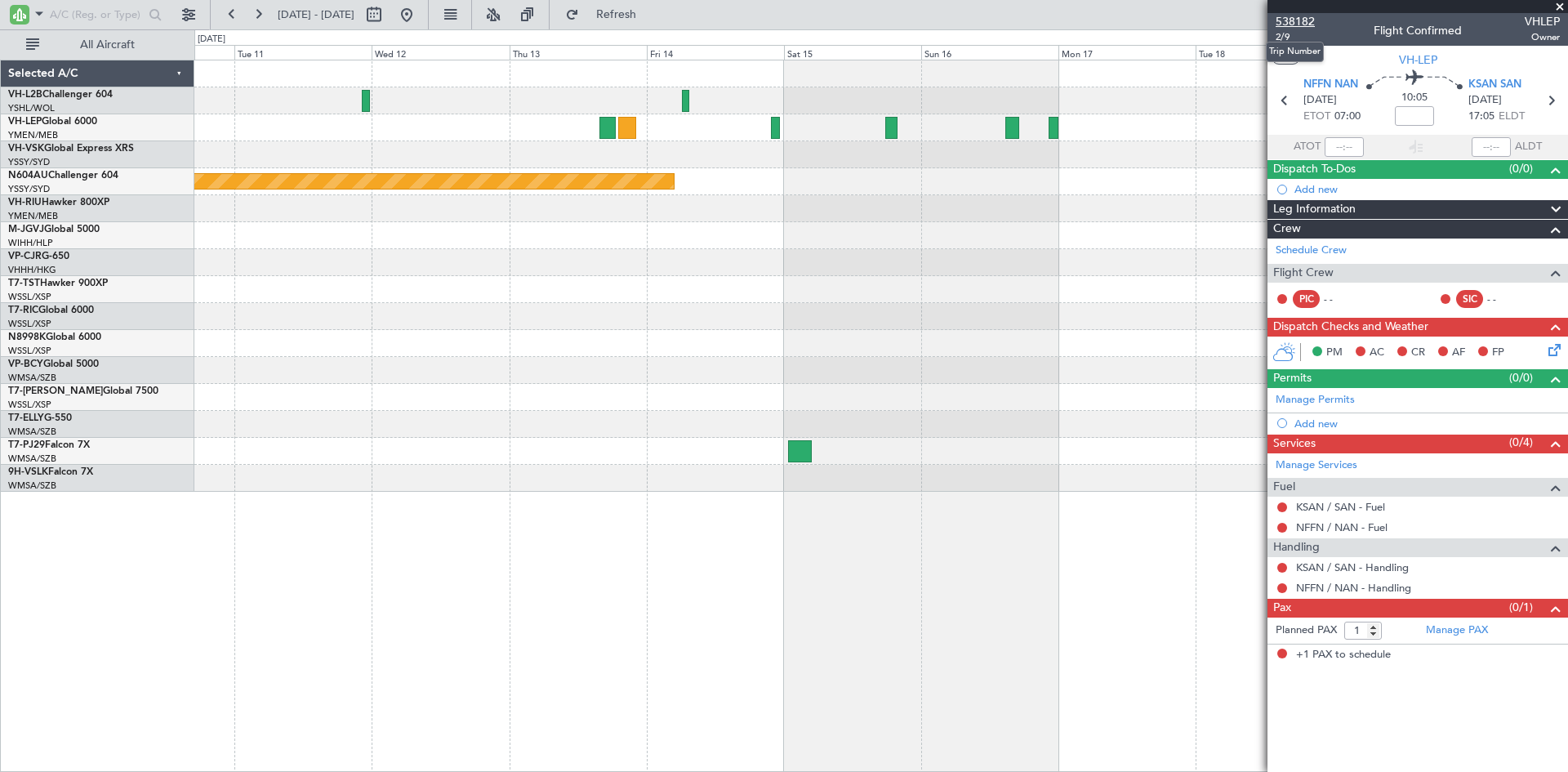
click at [1293, 24] on span "538182" at bounding box center [1296, 21] width 39 height 17
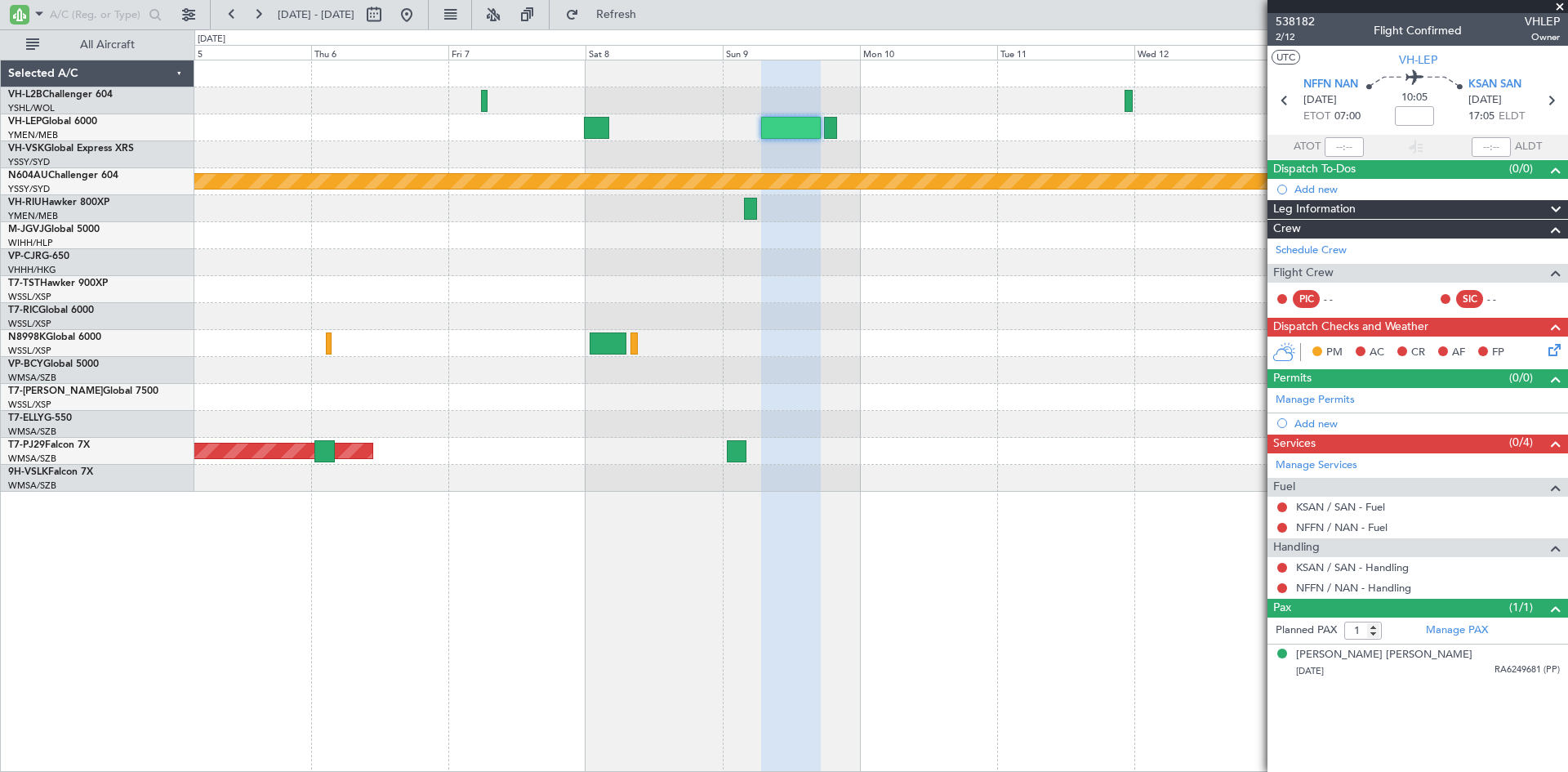
click at [1272, 226] on fb-app "[DATE] - [DATE] Refresh Quick Links All Aircraft Planned Maint Sydney ([PERSON_…" at bounding box center [784, 392] width 1568 height 760
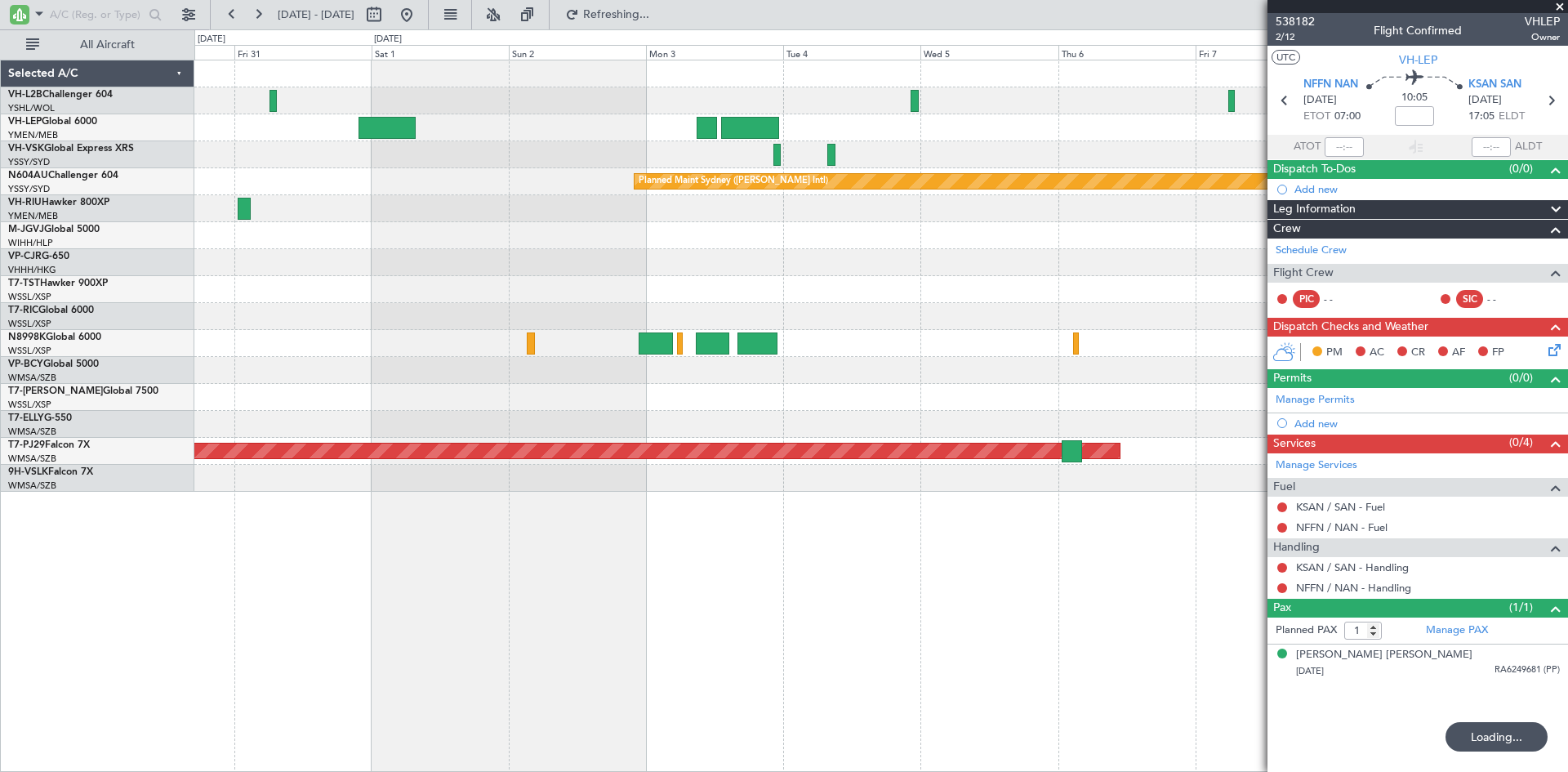
click at [1262, 337] on div "Planned Maint Sydney ([PERSON_NAME] Intl) Planned Maint [GEOGRAPHIC_DATA] (Sult…" at bounding box center [881, 276] width 1373 height 431
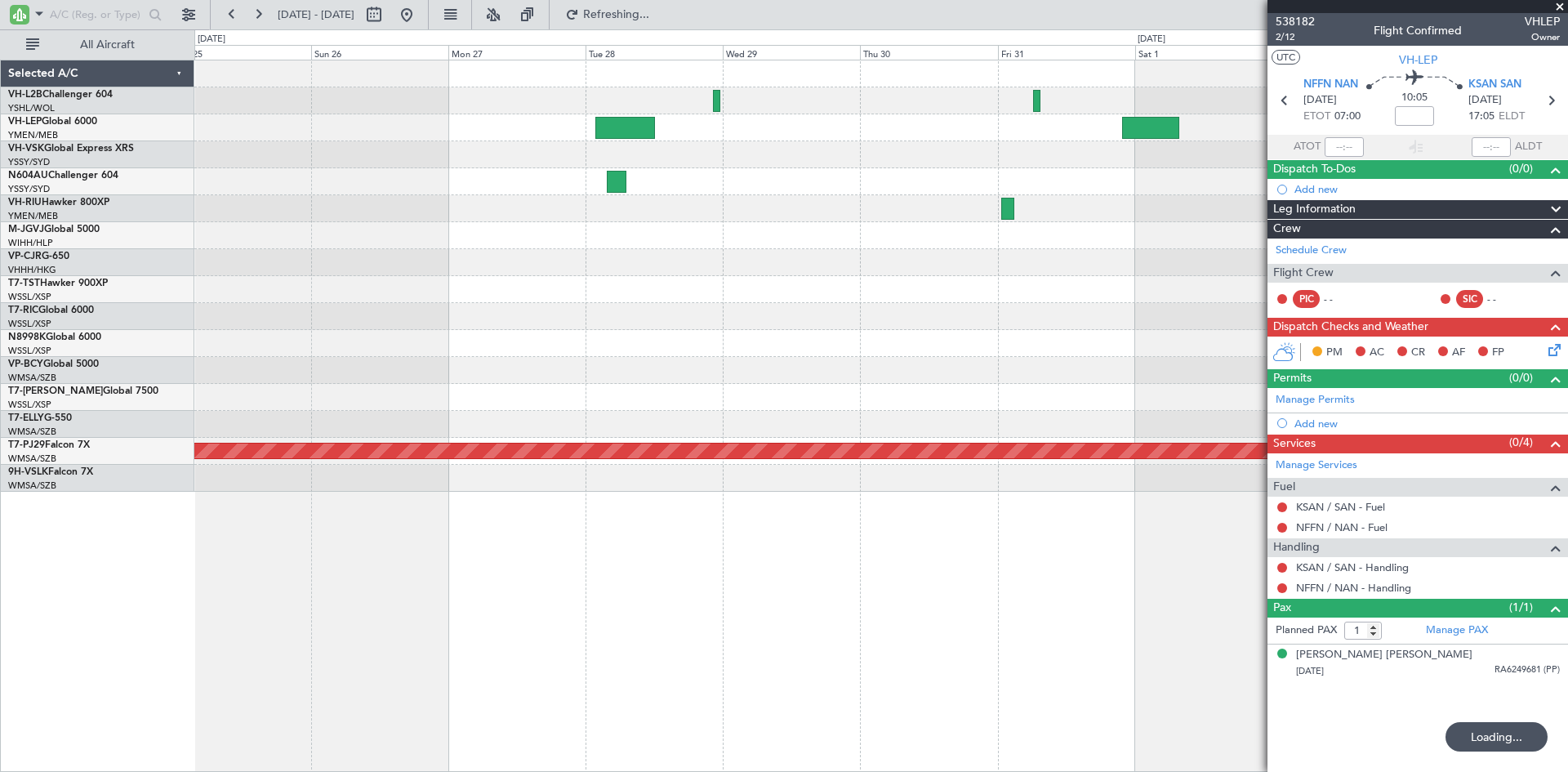
click at [1279, 361] on fb-app "[DATE] - [DATE] Refreshing... Quick Links All Aircraft Planned Maint Sydney ([P…" at bounding box center [784, 392] width 1568 height 760
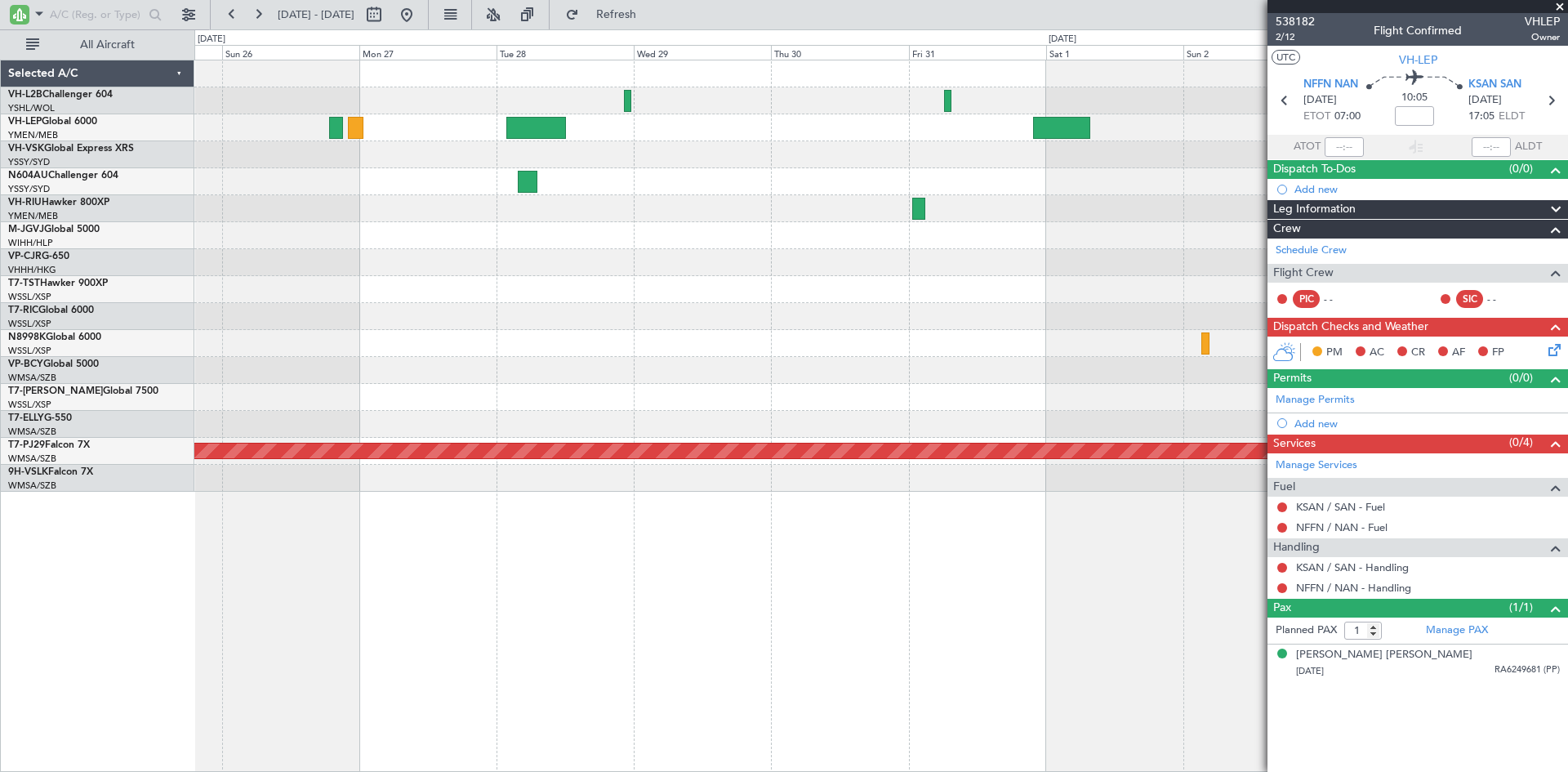
click at [447, 343] on div "Planned Maint Sydney ([PERSON_NAME] Intl) Planned Maint [GEOGRAPHIC_DATA] ([GEO…" at bounding box center [881, 276] width 1373 height 431
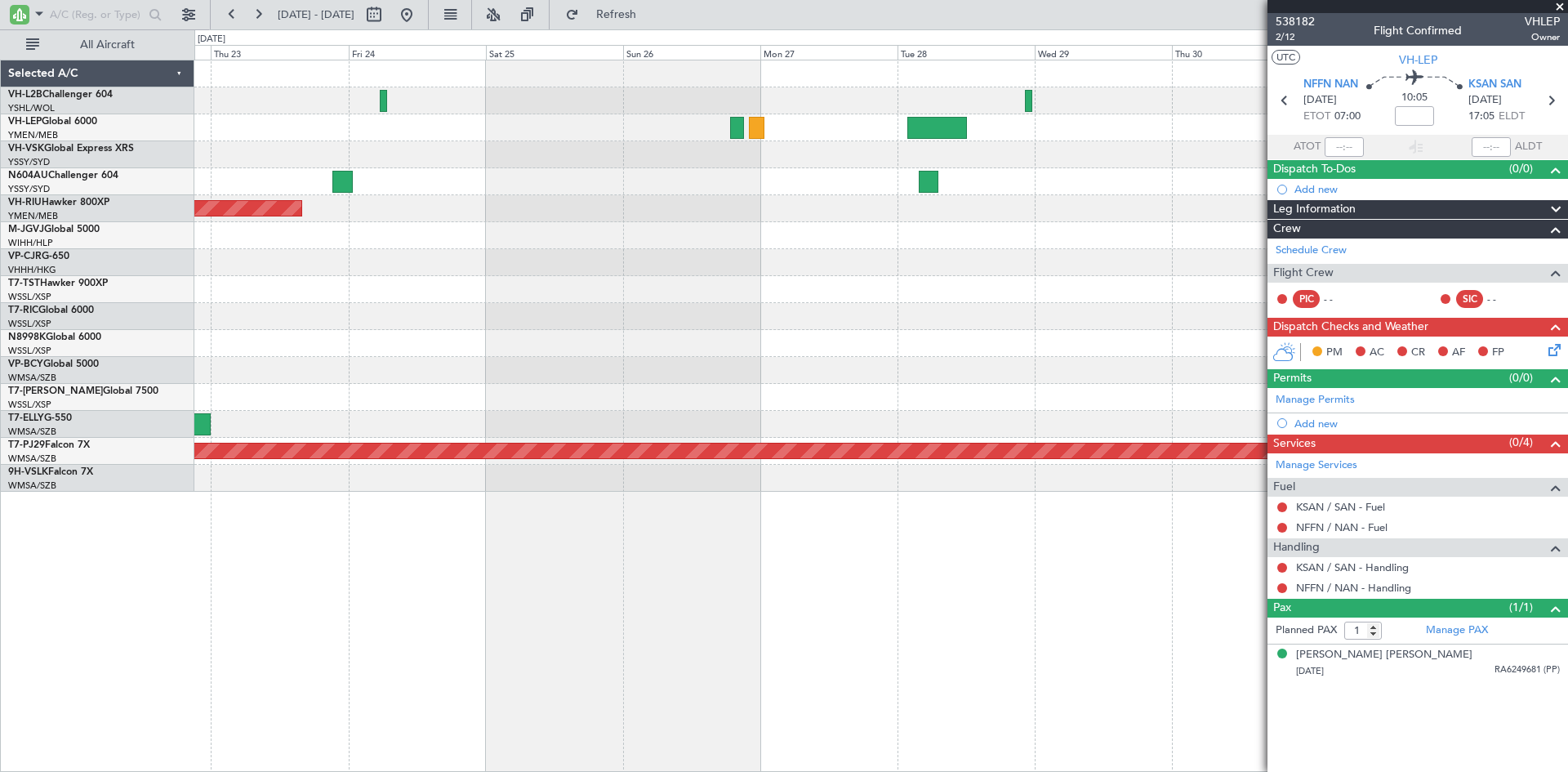
click at [876, 330] on div "Planned Maint Sydney ([PERSON_NAME] Intl) Planned Maint [GEOGRAPHIC_DATA] ([GEO…" at bounding box center [881, 276] width 1373 height 431
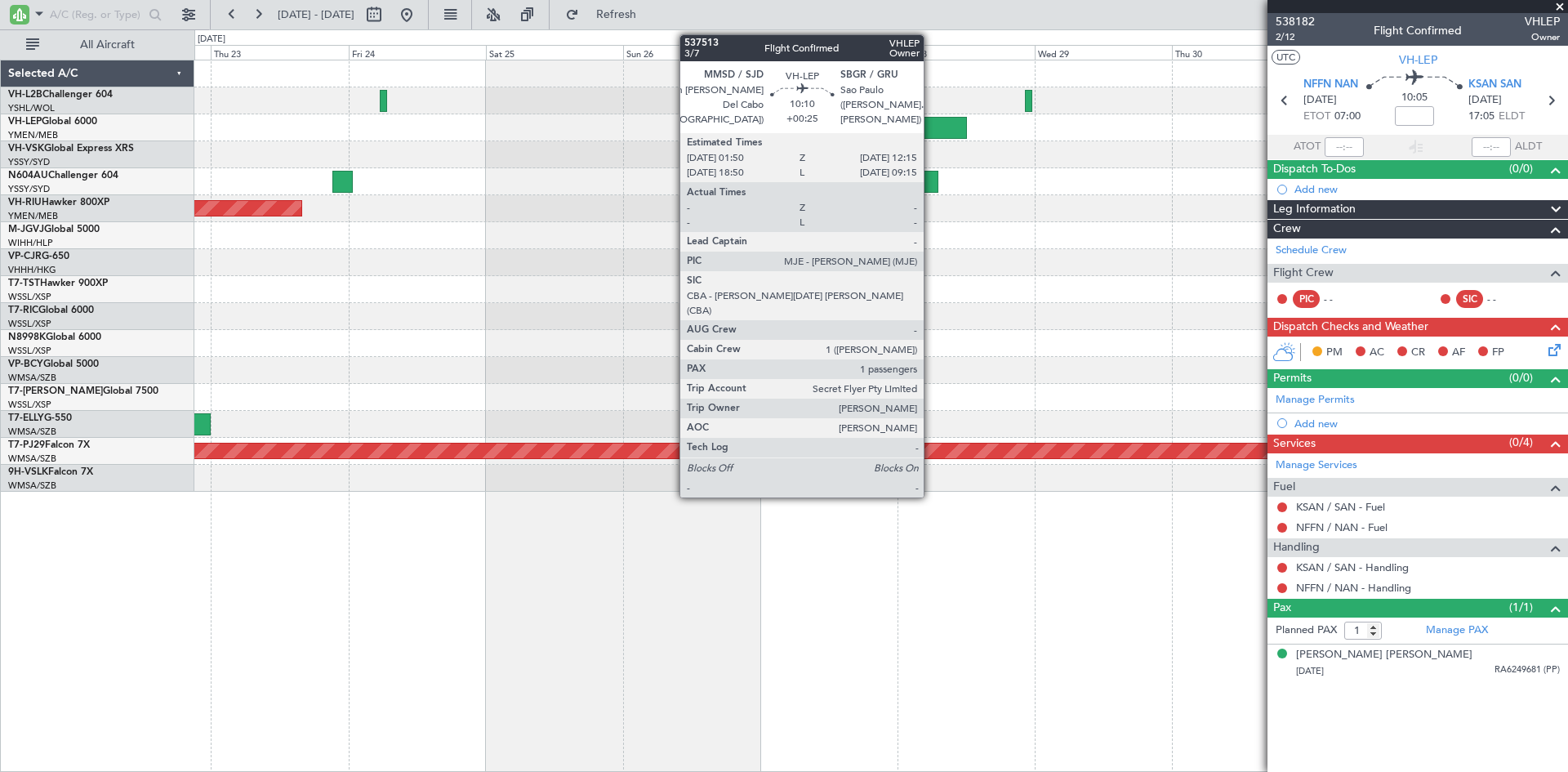
click at [931, 129] on div at bounding box center [937, 127] width 60 height 22
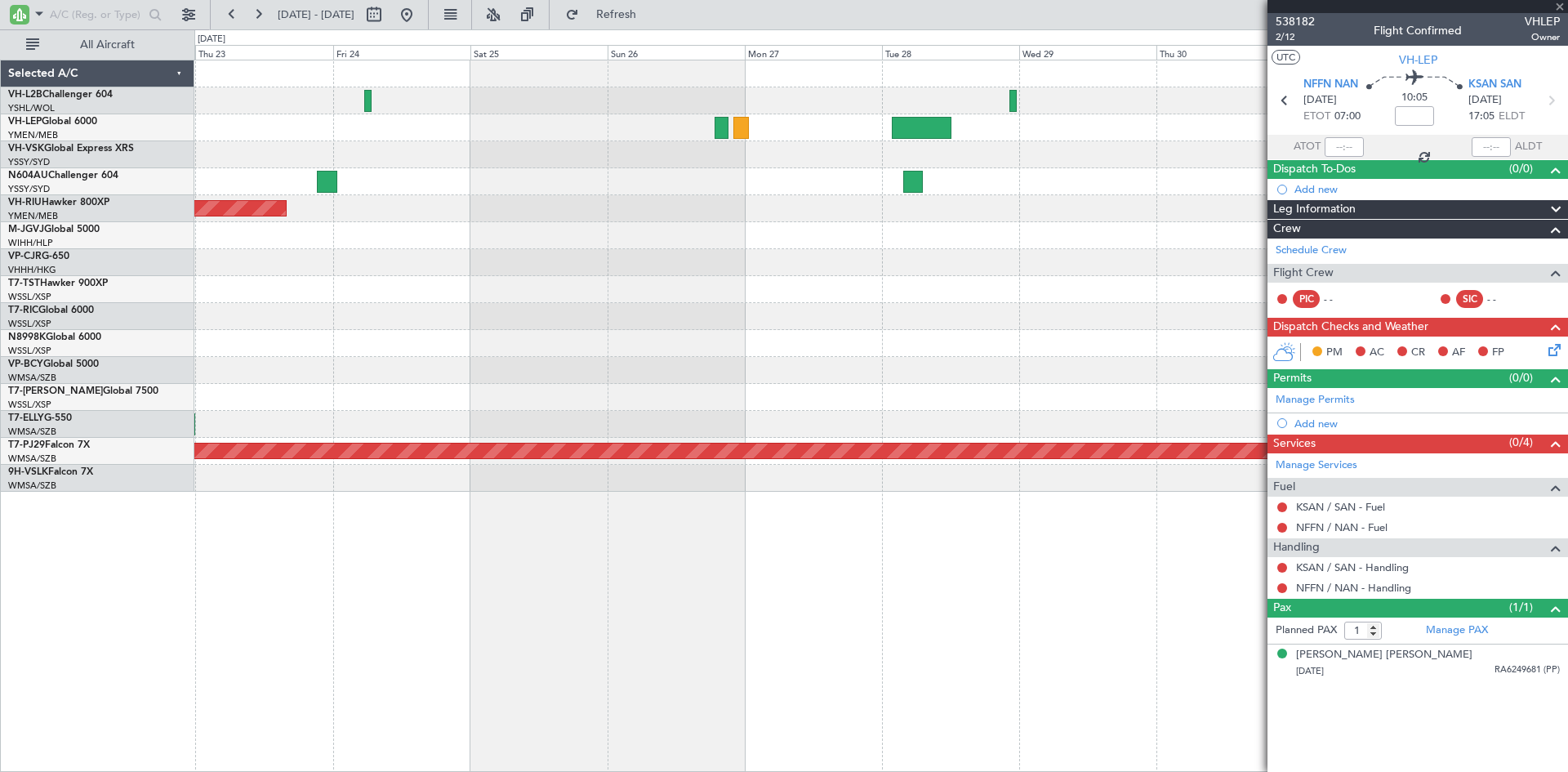
click at [928, 273] on div at bounding box center [881, 262] width 1373 height 27
type input "+00:25"
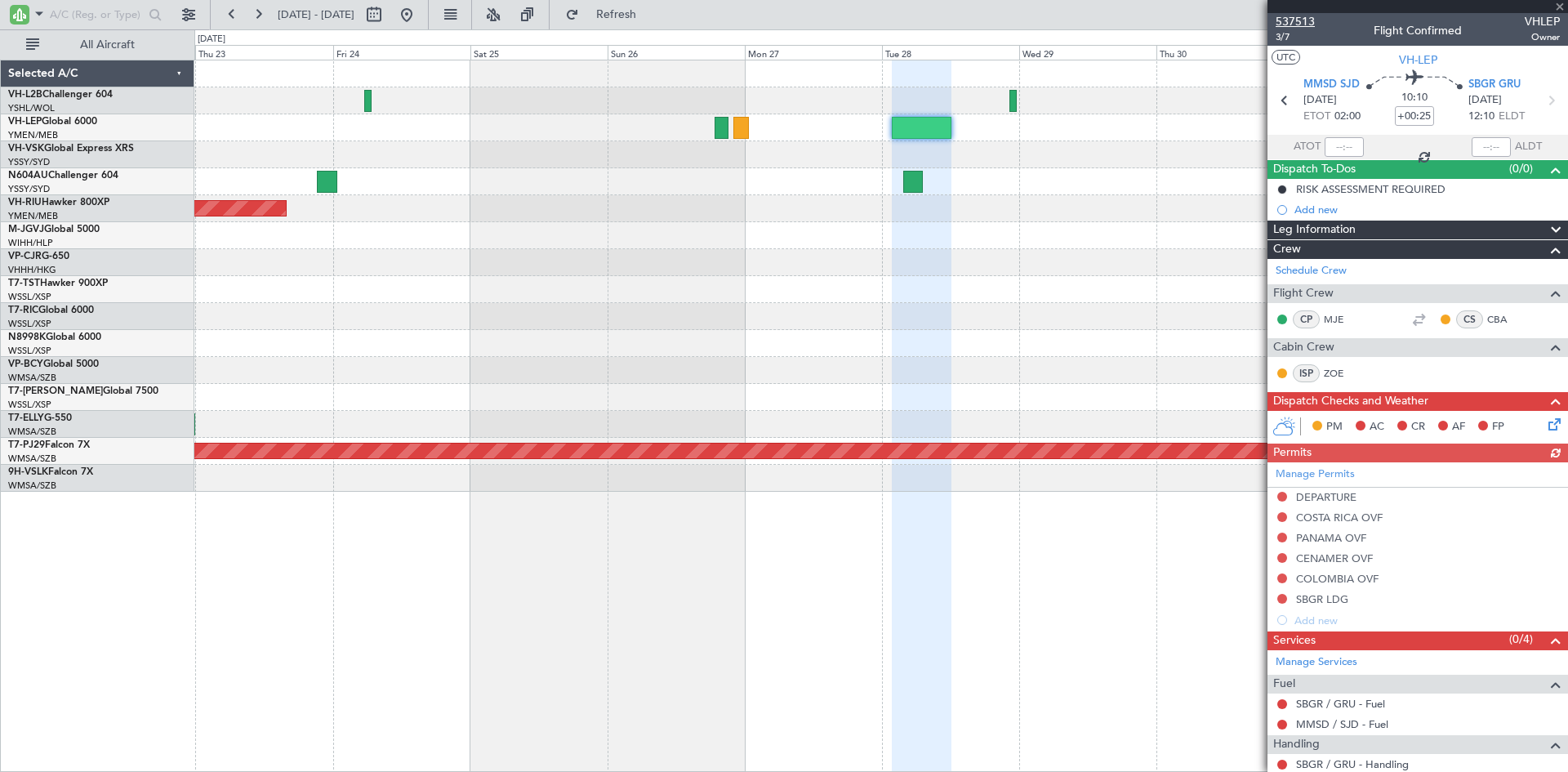
click at [1306, 24] on span "537513" at bounding box center [1296, 21] width 39 height 17
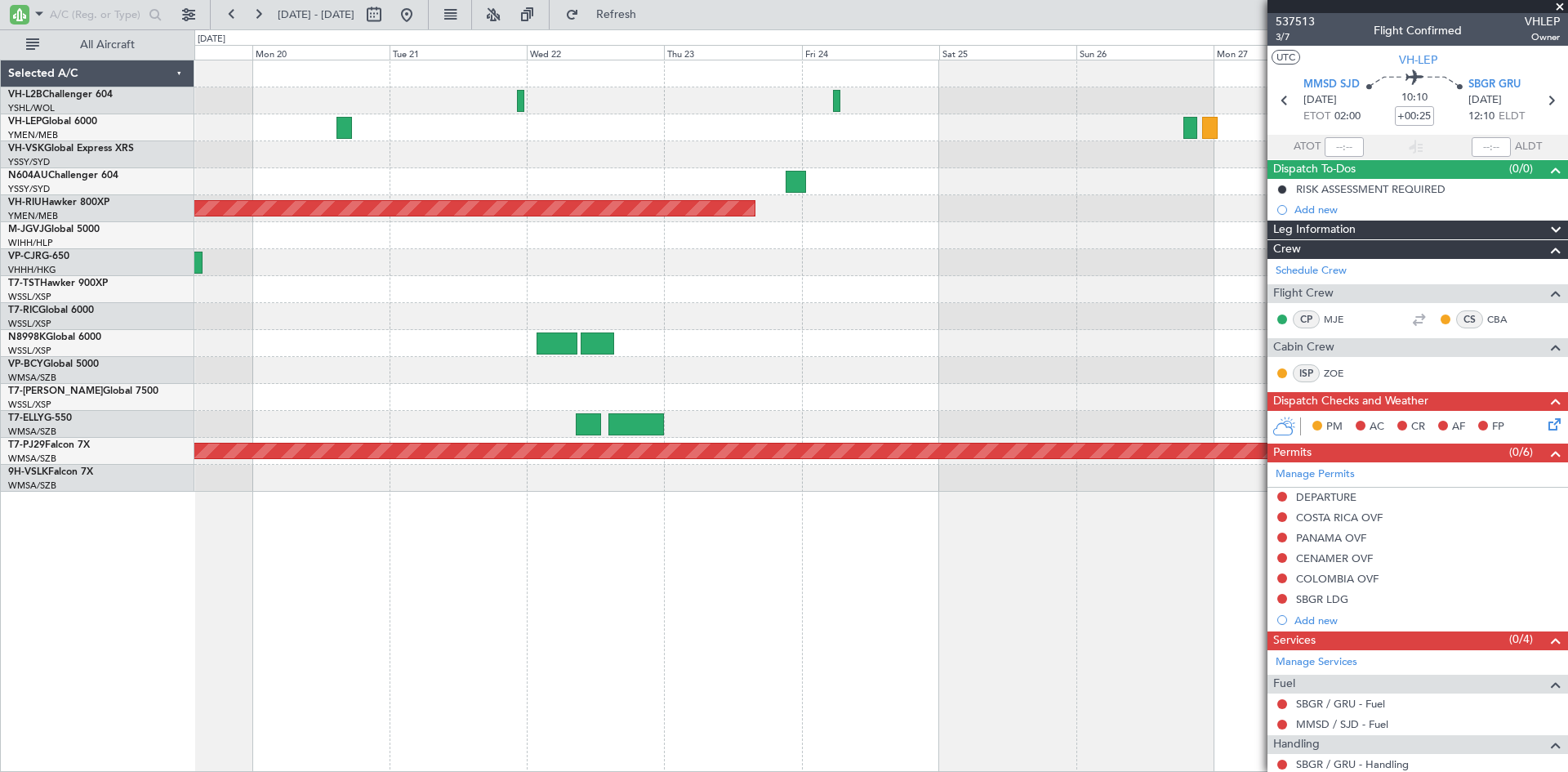
click at [1158, 260] on div "Planned Maint [GEOGRAPHIC_DATA] ([GEOGRAPHIC_DATA]) Planned Maint [GEOGRAPHIC_D…" at bounding box center [881, 276] width 1373 height 431
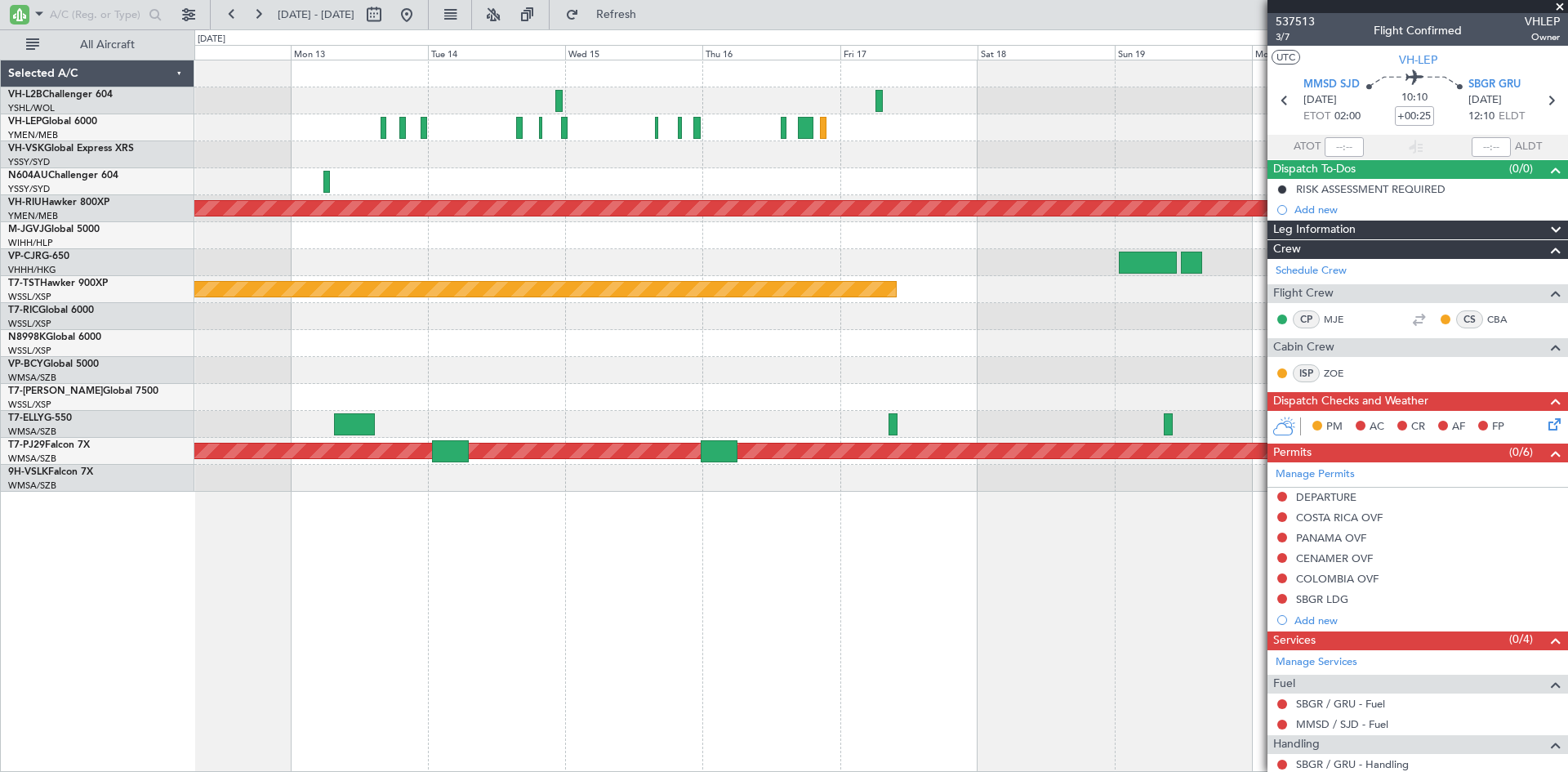
click at [1107, 315] on div "Planned Maint [GEOGRAPHIC_DATA] ([GEOGRAPHIC_DATA]) Planned Maint [GEOGRAPHIC_D…" at bounding box center [881, 276] width 1373 height 431
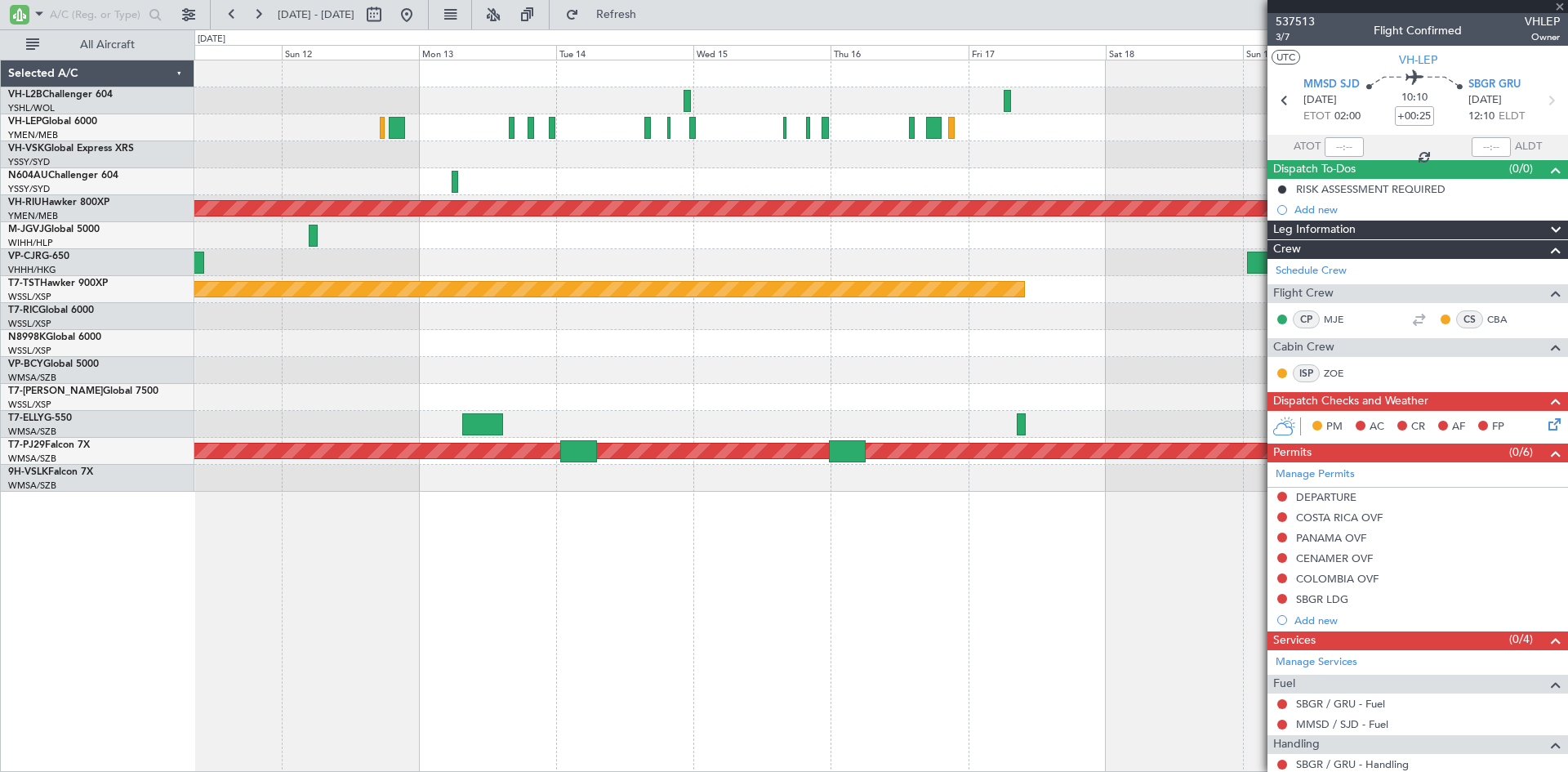
click at [510, 175] on div "Planned Maint [GEOGRAPHIC_DATA] ([GEOGRAPHIC_DATA]) Planned Maint [GEOGRAPHIC_D…" at bounding box center [881, 276] width 1373 height 431
type input "0"
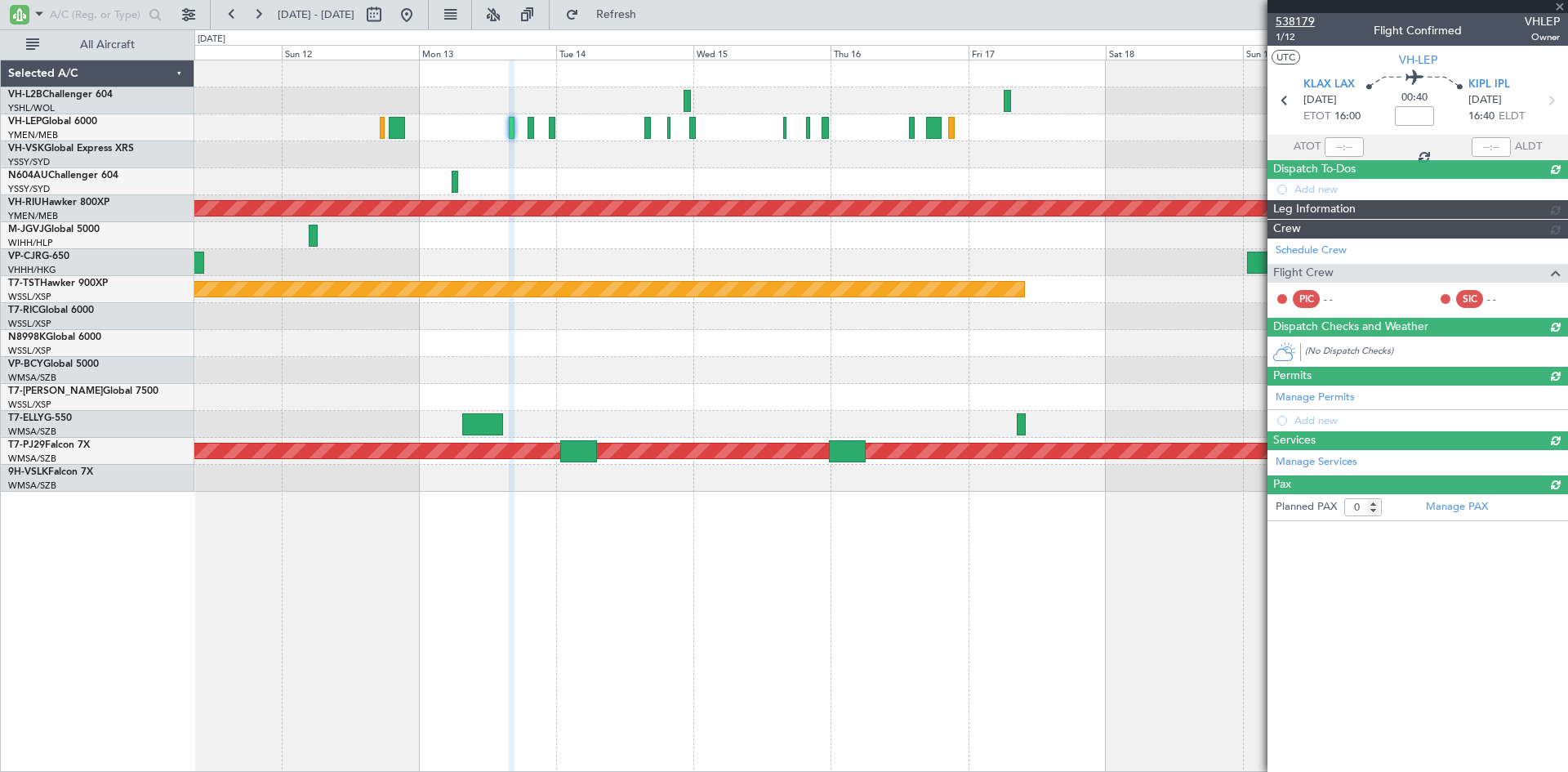
click at [1293, 24] on span "538179" at bounding box center [1296, 21] width 39 height 17
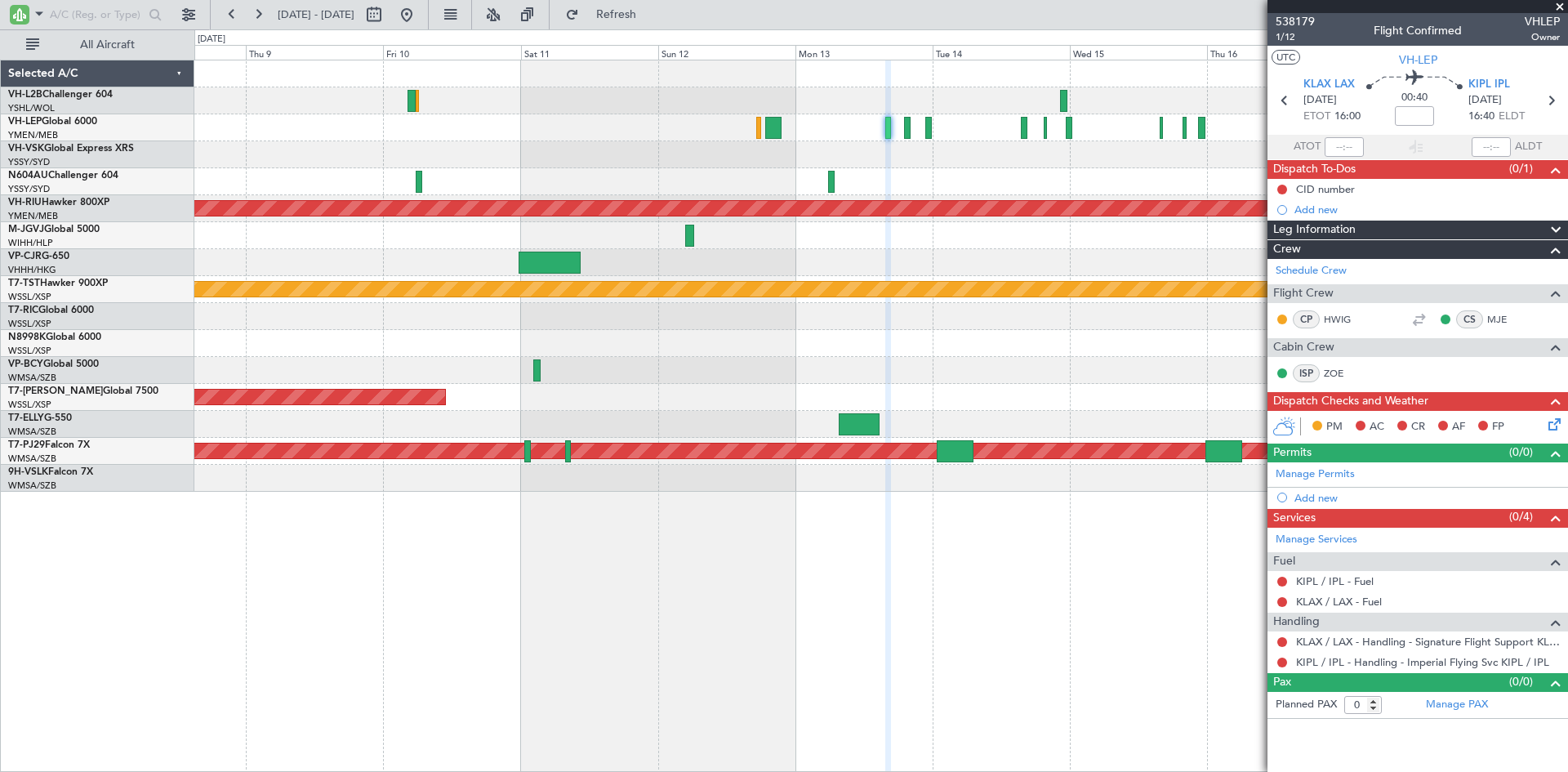
click at [821, 247] on div at bounding box center [881, 235] width 1373 height 27
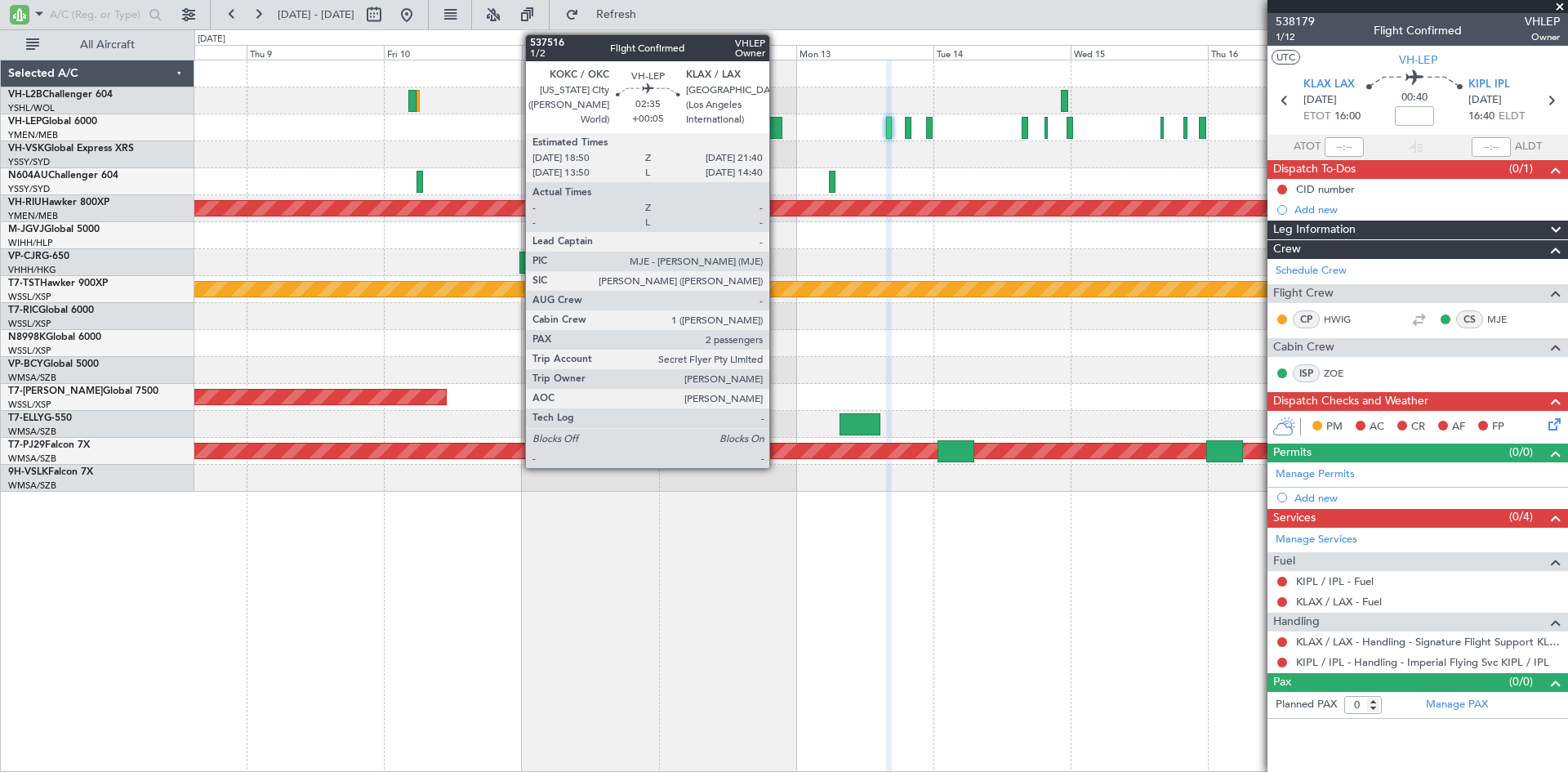
click at [777, 127] on div at bounding box center [773, 127] width 16 height 22
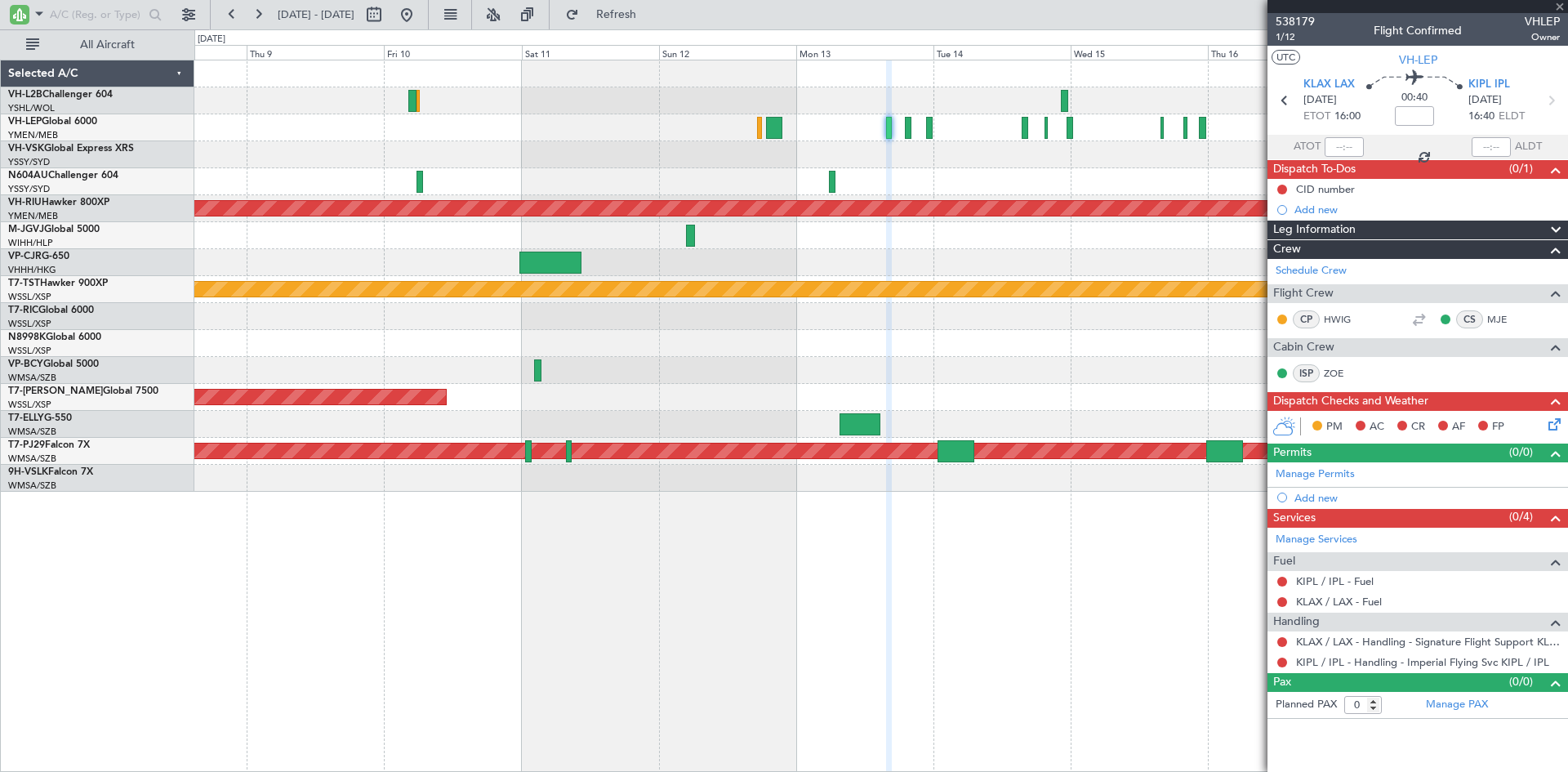
type input "+00:05"
type input "2"
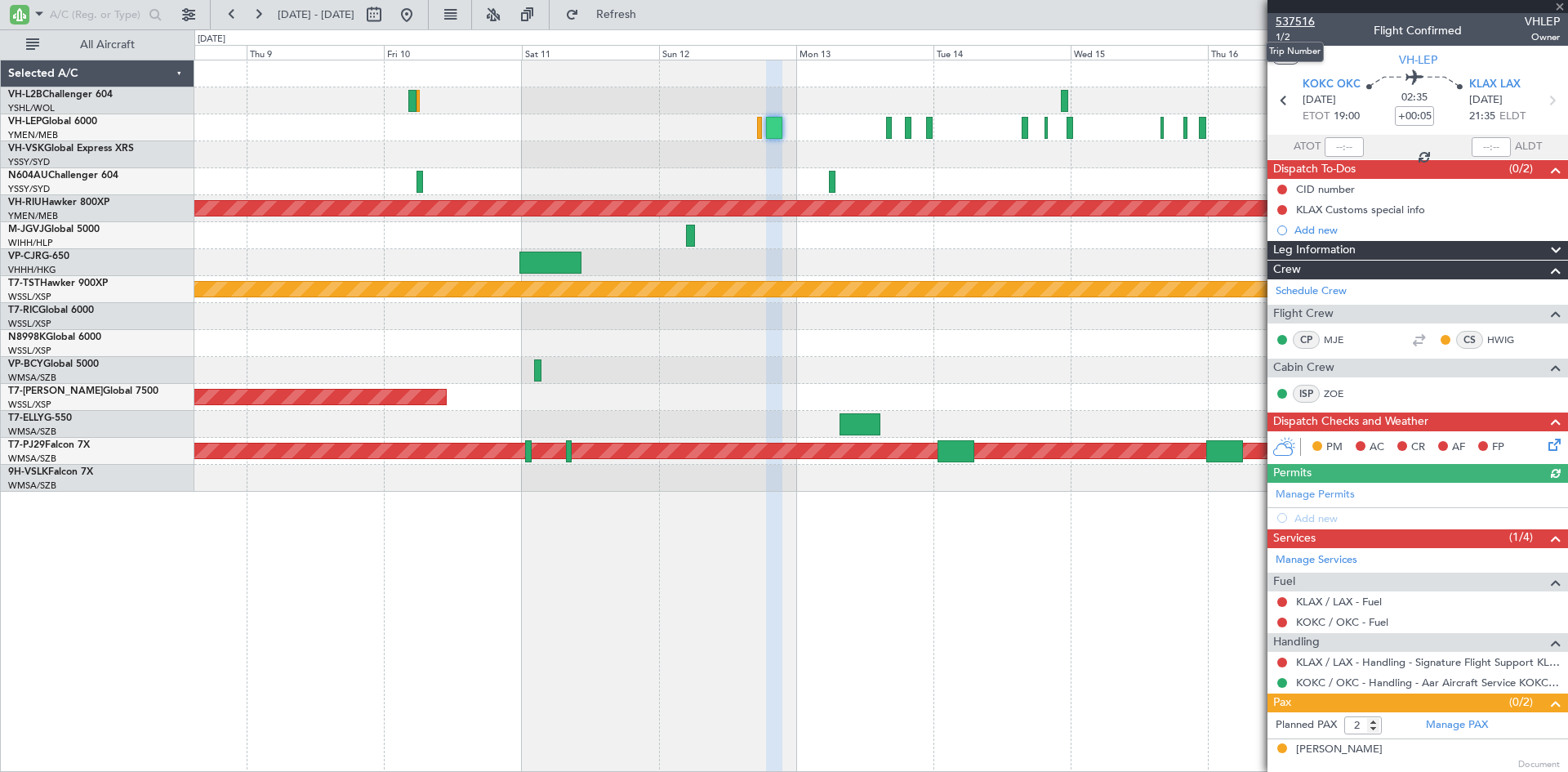
click at [1296, 19] on span "537516" at bounding box center [1296, 21] width 39 height 17
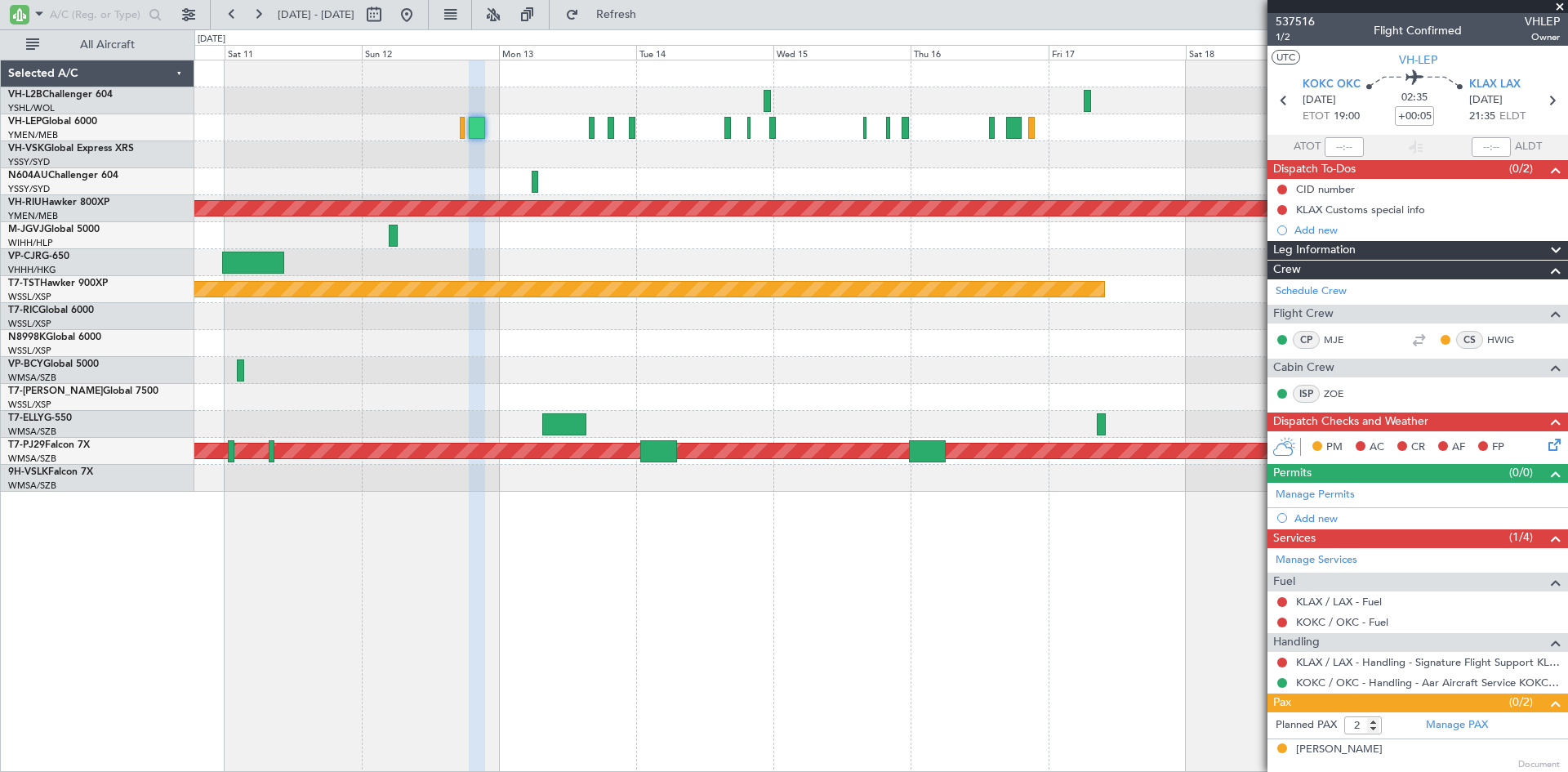
click at [574, 367] on div "Planned Maint [GEOGRAPHIC_DATA] ([GEOGRAPHIC_DATA]) Planned Maint [GEOGRAPHIC_D…" at bounding box center [881, 276] width 1373 height 431
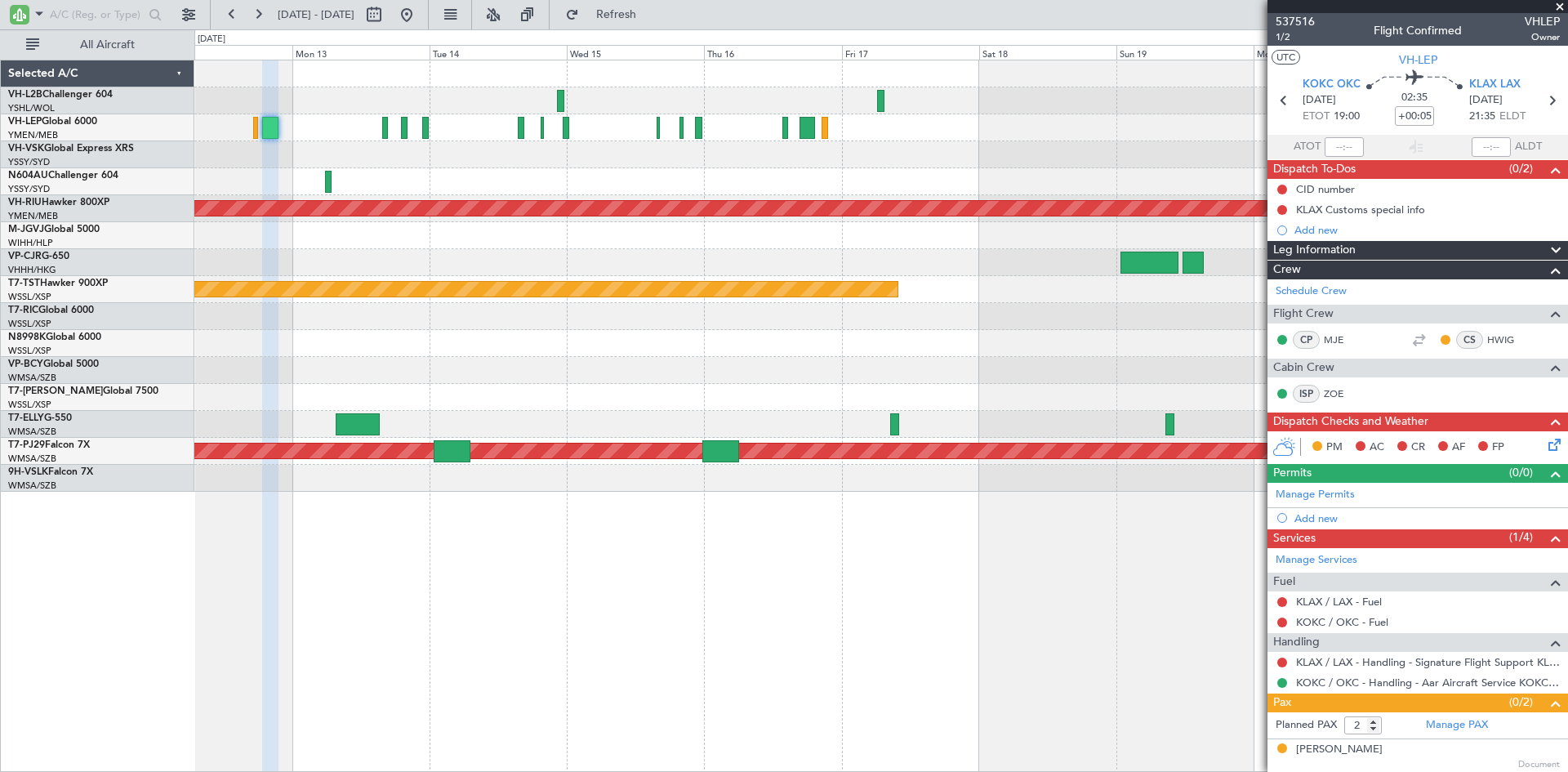
click at [964, 373] on div at bounding box center [881, 370] width 1373 height 27
click at [420, 16] on button at bounding box center [407, 14] width 26 height 26
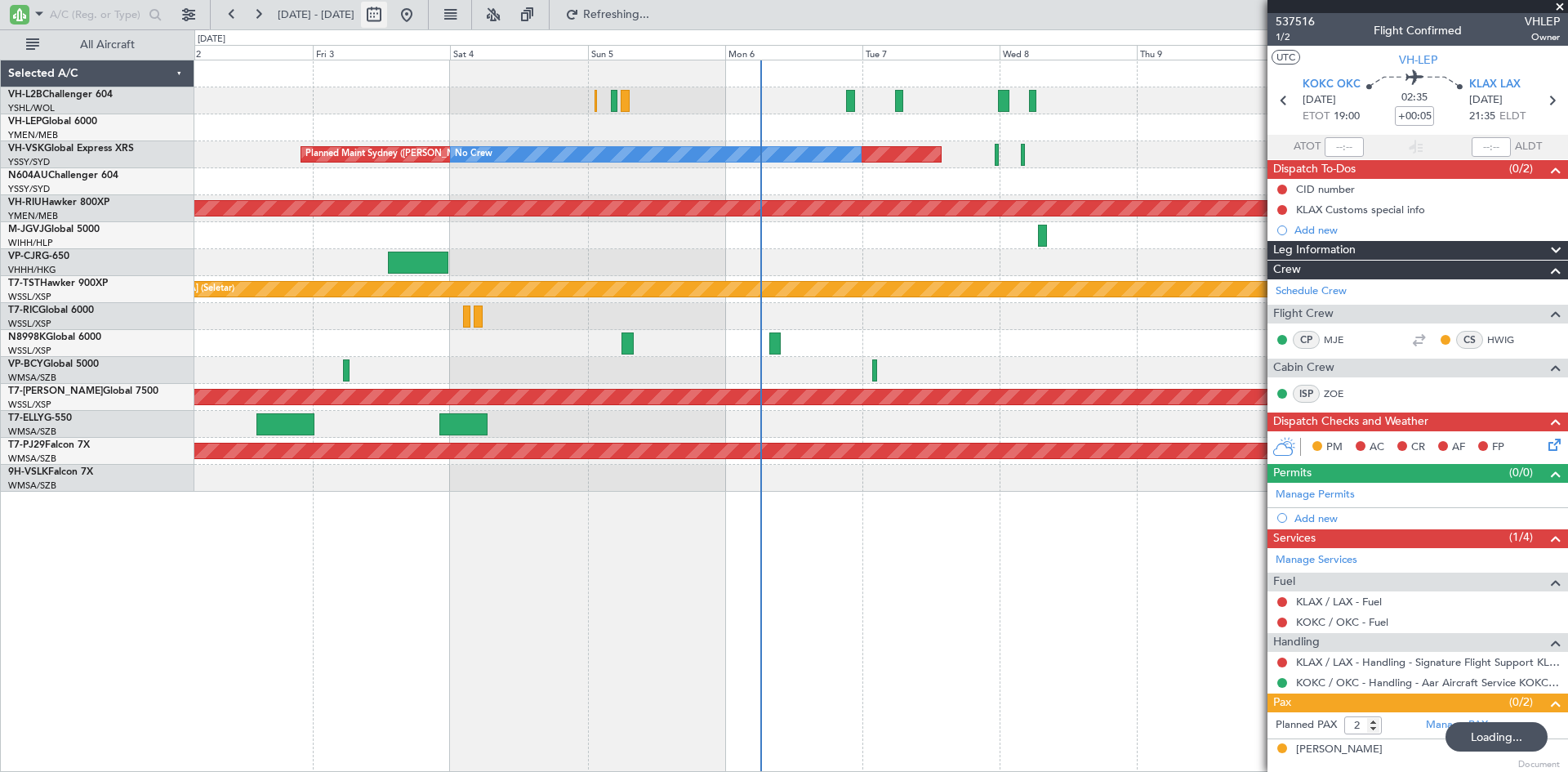
click at [387, 18] on button at bounding box center [374, 14] width 26 height 26
select select "10"
select select "2025"
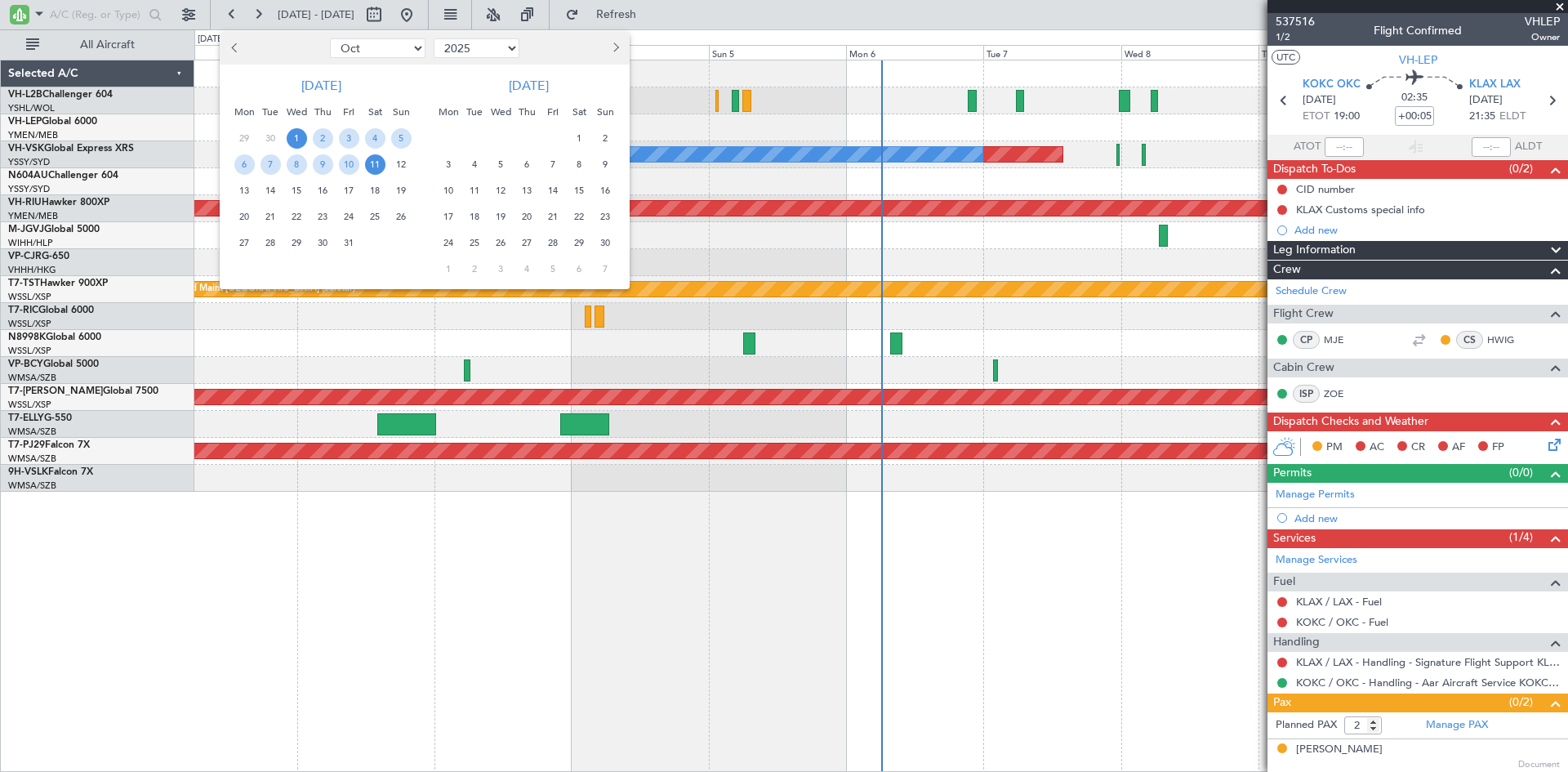
click at [528, 187] on span "13" at bounding box center [527, 191] width 20 height 20
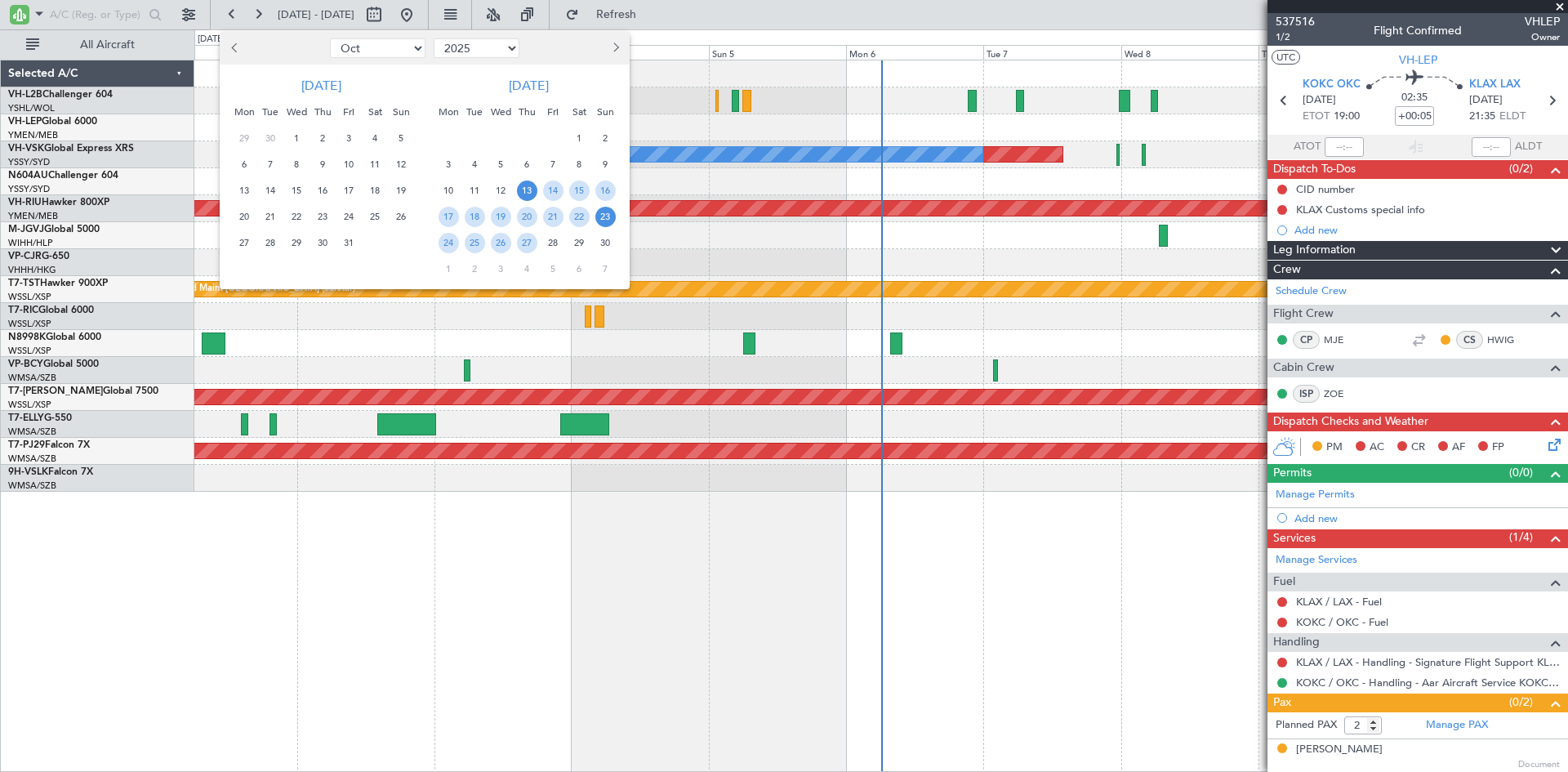
click at [603, 226] on span "23" at bounding box center [606, 217] width 20 height 20
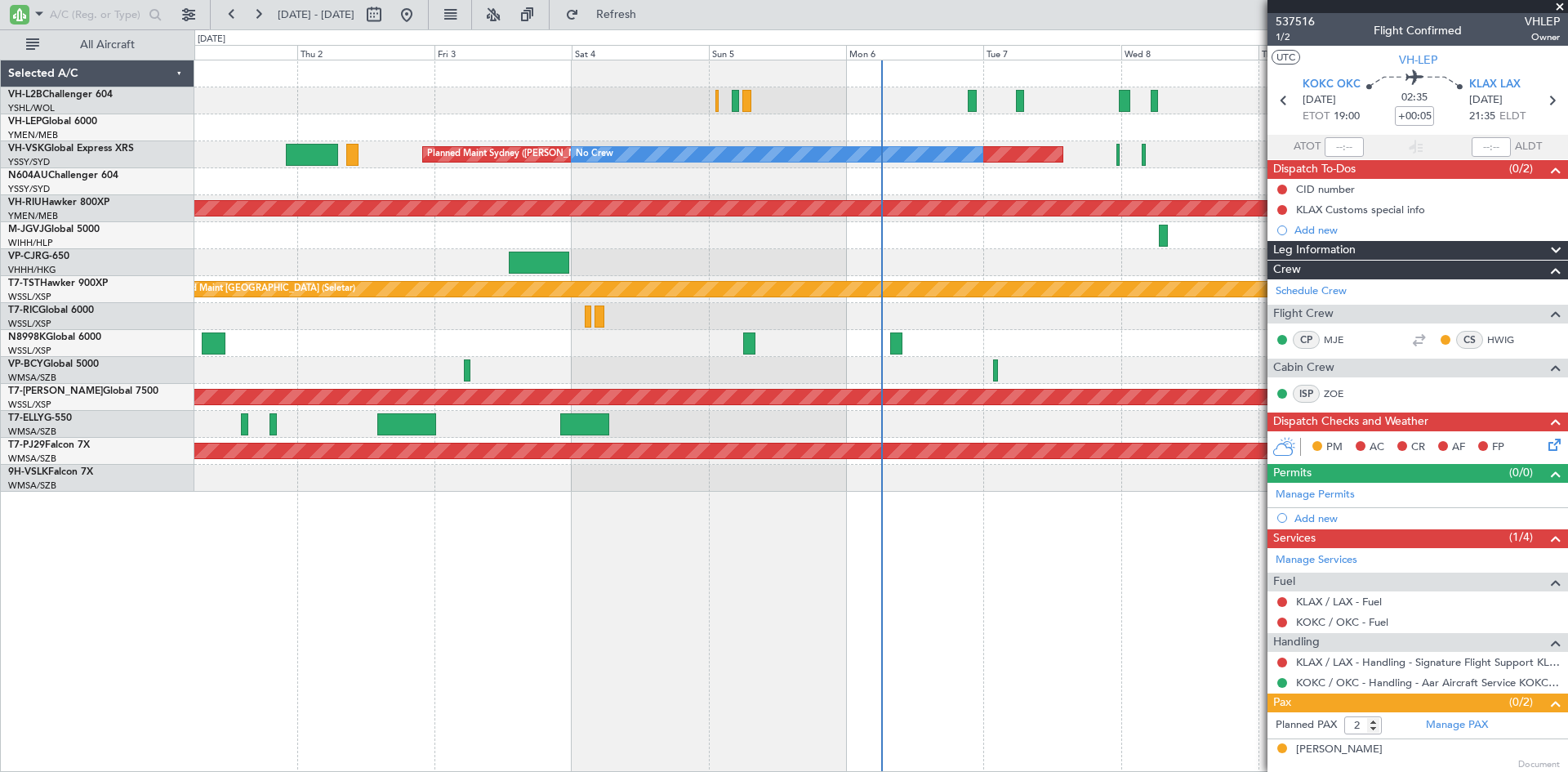
select select "11"
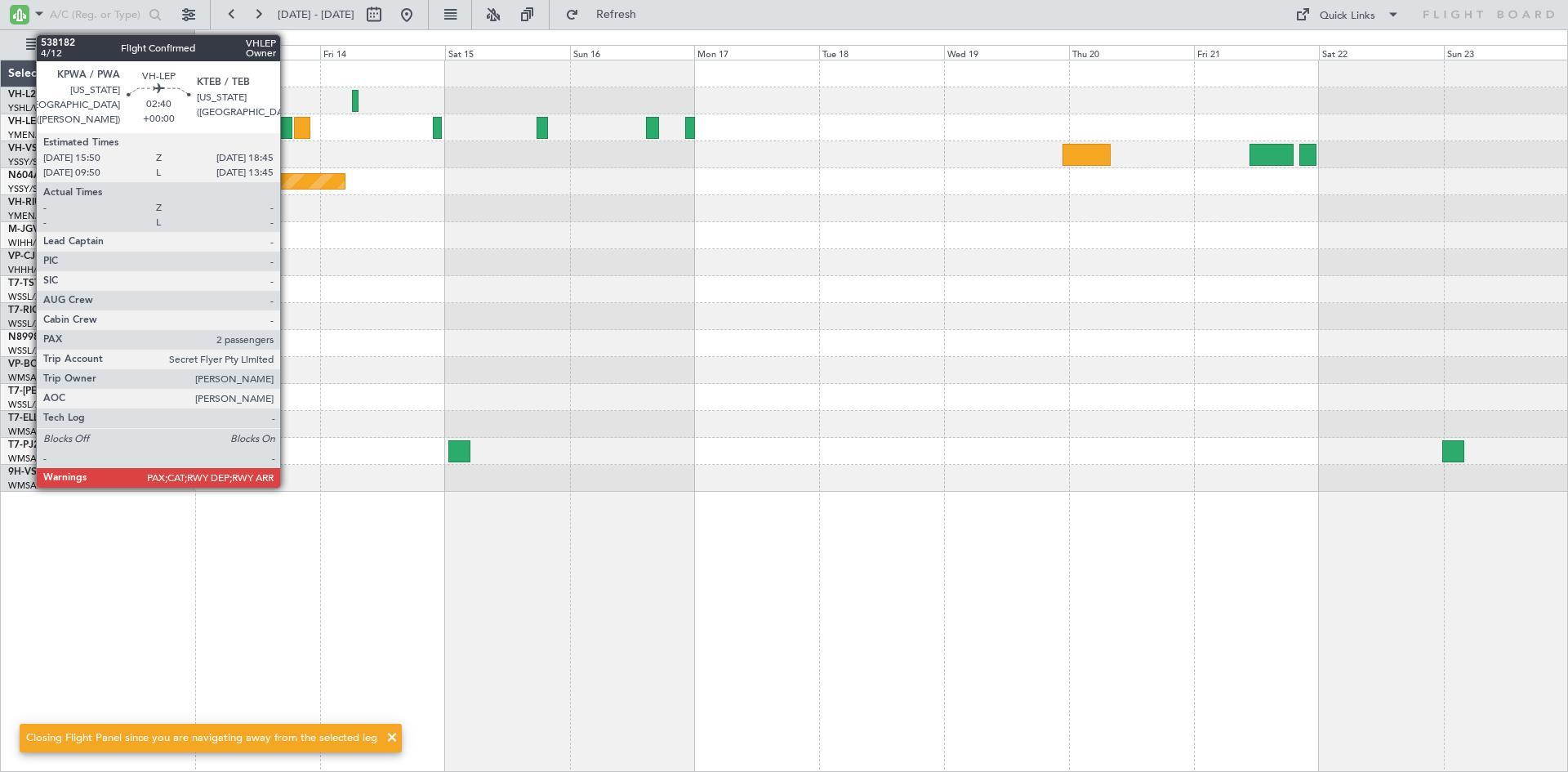
click at [288, 132] on div at bounding box center [284, 127] width 15 height 22
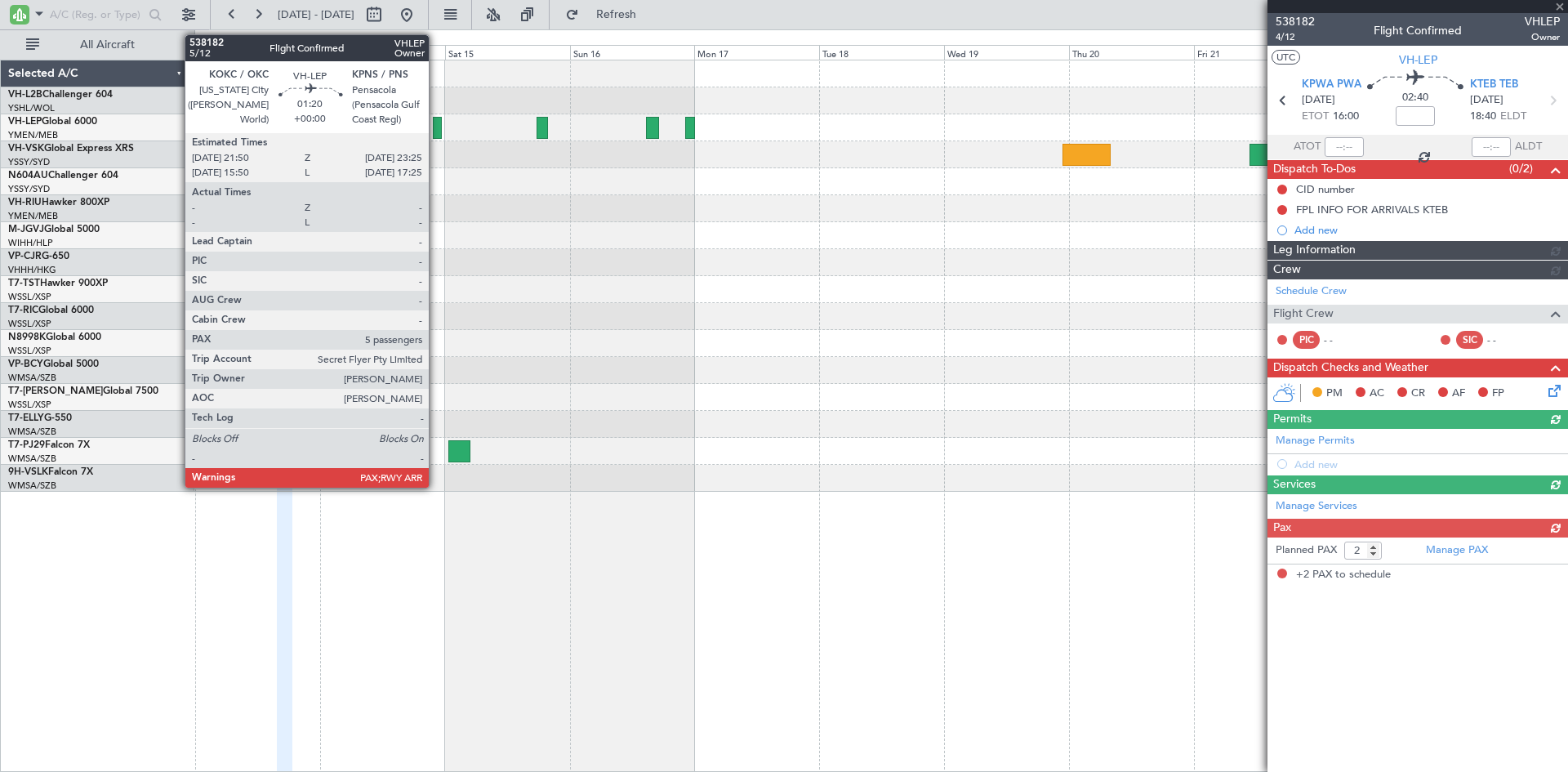
click at [436, 128] on div at bounding box center [437, 127] width 9 height 22
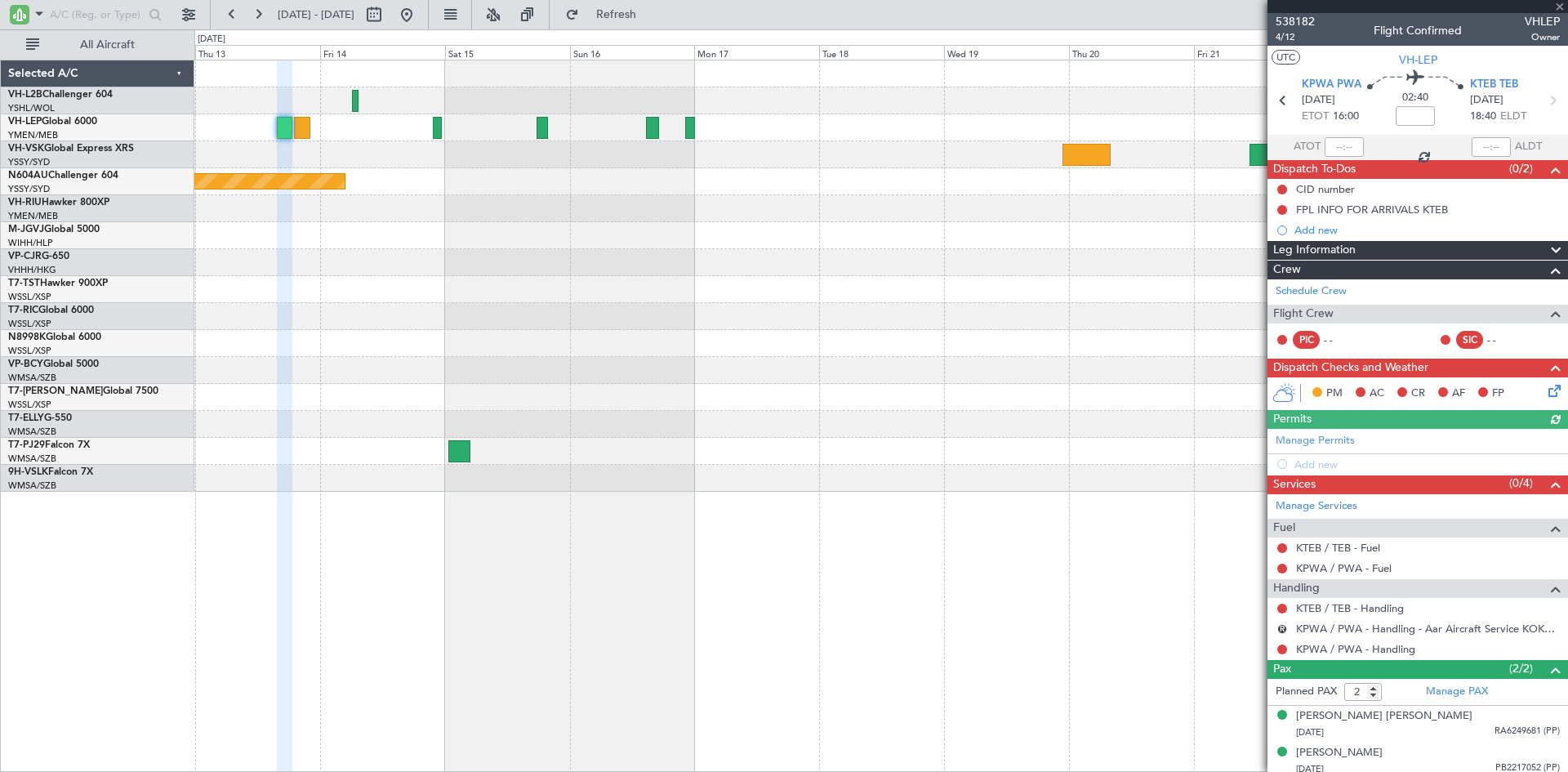
type input "5"
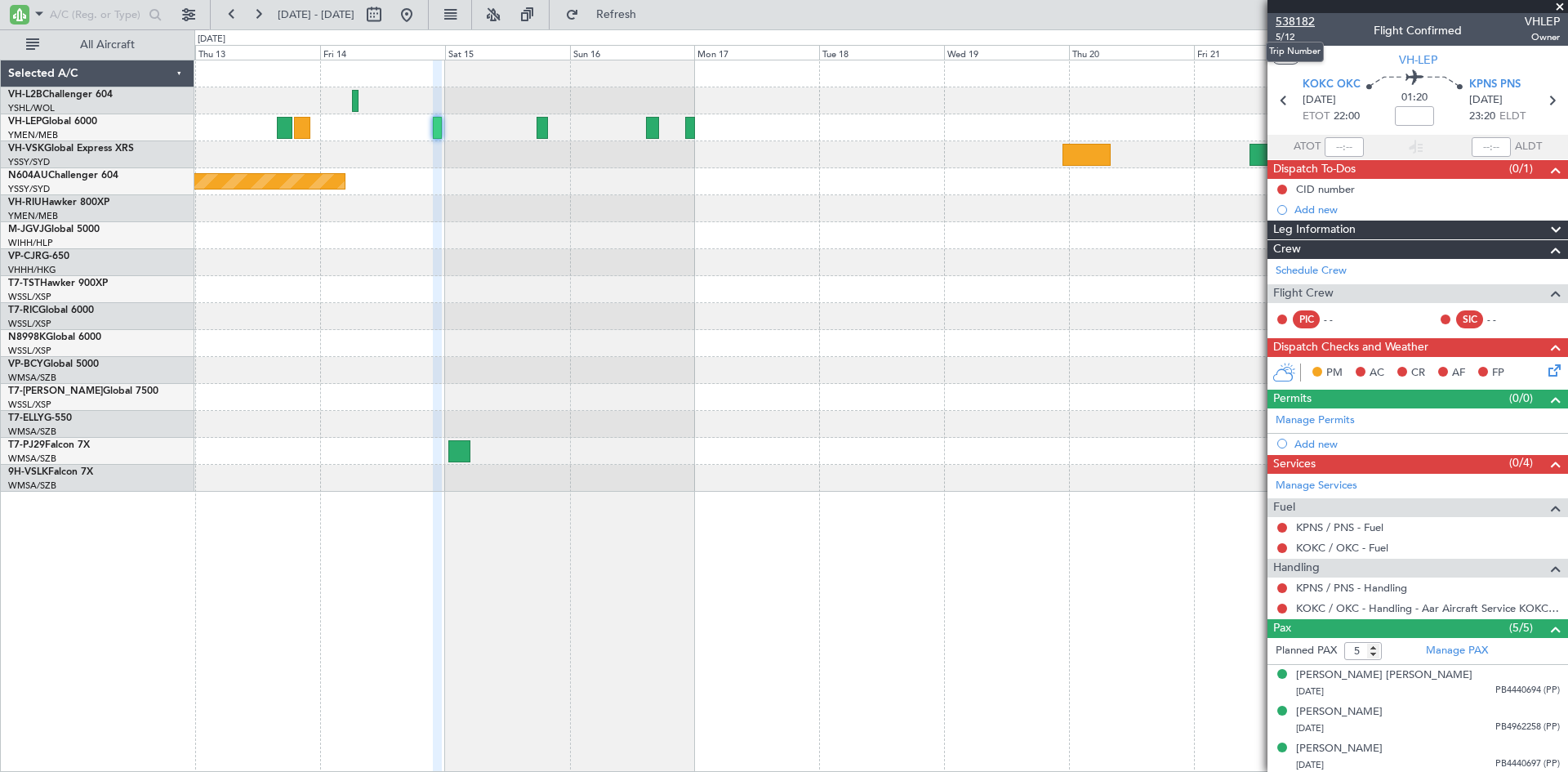
click at [1313, 24] on span "538182" at bounding box center [1296, 21] width 39 height 17
